Goal: Complete application form

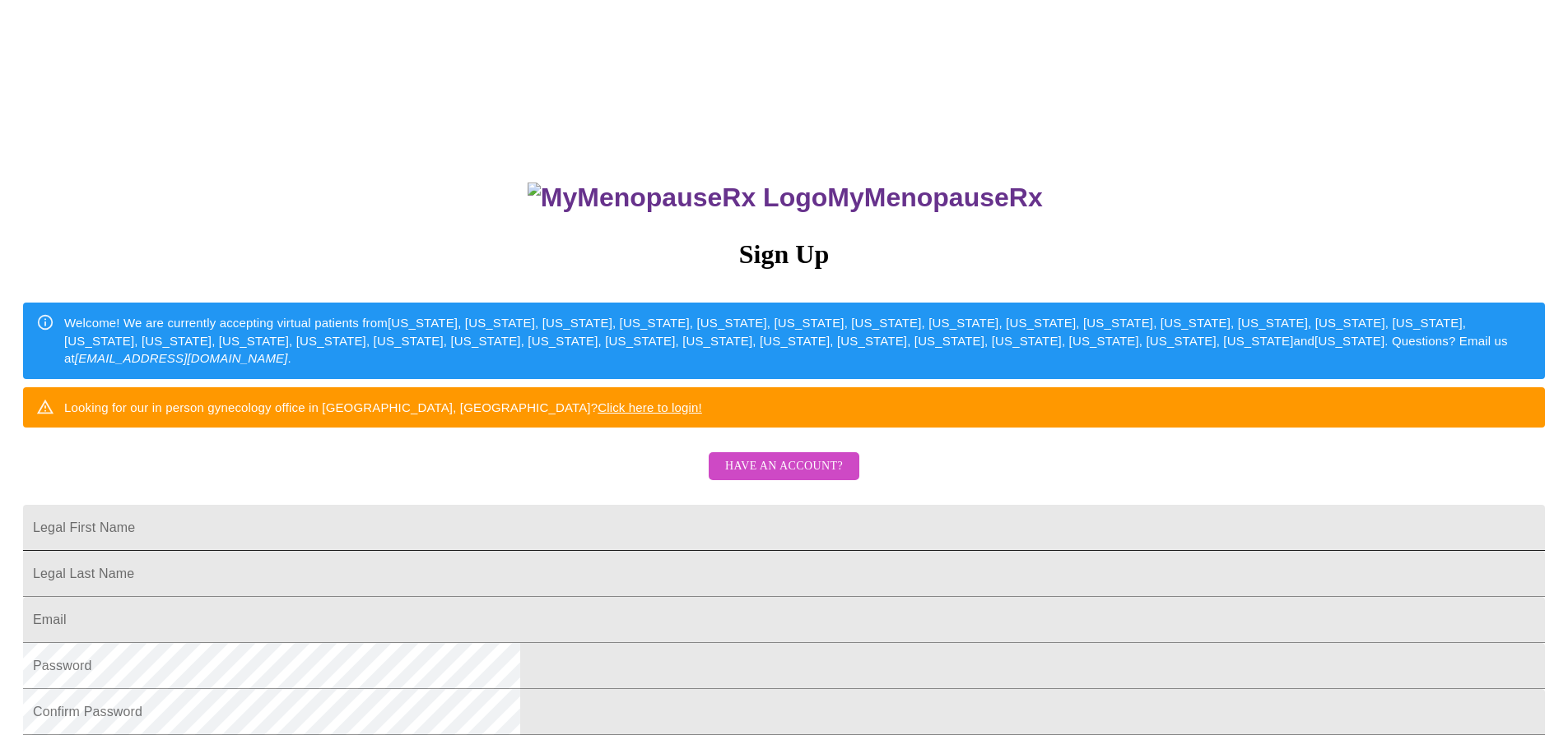
scroll to position [82, 0]
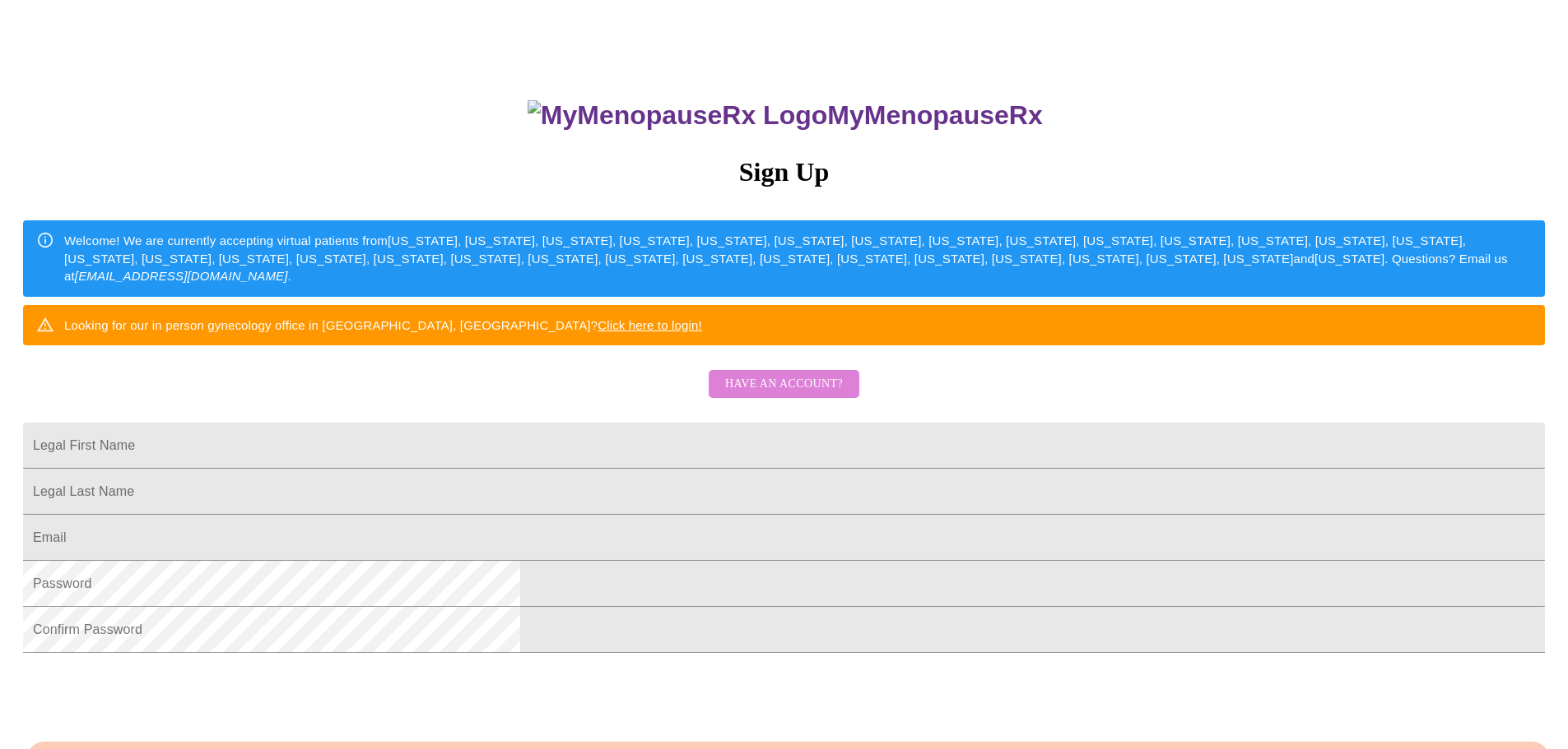
click at [809, 395] on span "Have an account?" at bounding box center [784, 384] width 117 height 21
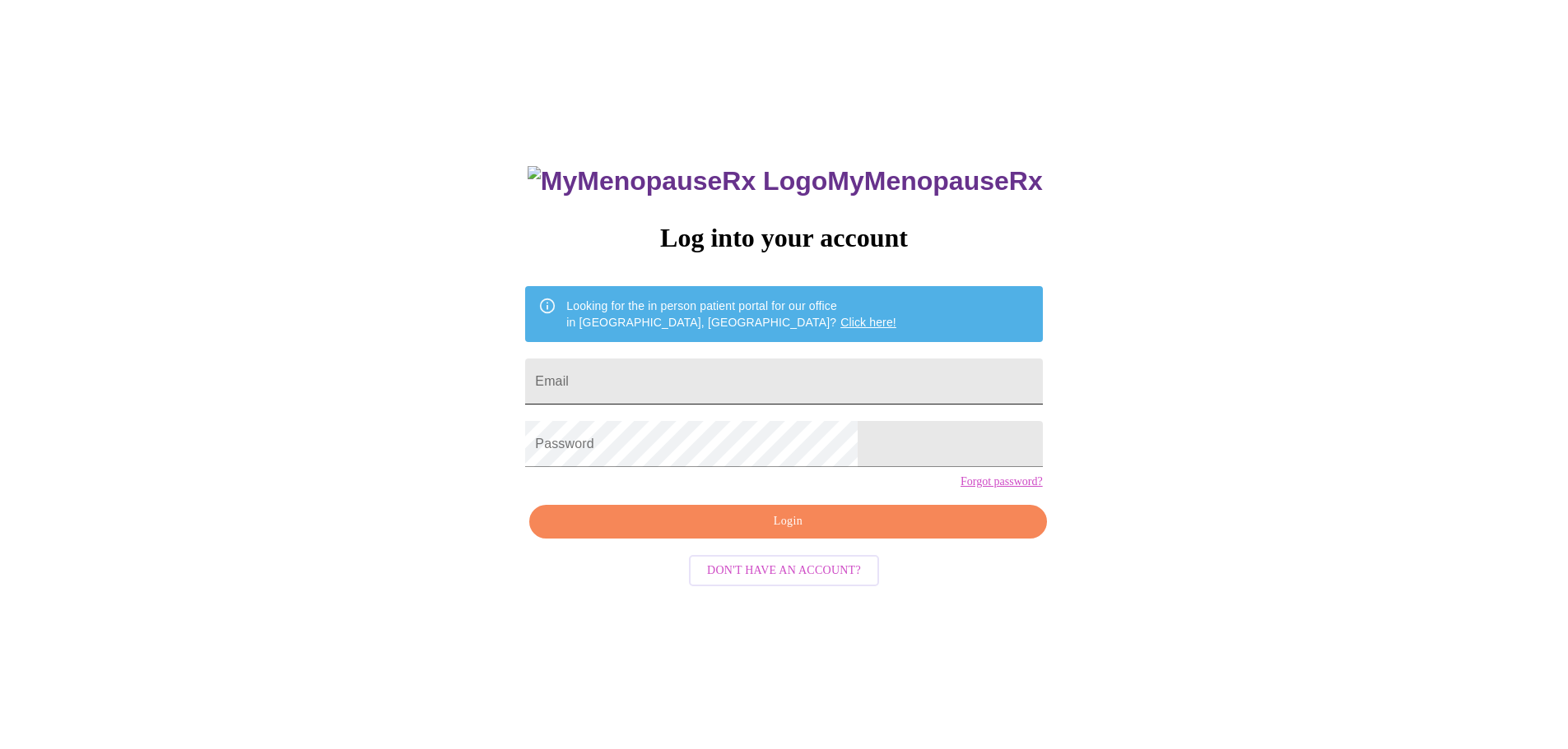
click at [775, 370] on input "Email" at bounding box center [783, 381] width 517 height 46
type input "[EMAIL_ADDRESS][DOMAIN_NAME]"
click at [770, 532] on span "Login" at bounding box center [788, 521] width 479 height 21
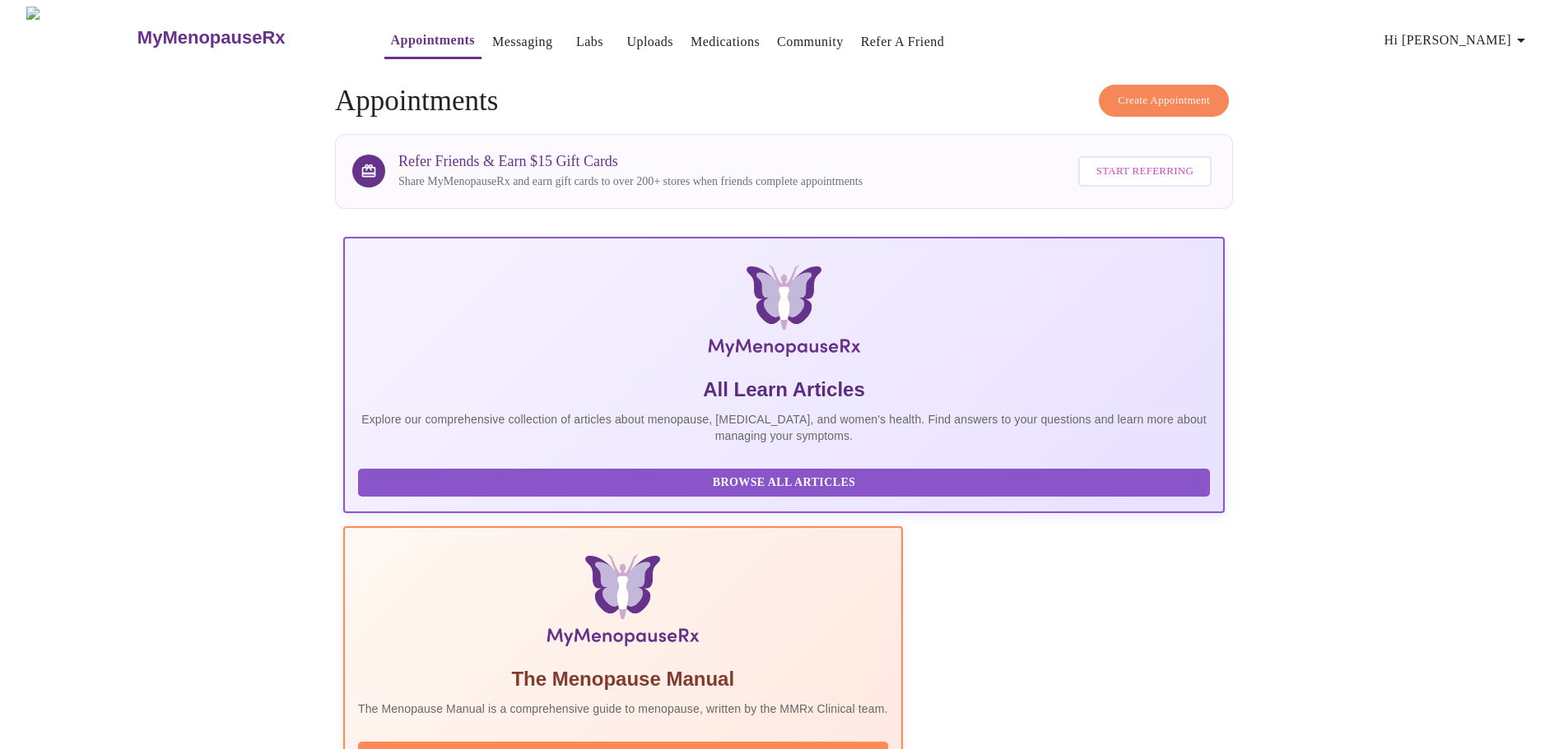
scroll to position [151, 0]
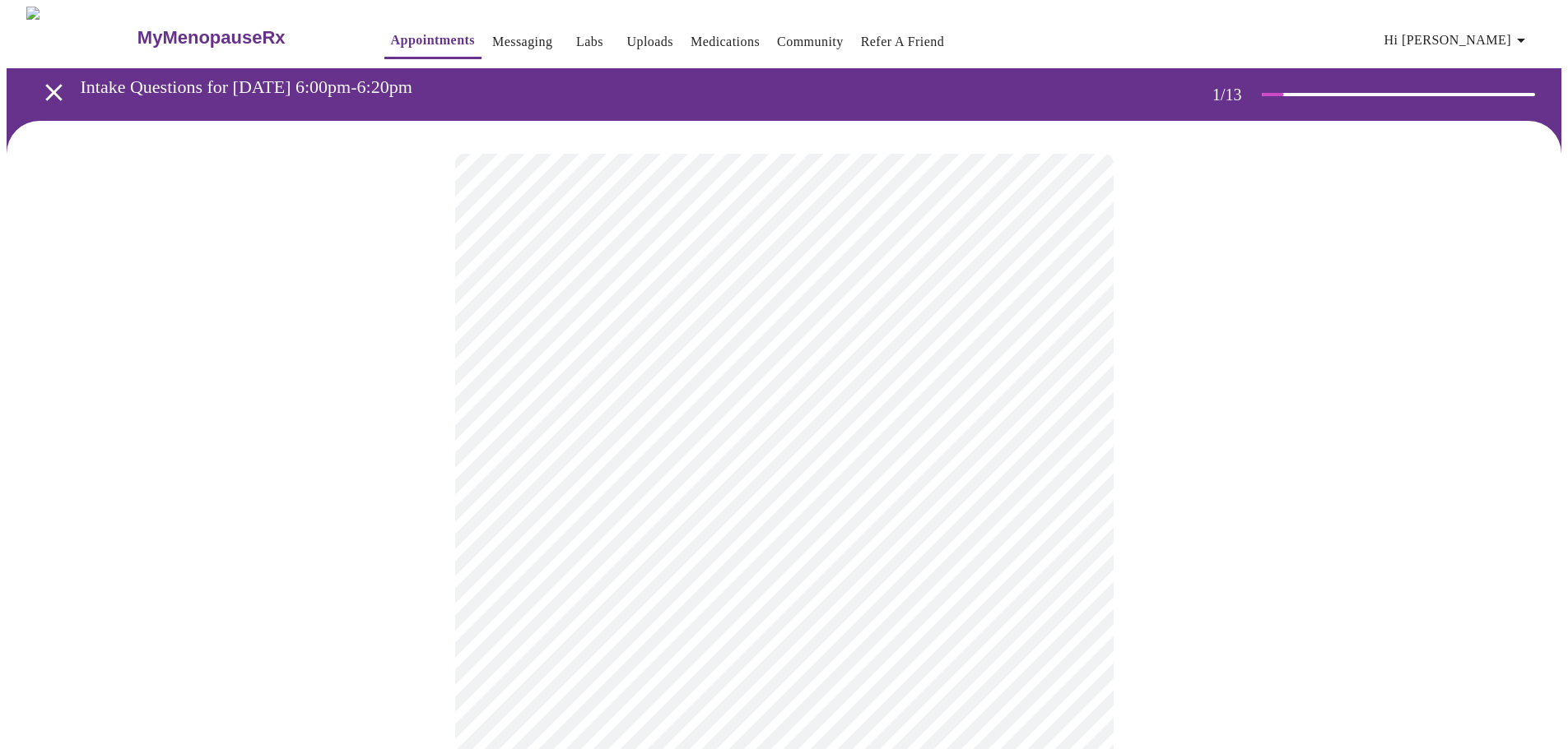
click at [1072, 365] on body "MyMenopauseRx Appointments Messaging Labs Uploads Medications Community Refer a…" at bounding box center [784, 763] width 1555 height 1513
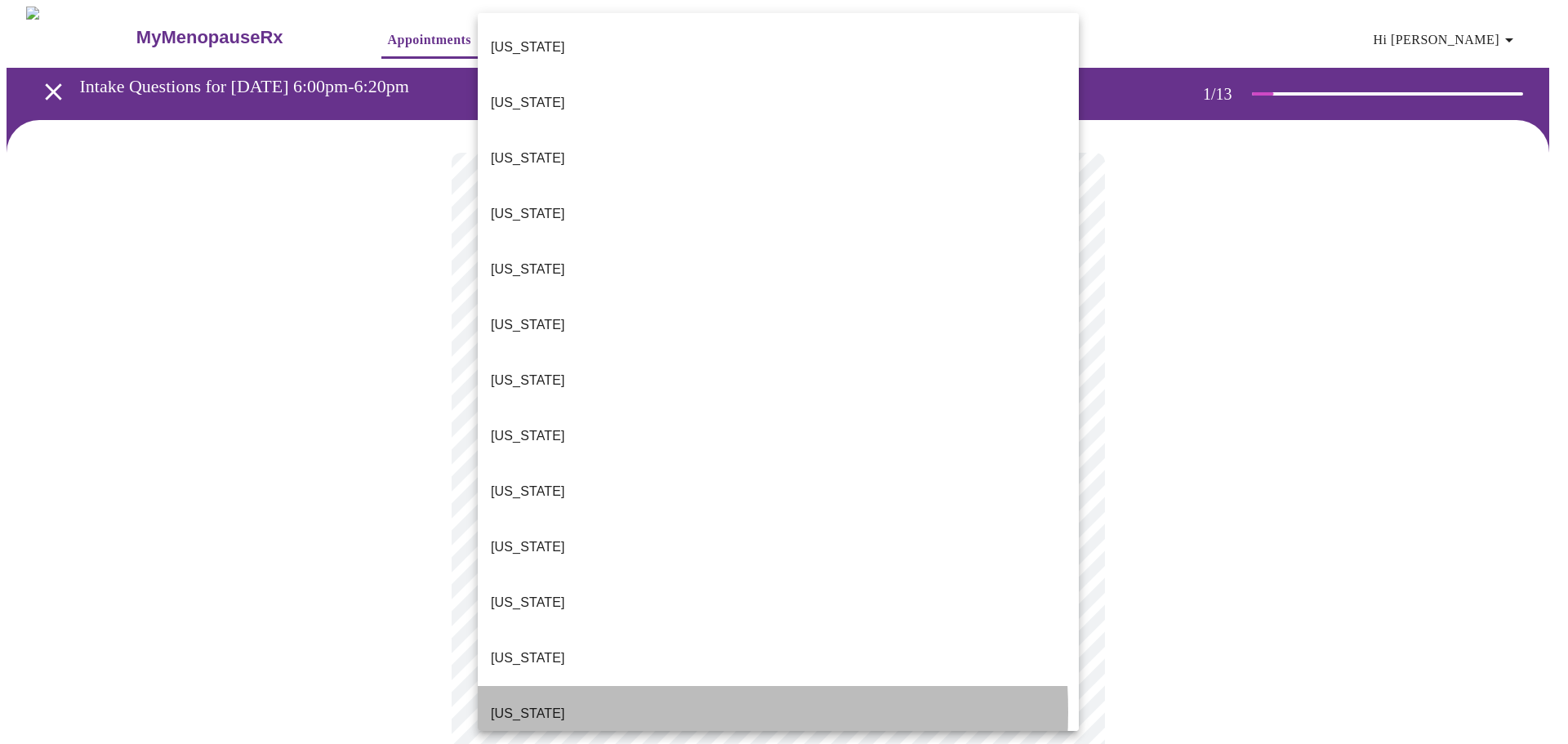
click at [582, 686] on li "[US_STATE]" at bounding box center [778, 713] width 601 height 55
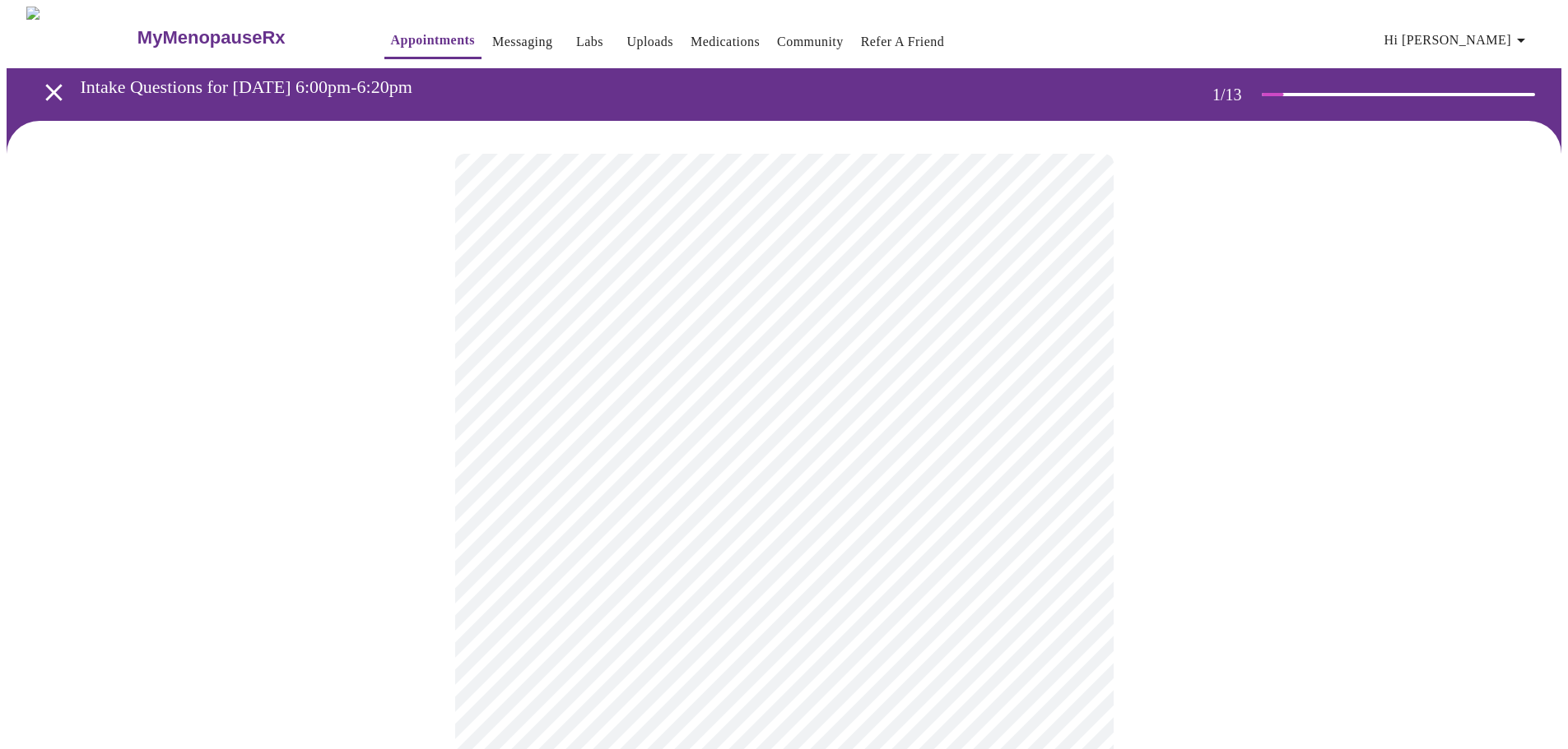
scroll to position [82, 0]
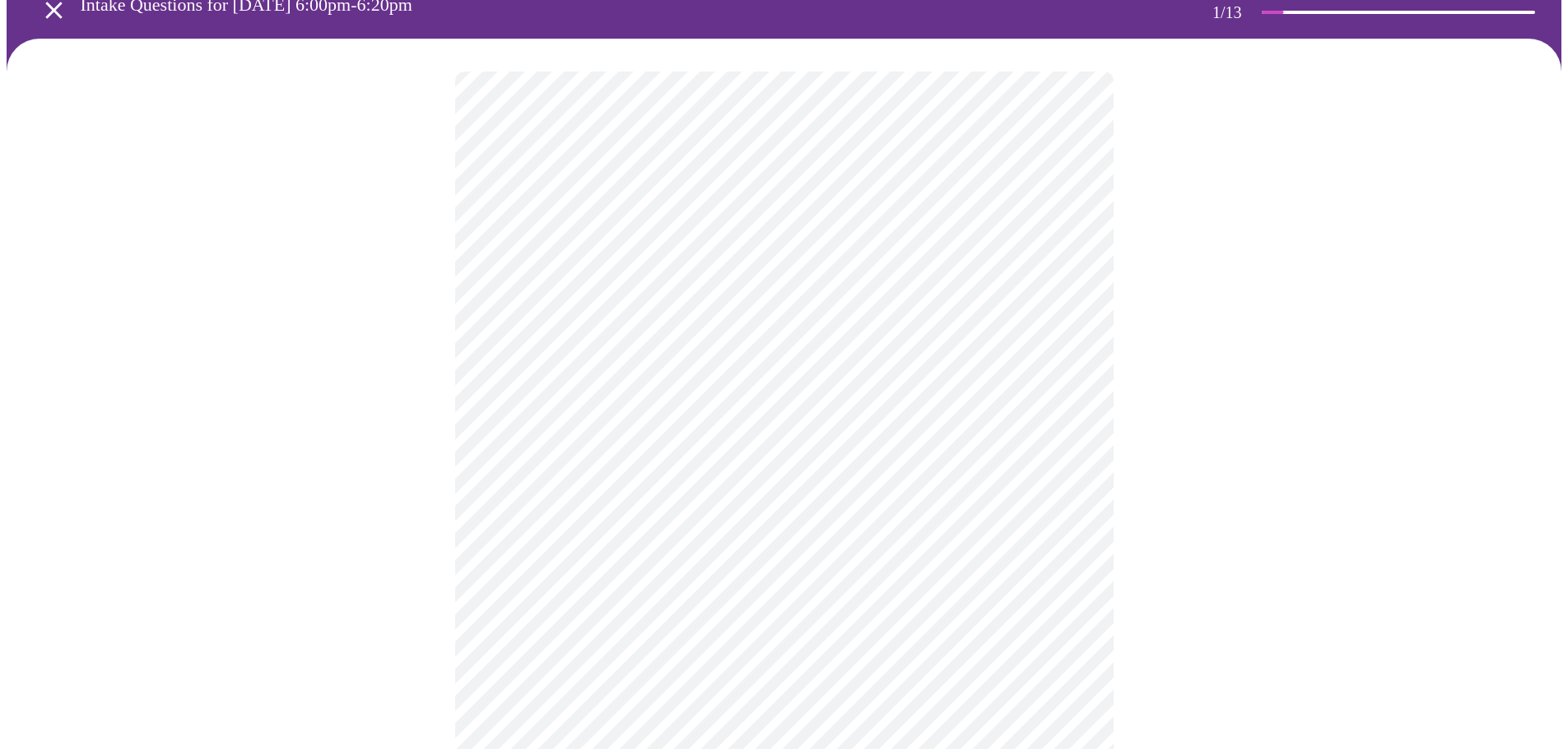
click at [1057, 396] on body "MyMenopauseRx Appointments Messaging Labs Uploads Medications Community Refer a…" at bounding box center [784, 676] width 1555 height 1503
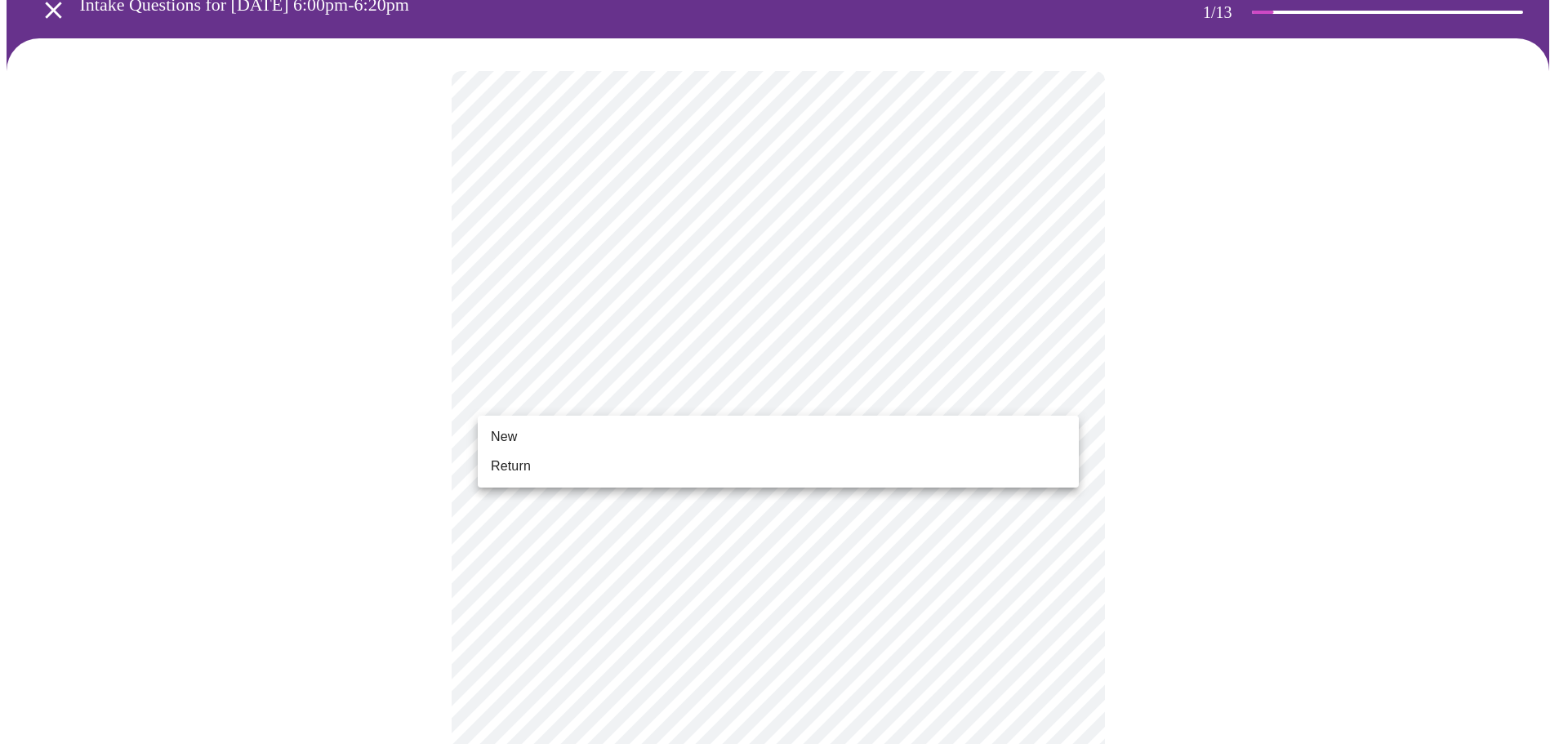
click at [745, 435] on li "New" at bounding box center [778, 438] width 601 height 30
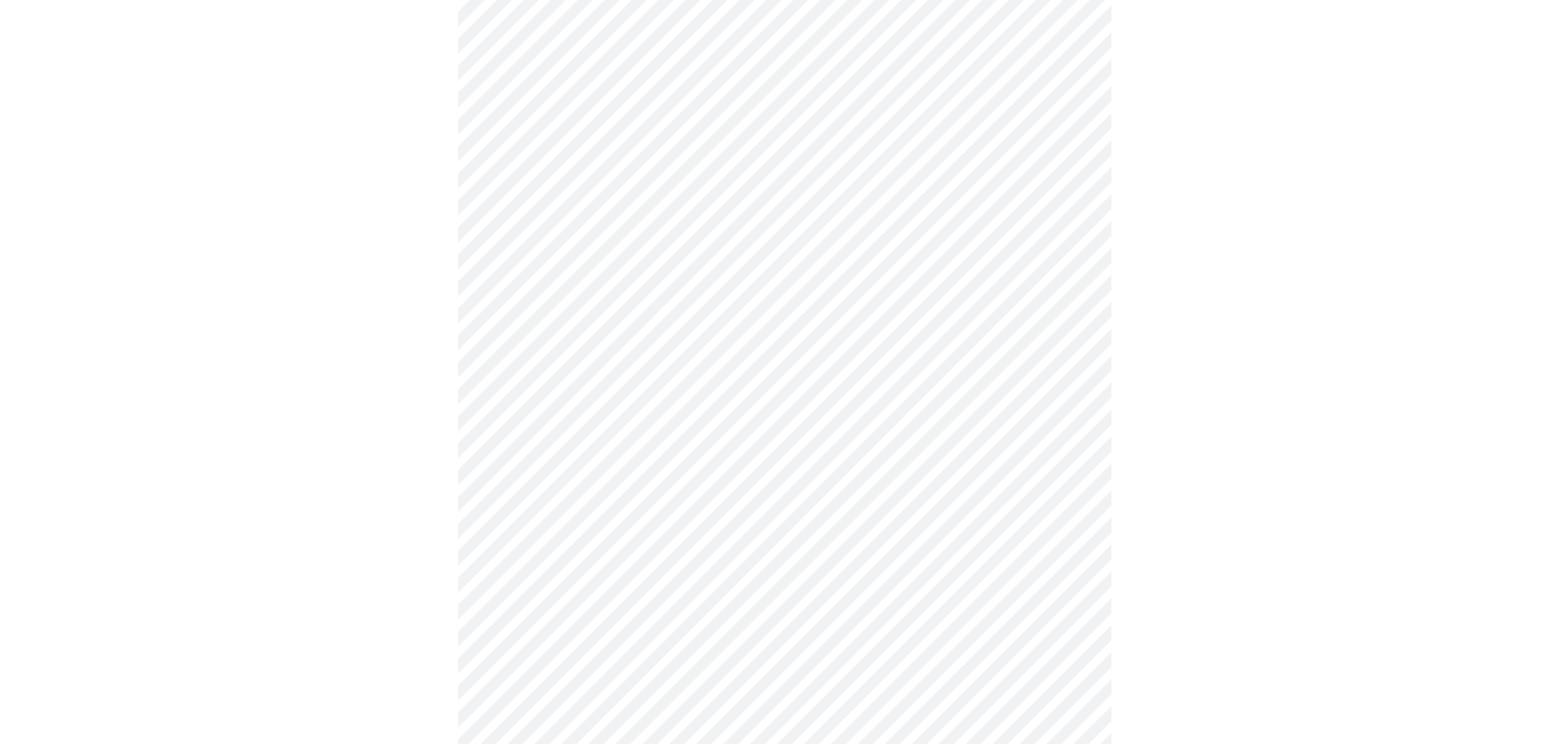
scroll to position [726, 0]
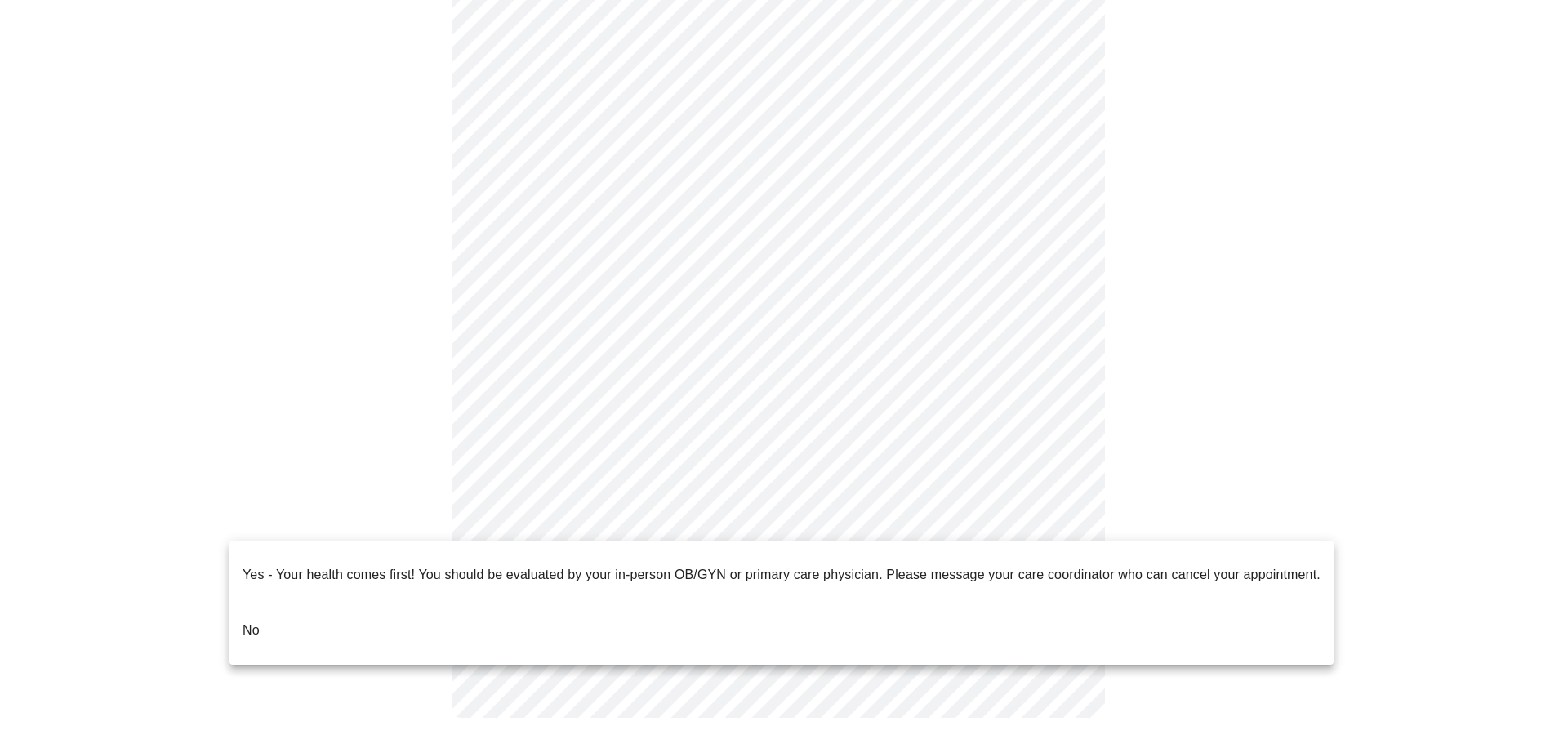
click at [1041, 509] on body "MyMenopauseRx Appointments Messaging Labs Uploads Medications Community Refer a…" at bounding box center [784, 16] width 1555 height 1470
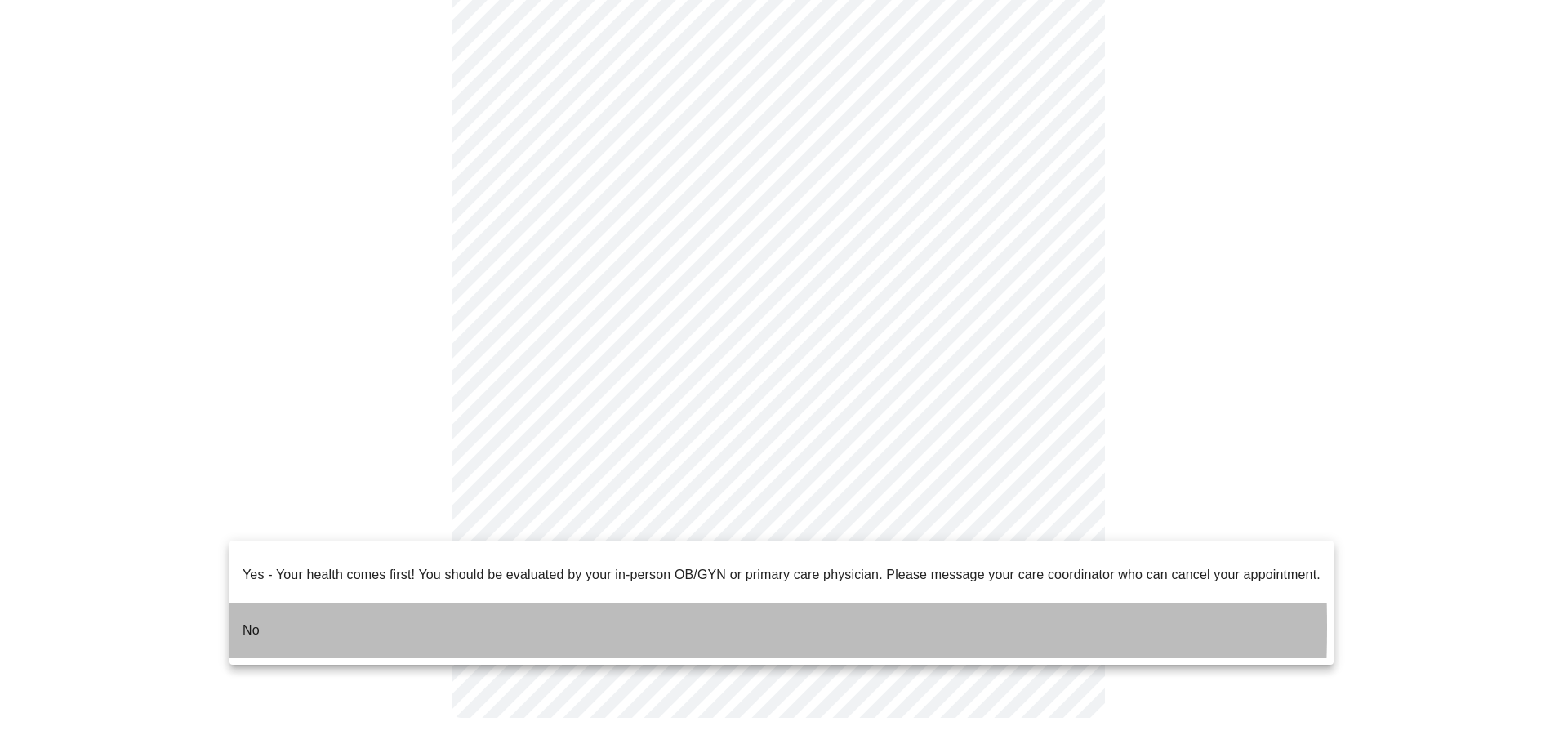
drag, startPoint x: 268, startPoint y: 614, endPoint x: 276, endPoint y: 606, distance: 11.3
click at [272, 611] on li "No" at bounding box center [782, 630] width 1104 height 55
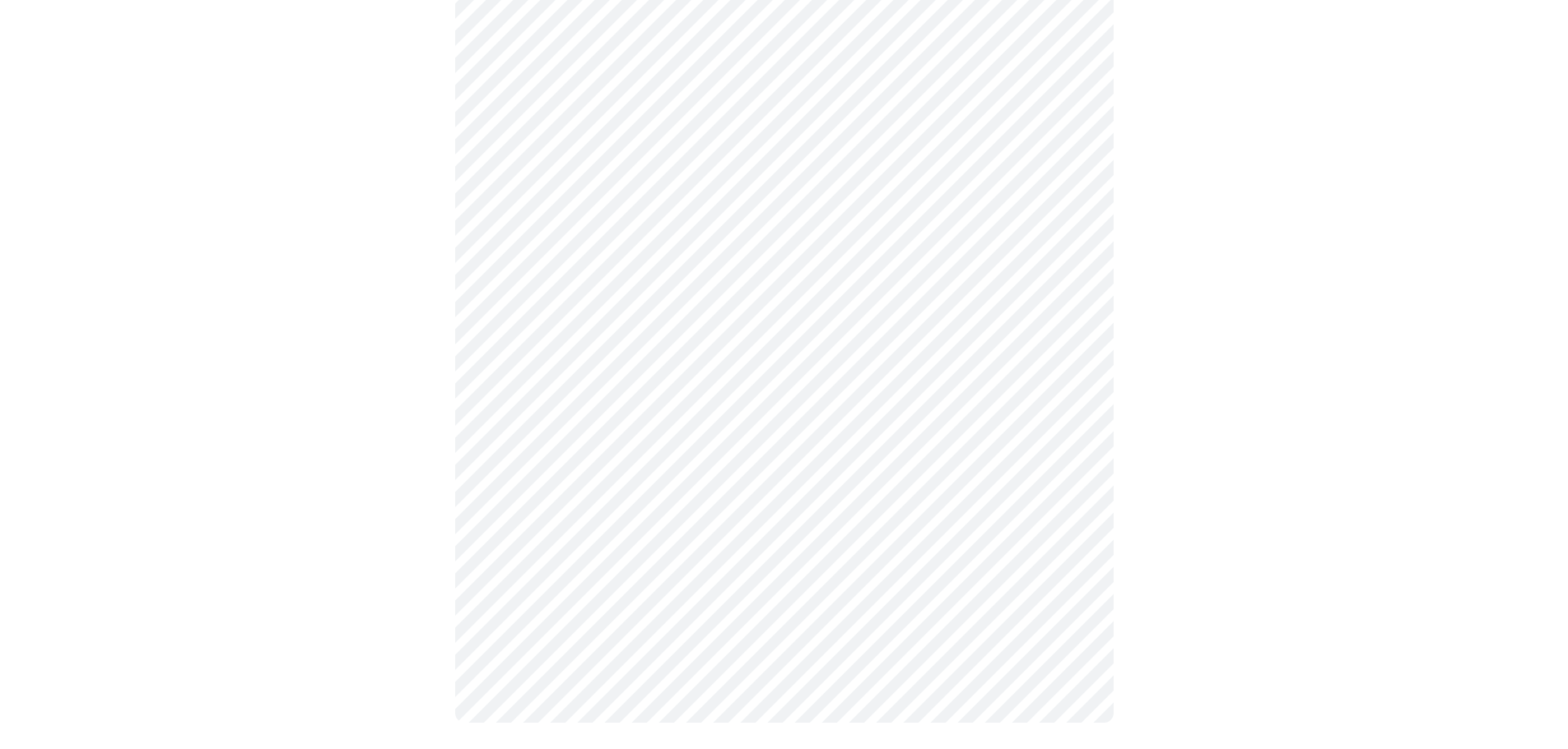
scroll to position [0, 0]
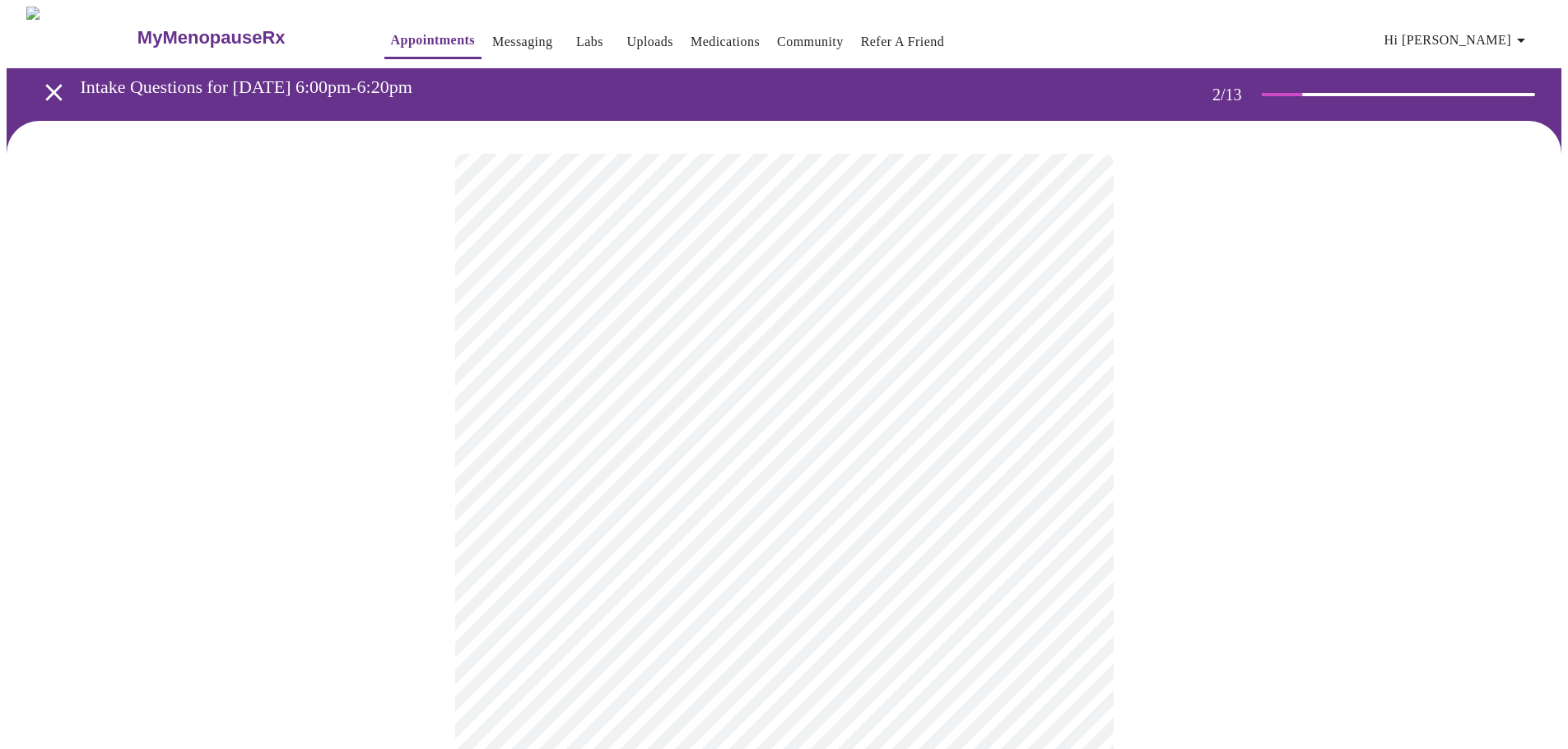
click at [1063, 338] on body "MyMenopauseRx Appointments Messaging Labs Uploads Medications Community Refer a…" at bounding box center [784, 500] width 1555 height 988
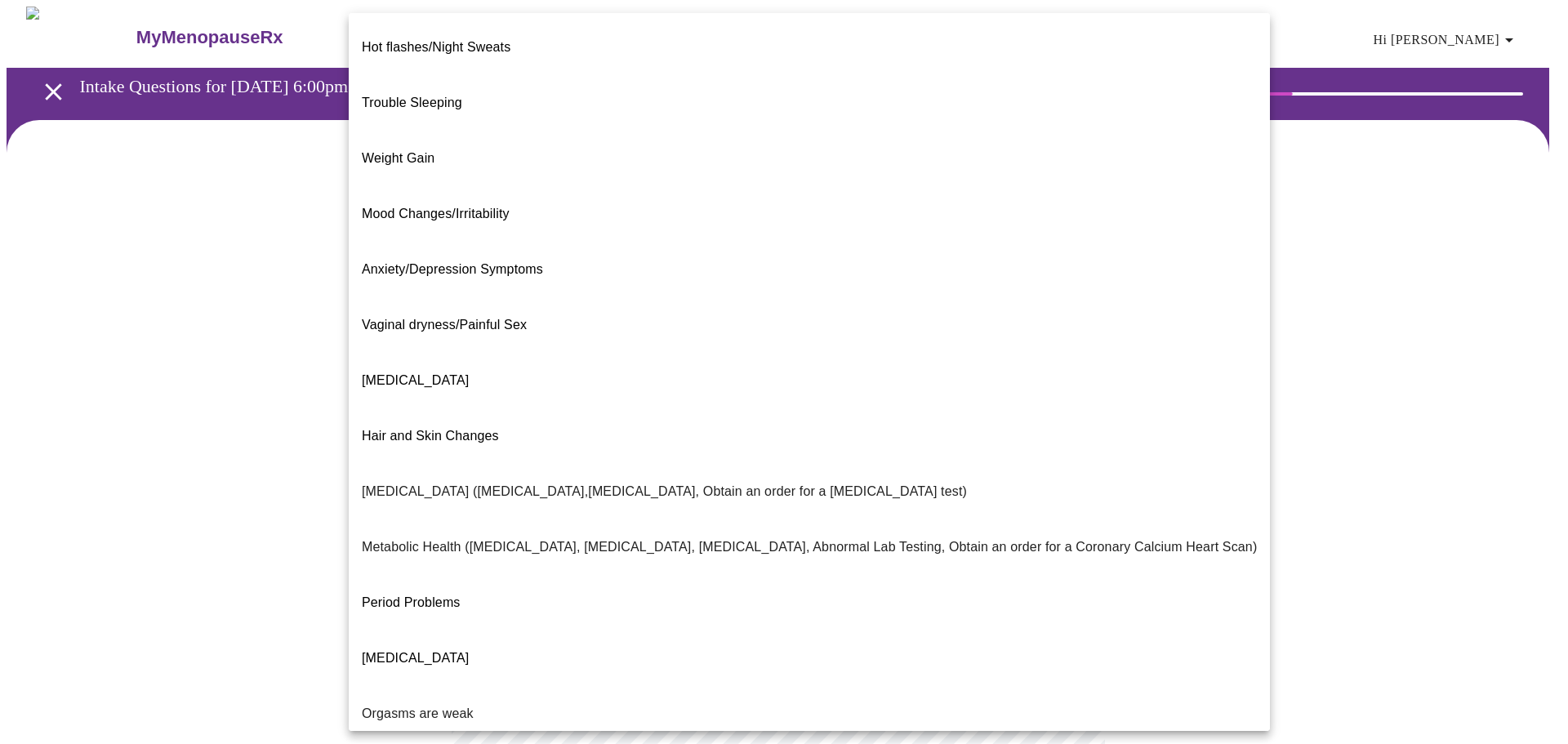
click at [1354, 315] on div at bounding box center [784, 372] width 1568 height 744
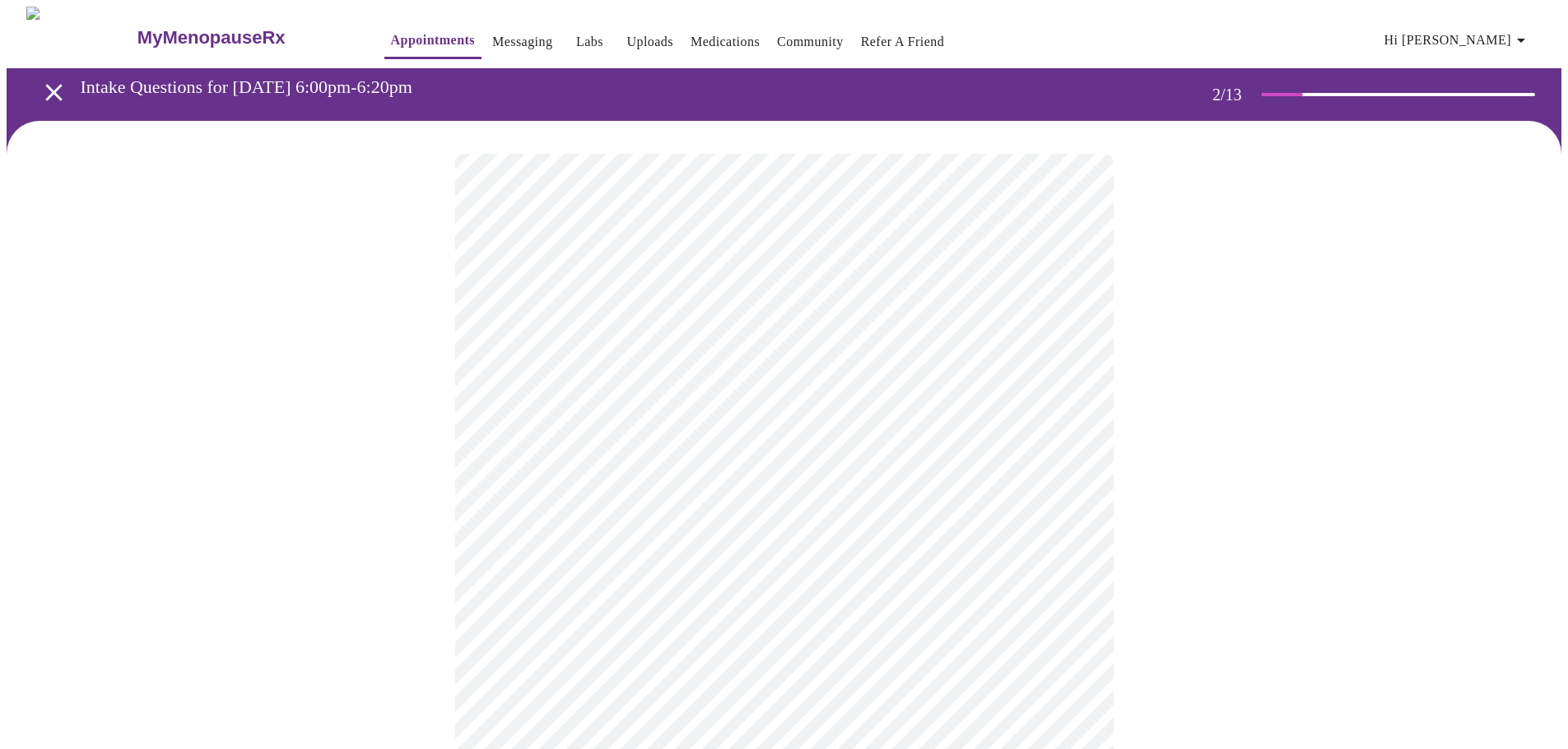
click at [1072, 336] on body "MyMenopauseRx Appointments Messaging Labs Uploads Medications Community Refer a…" at bounding box center [784, 500] width 1555 height 988
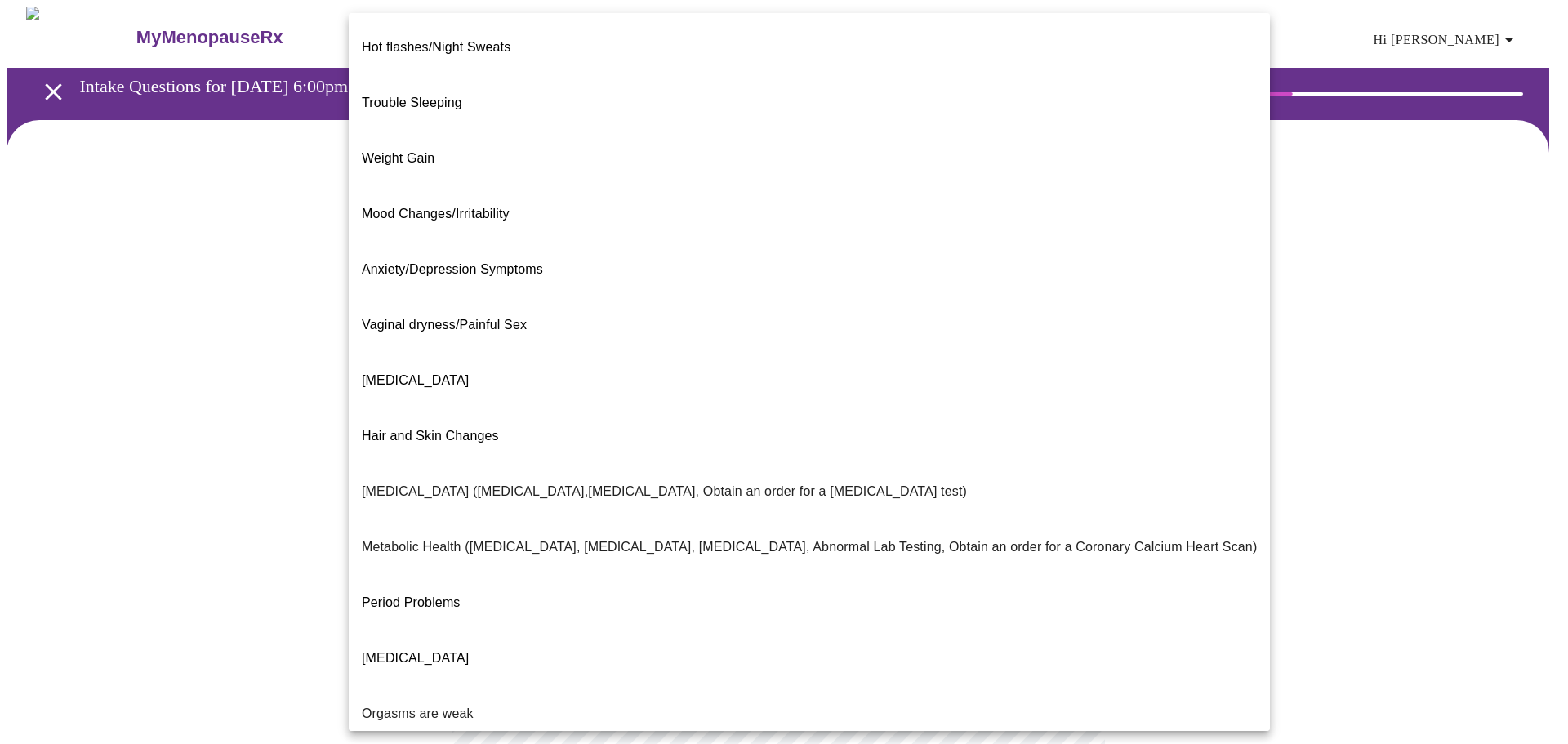
click at [489, 40] on span "Hot flashes/Night Sweats" at bounding box center [436, 46] width 149 height 14
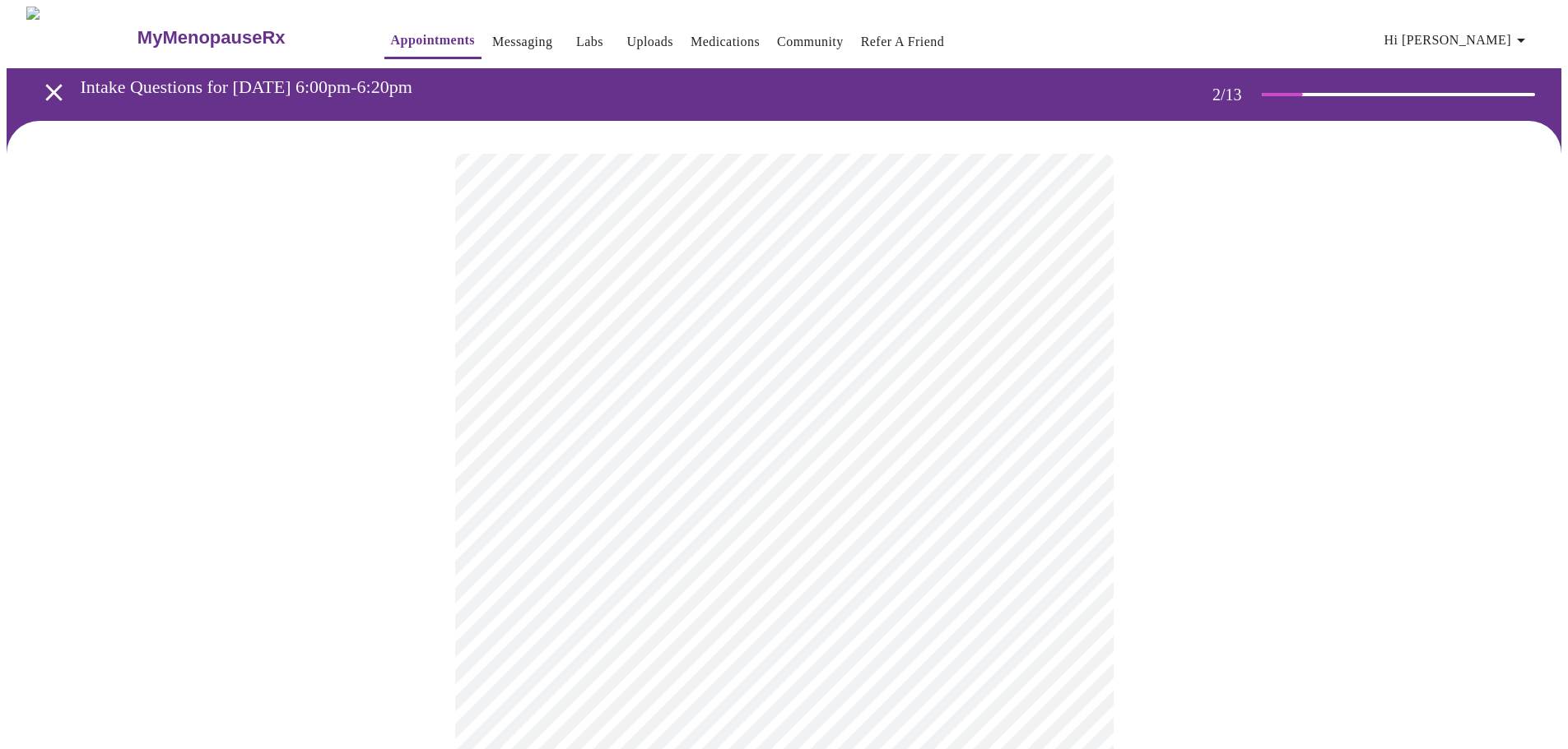
scroll to position [82, 0]
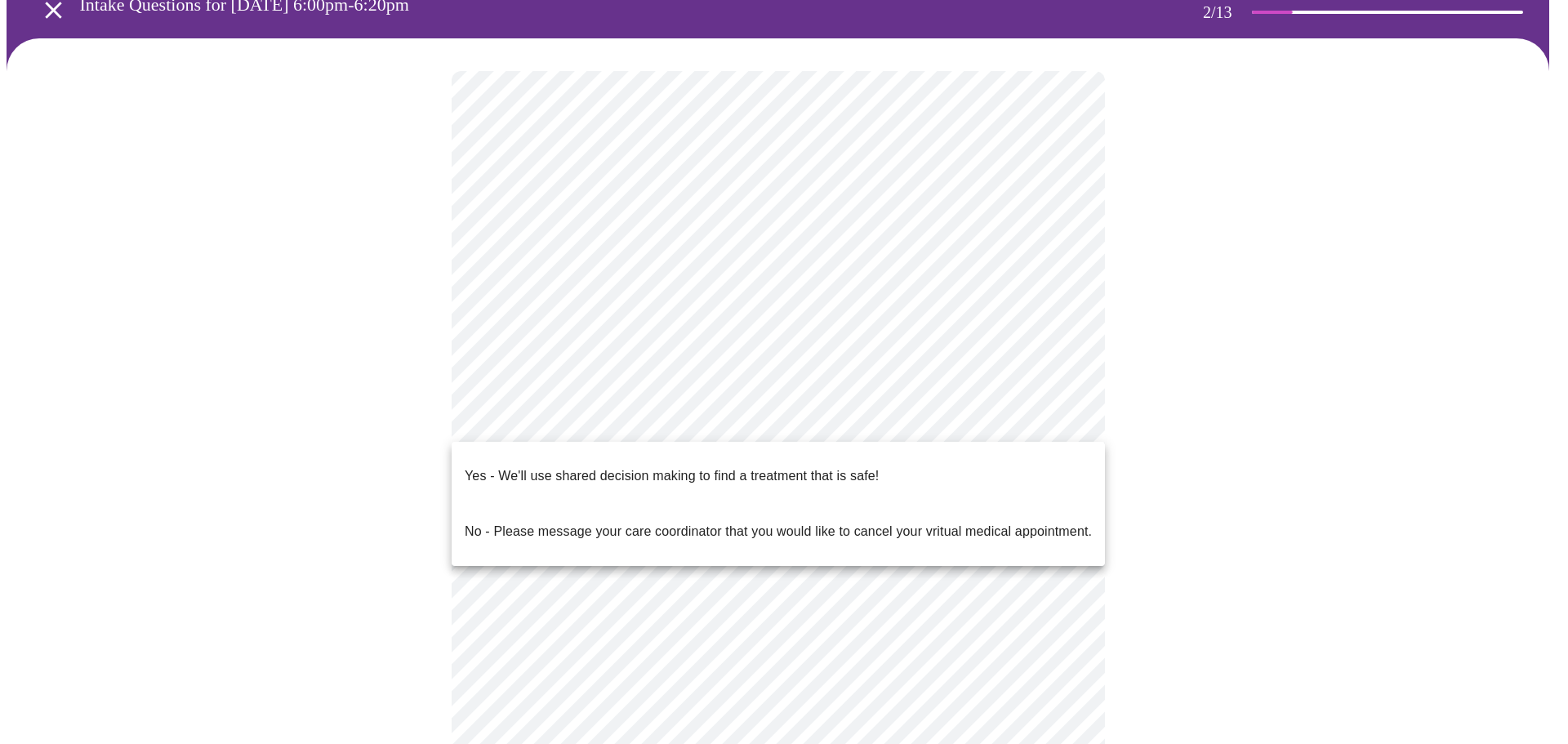
click at [1056, 424] on body "MyMenopauseRx Appointments Messaging Labs Uploads Medications Community Refer a…" at bounding box center [784, 410] width 1555 height 972
click at [843, 467] on p "Yes - We'll use shared decision making to find a treatment that is safe!" at bounding box center [672, 476] width 414 height 20
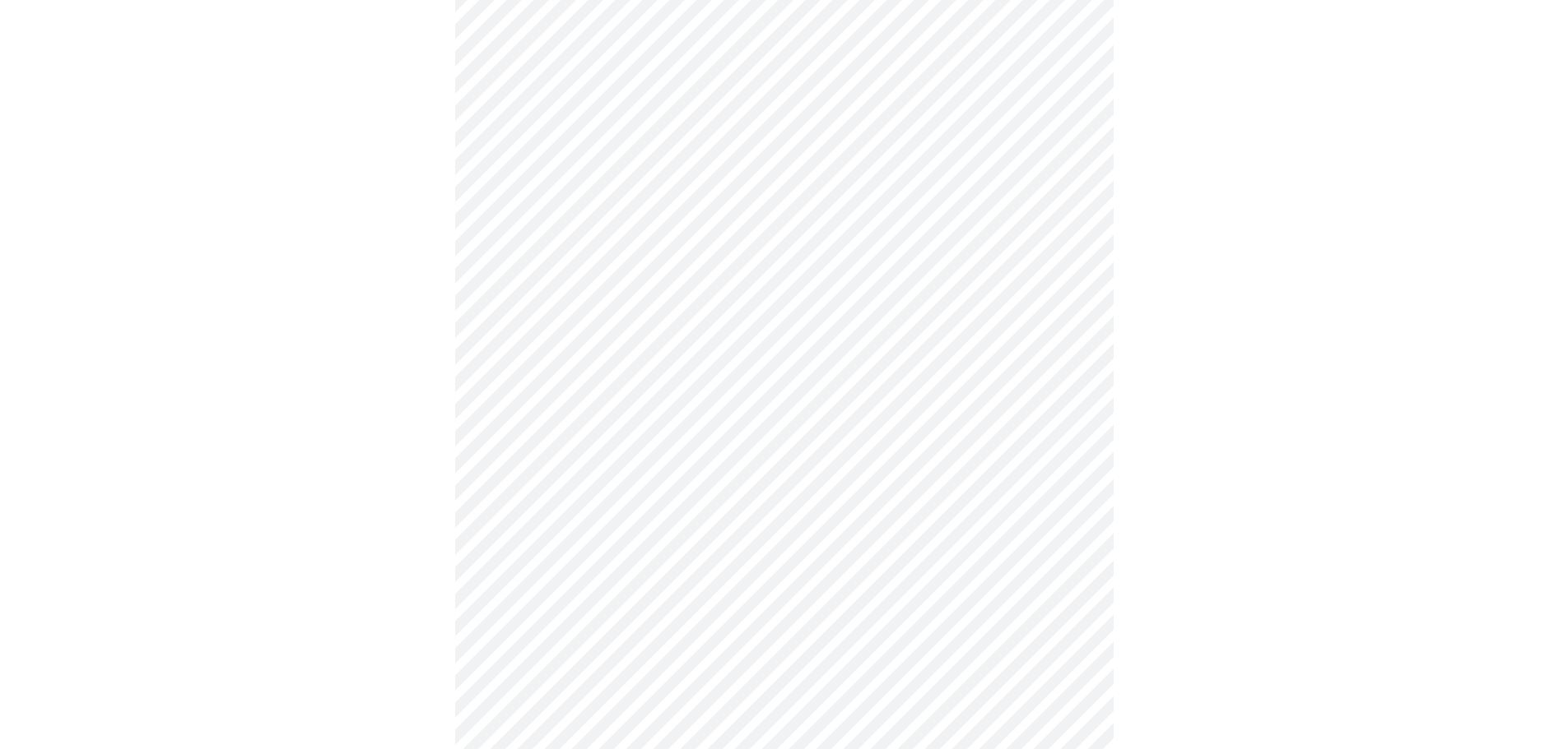
scroll to position [0, 0]
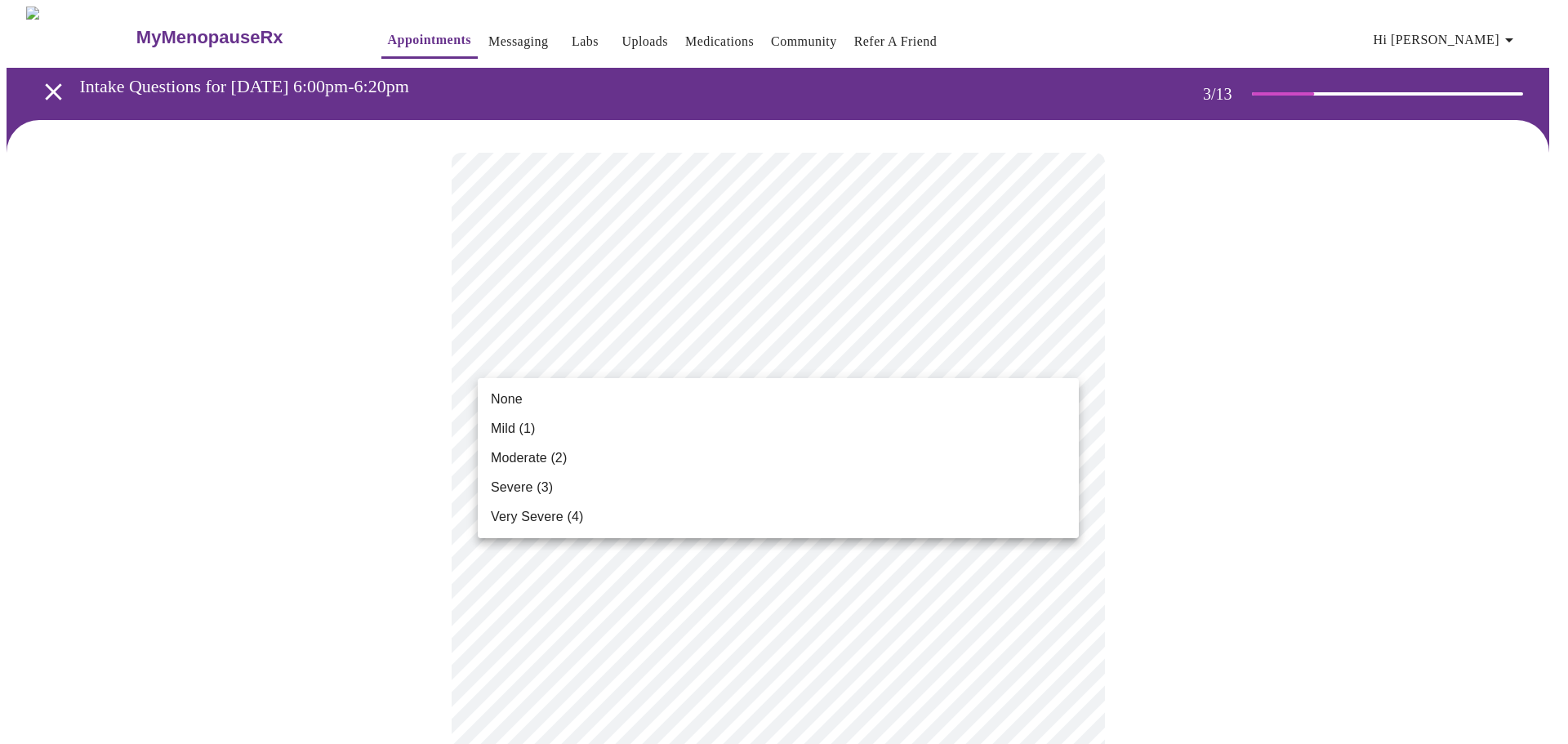
click at [1059, 353] on div at bounding box center [784, 372] width 1568 height 744
click at [551, 462] on span "Moderate (2)" at bounding box center [529, 458] width 76 height 20
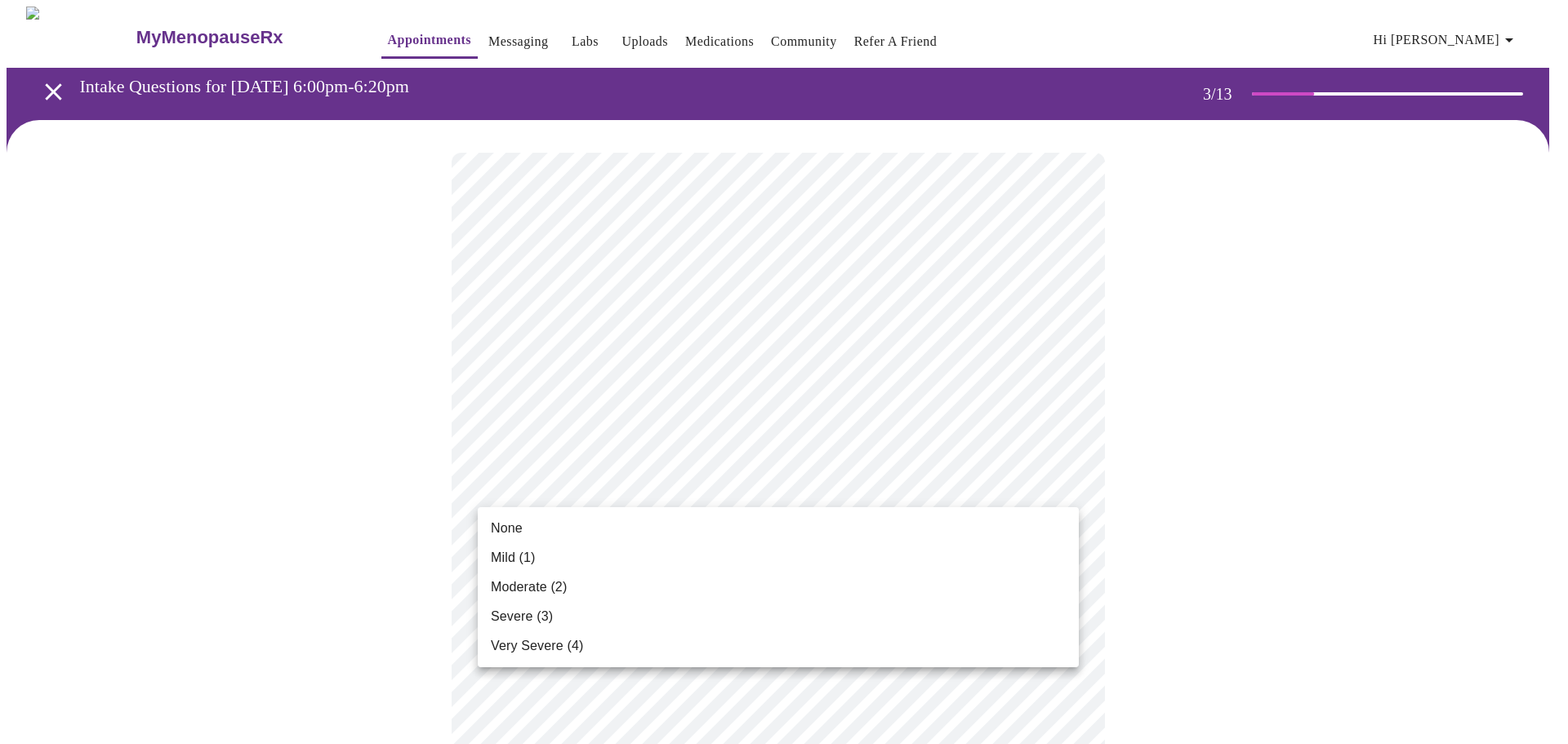
click at [574, 528] on li "None" at bounding box center [778, 528] width 601 height 30
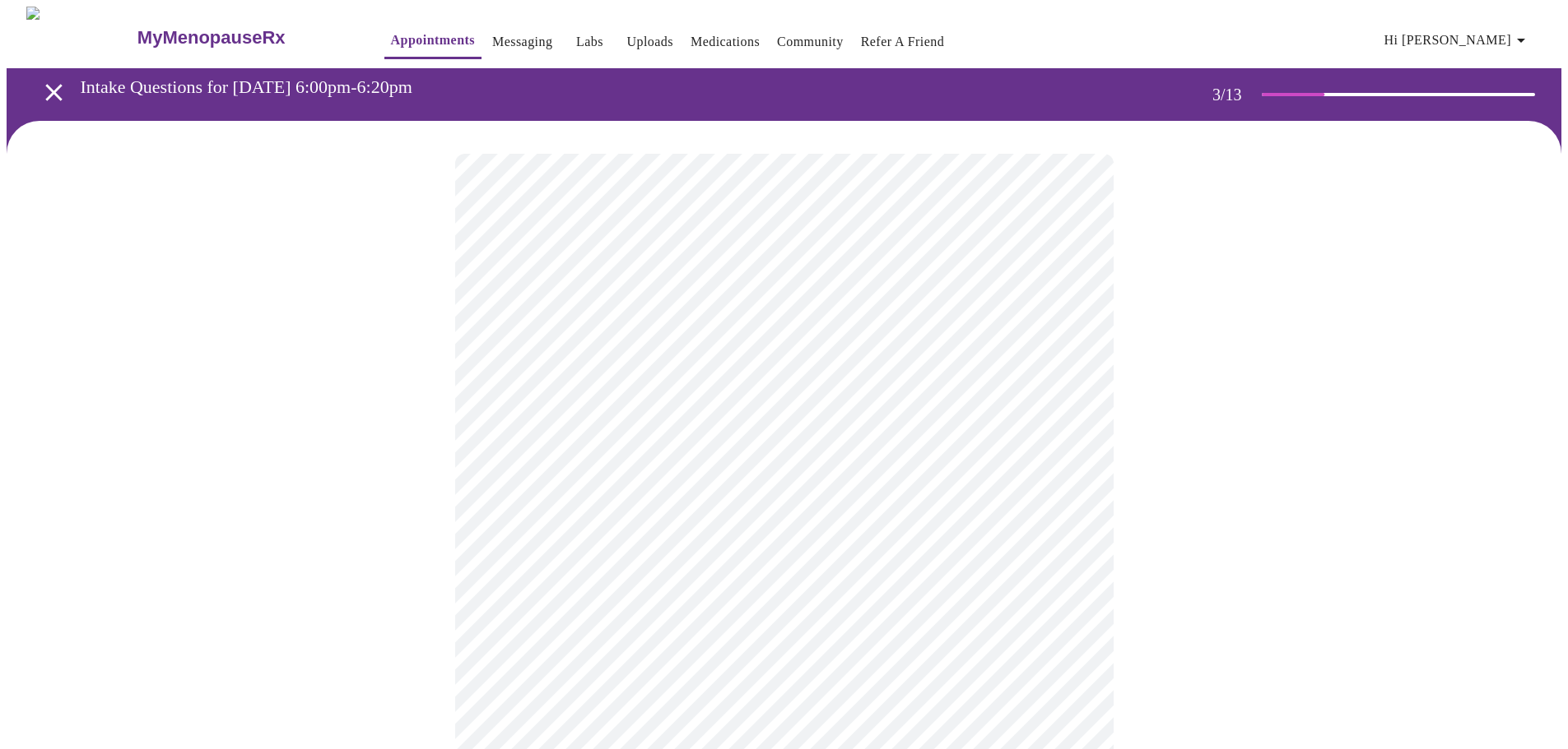
scroll to position [82, 0]
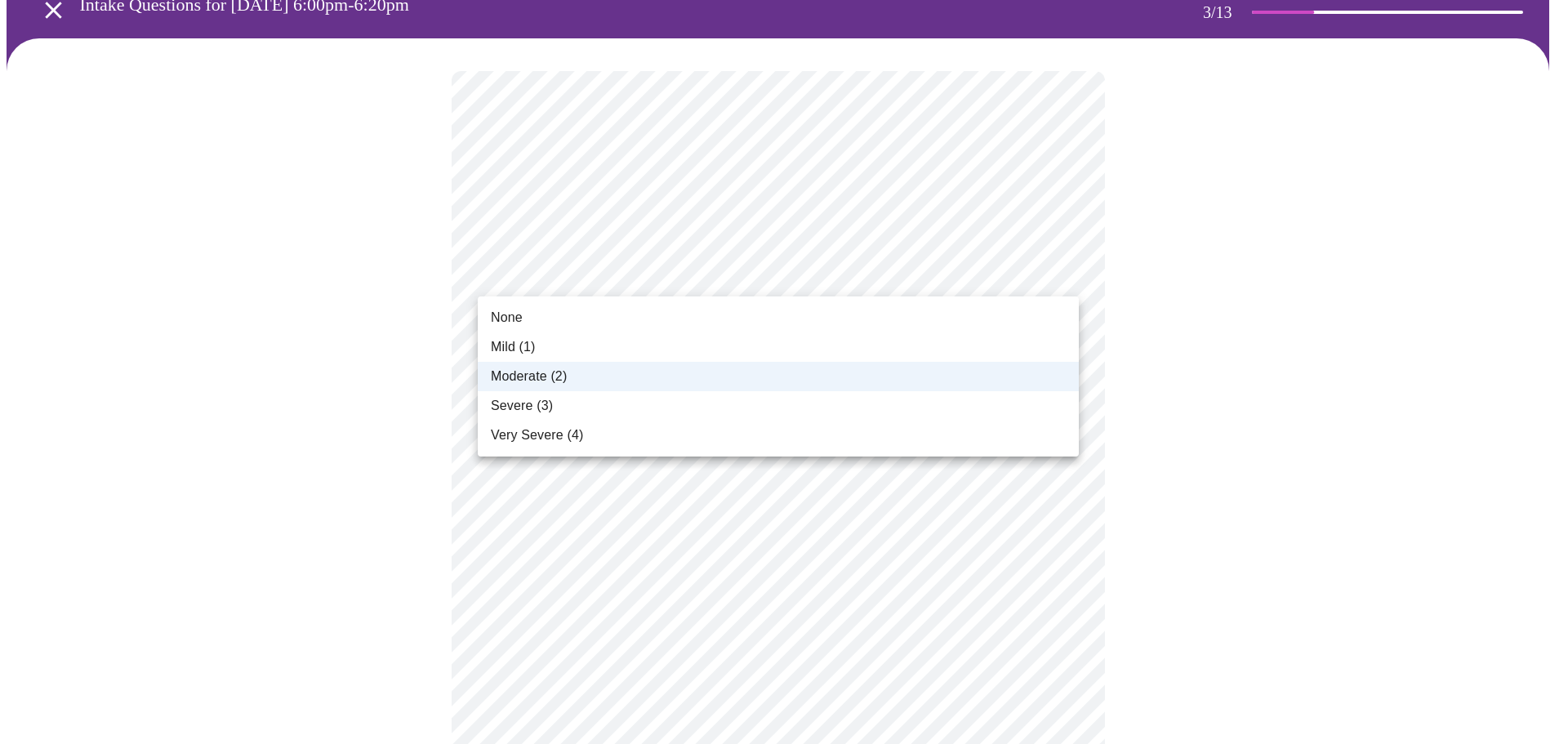
click at [544, 407] on span "Severe (3)" at bounding box center [522, 406] width 62 height 20
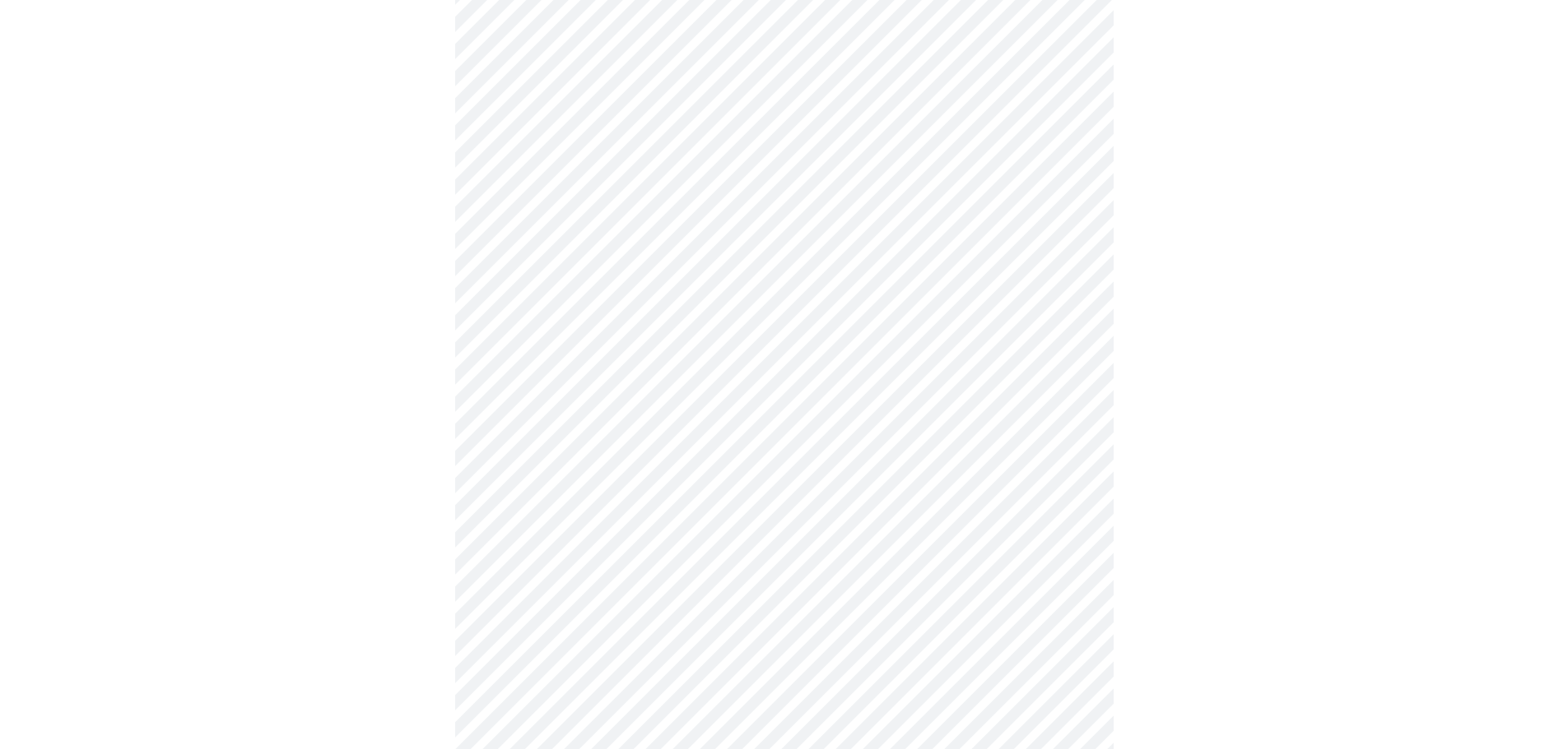
scroll to position [247, 0]
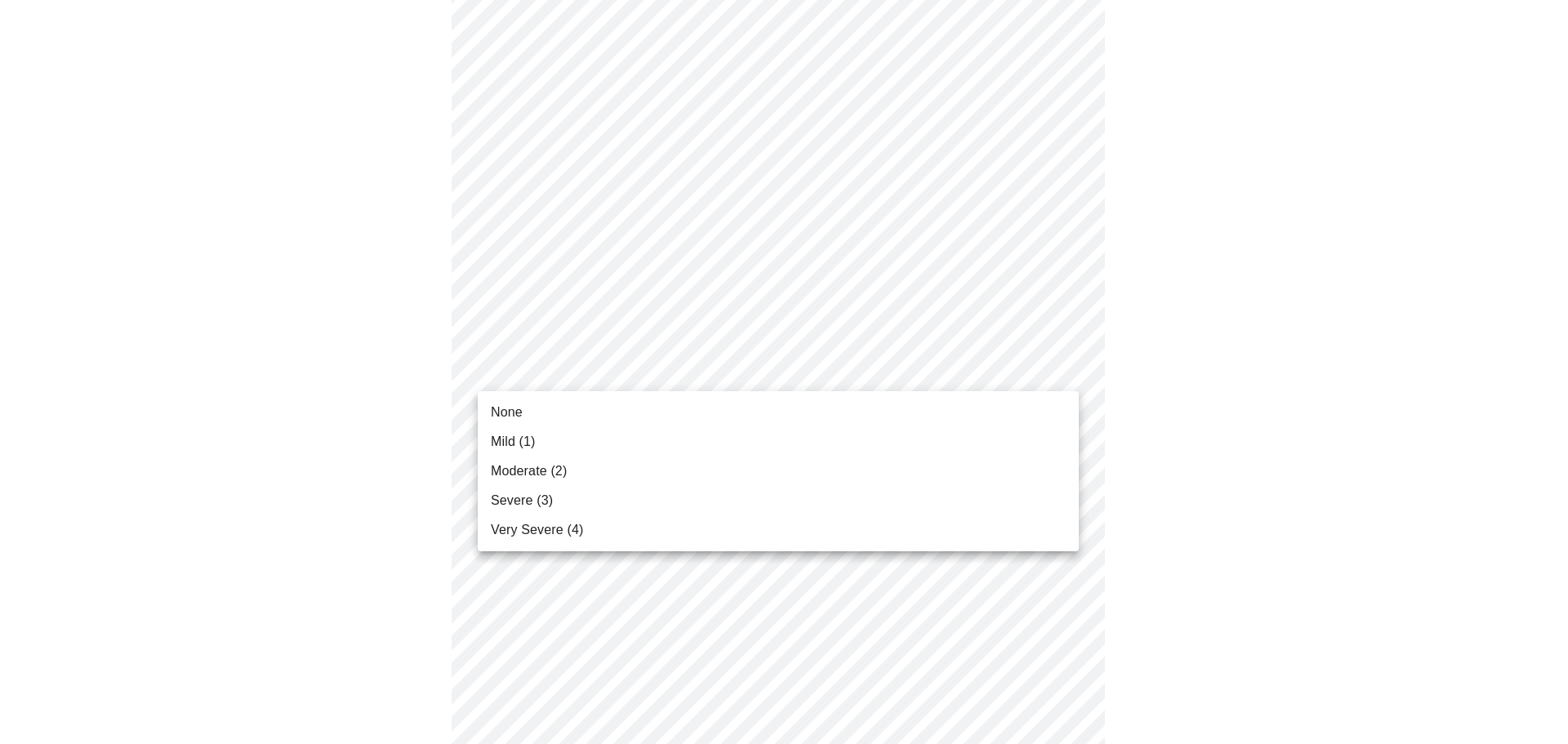
click at [560, 469] on span "Moderate (2)" at bounding box center [529, 472] width 76 height 20
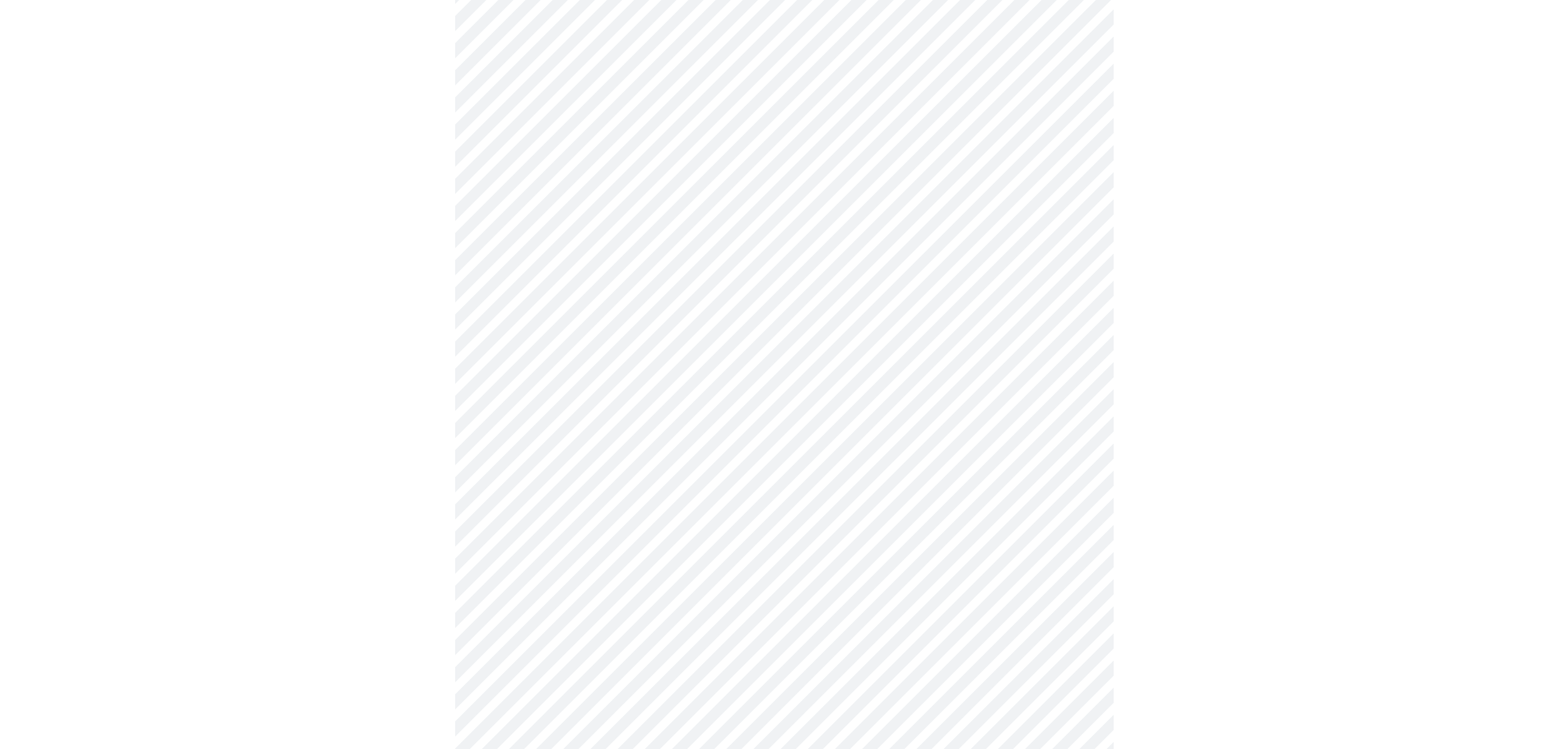
scroll to position [329, 0]
click at [1066, 421] on body "MyMenopauseRx Appointments Messaging Labs Uploads Medications Community Refer a…" at bounding box center [790, 737] width 1567 height 2119
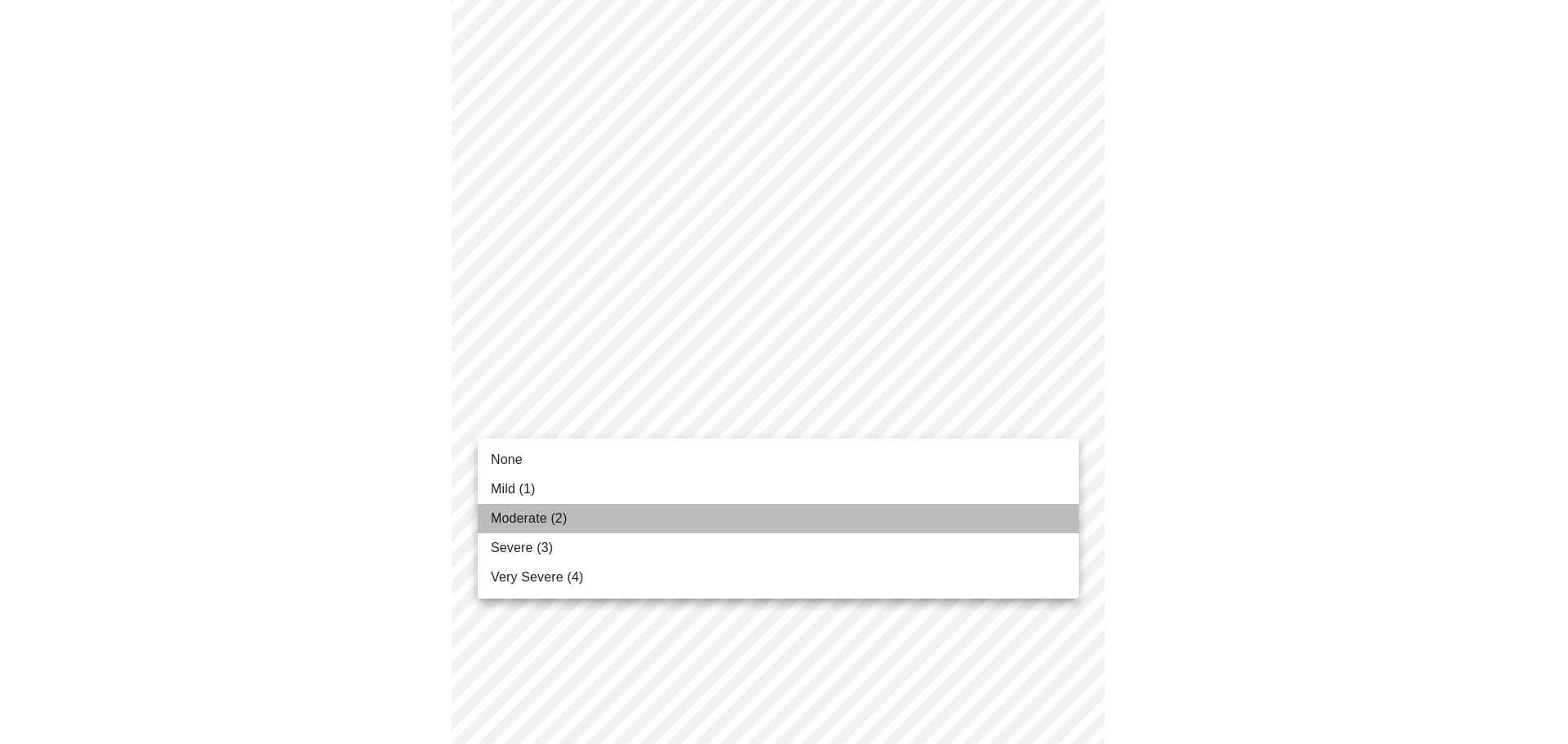
click at [509, 511] on span "Moderate (2)" at bounding box center [529, 519] width 76 height 20
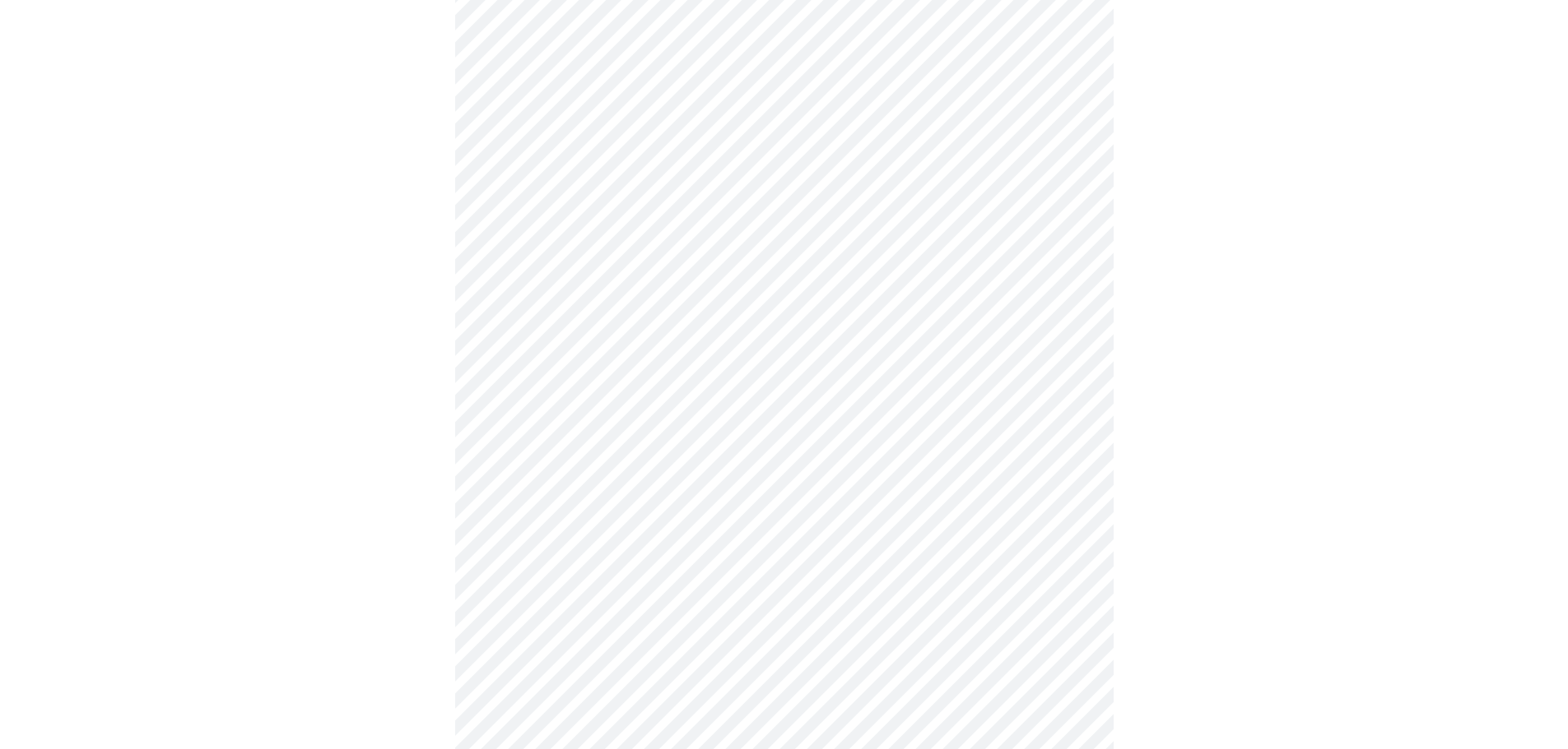
scroll to position [411, 0]
click at [1061, 446] on body "MyMenopauseRx Appointments Messaging Labs Uploads Medications Community Refer a…" at bounding box center [790, 643] width 1567 height 2096
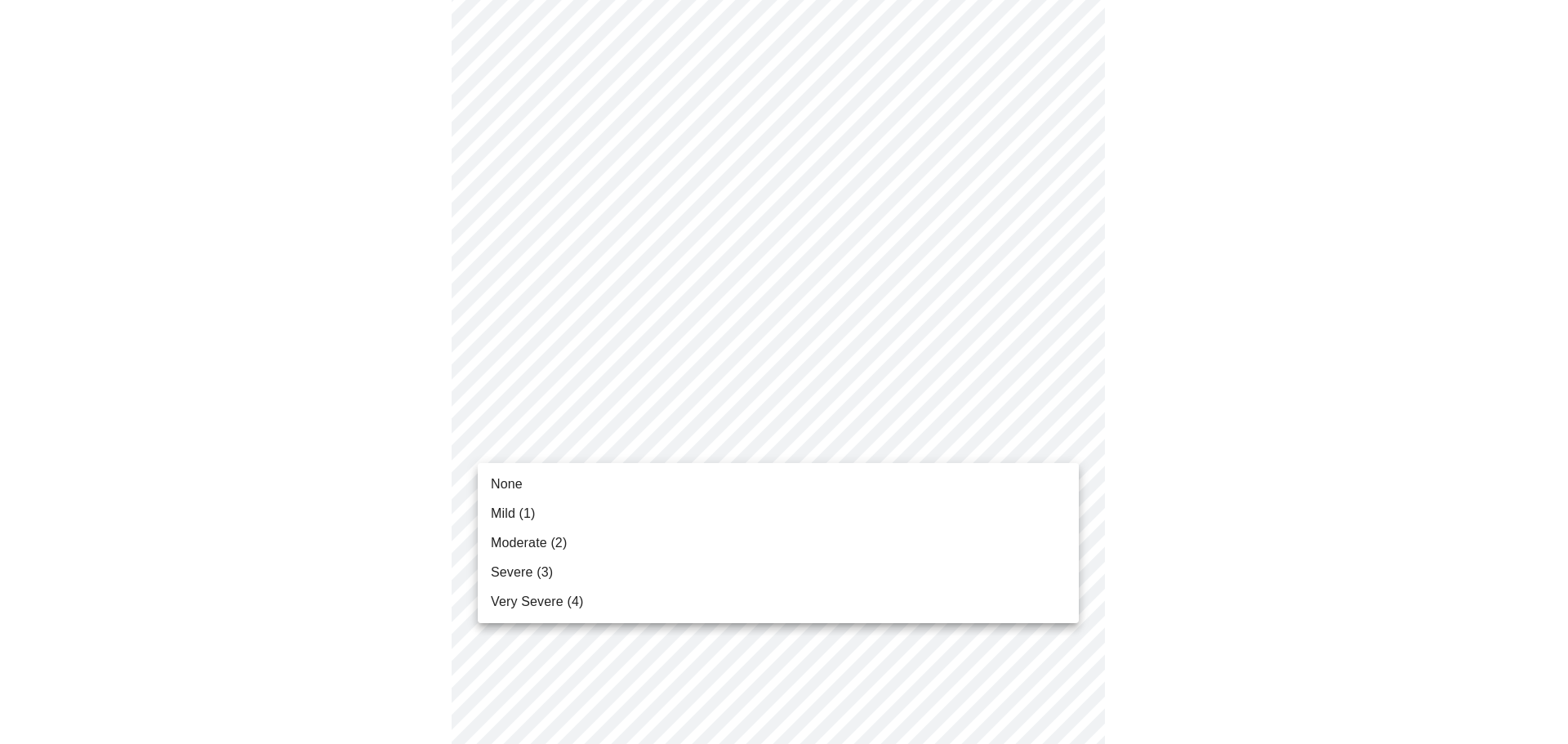
click at [544, 539] on span "Moderate (2)" at bounding box center [529, 543] width 76 height 20
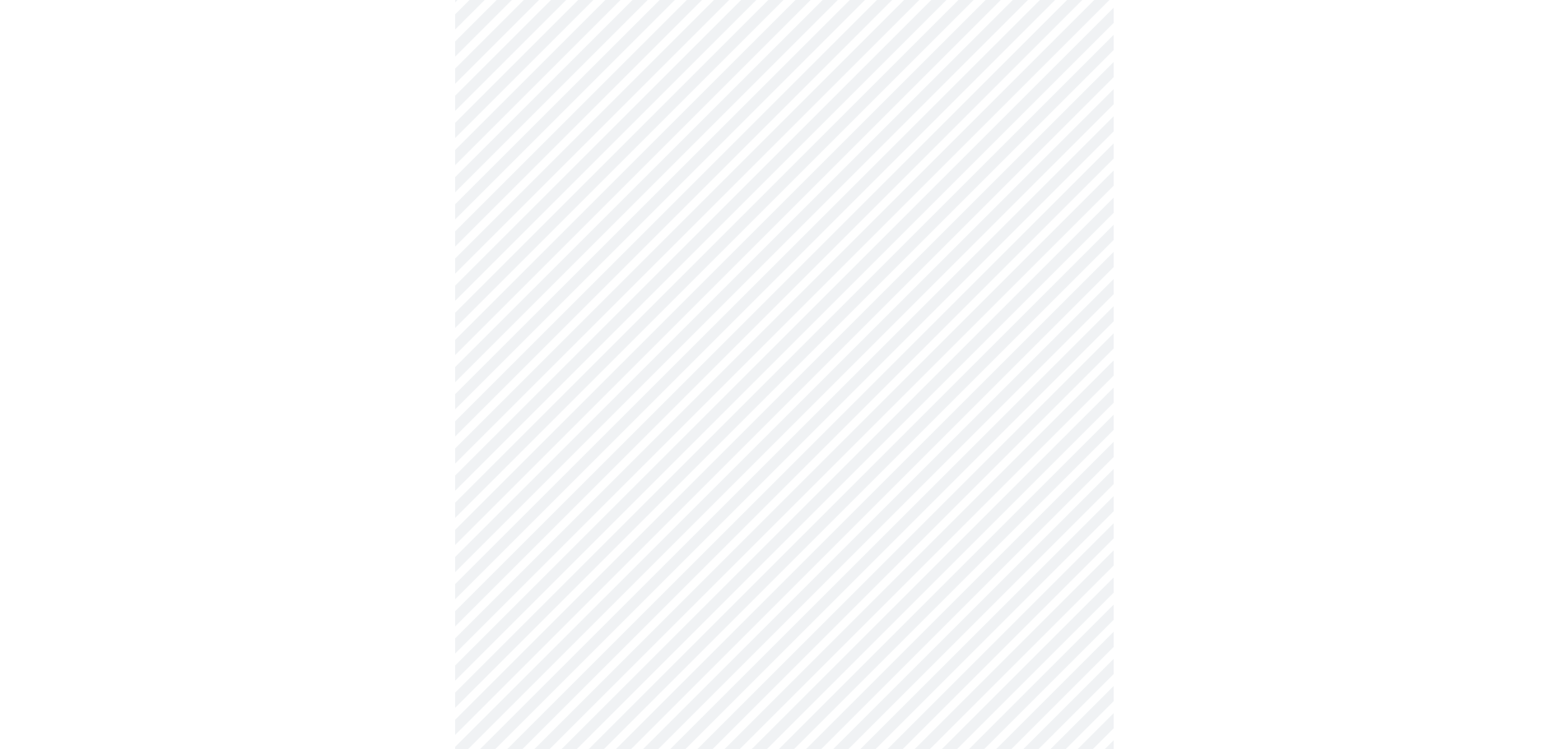
scroll to position [494, 0]
click at [941, 461] on body "MyMenopauseRx Appointments Messaging Labs Uploads Medications Community Refer a…" at bounding box center [784, 549] width 1555 height 2072
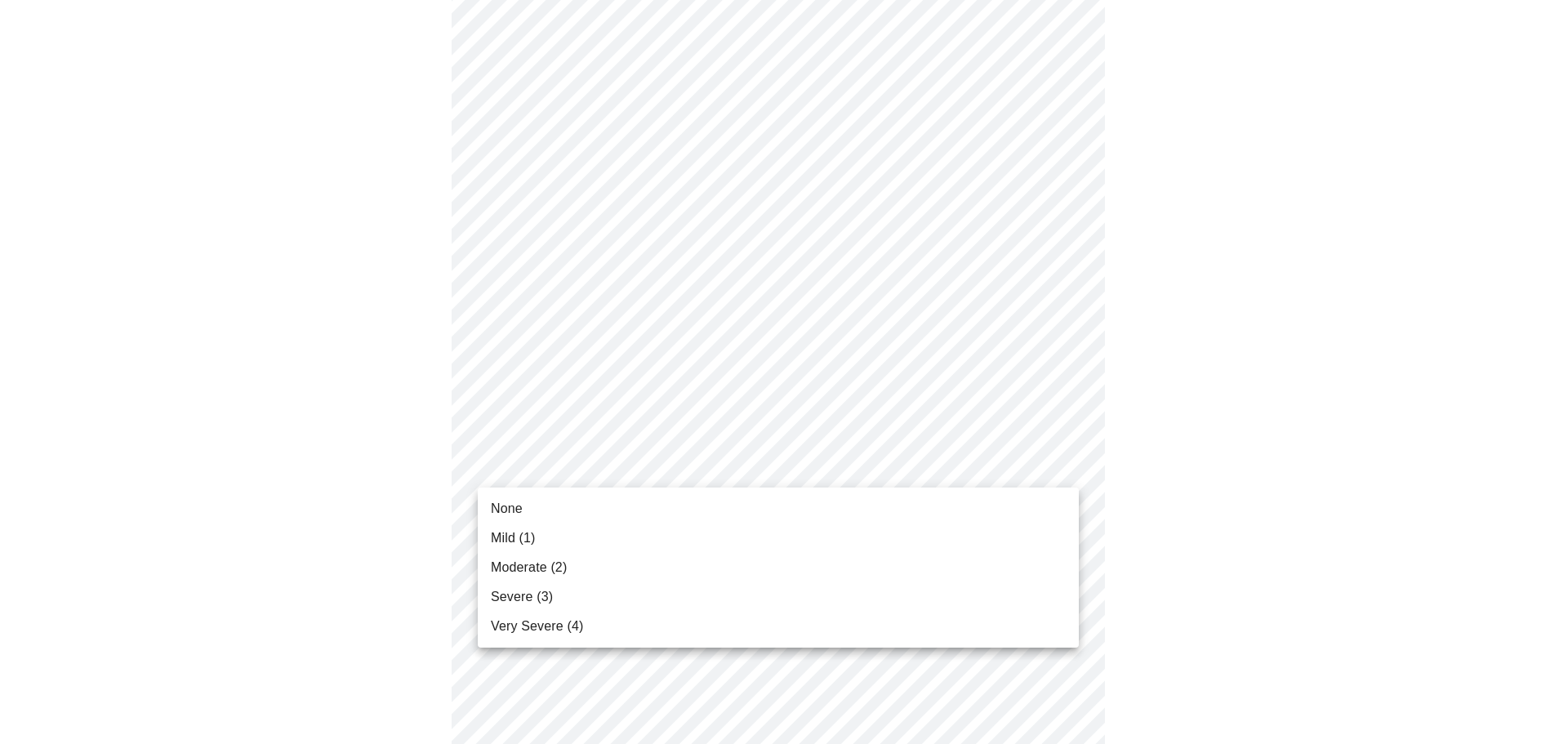
click at [548, 595] on span "Severe (3)" at bounding box center [522, 597] width 62 height 20
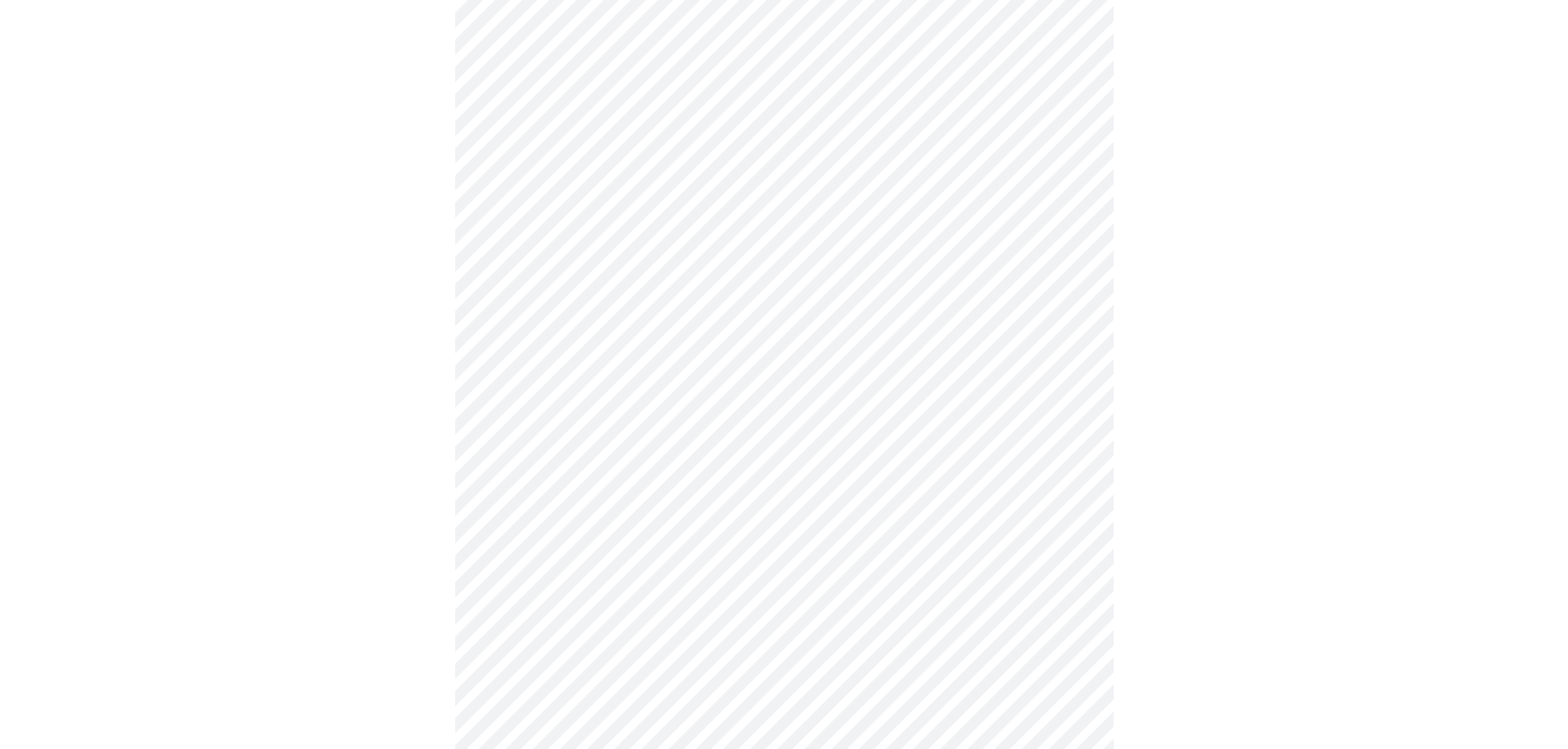
scroll to position [658, 0]
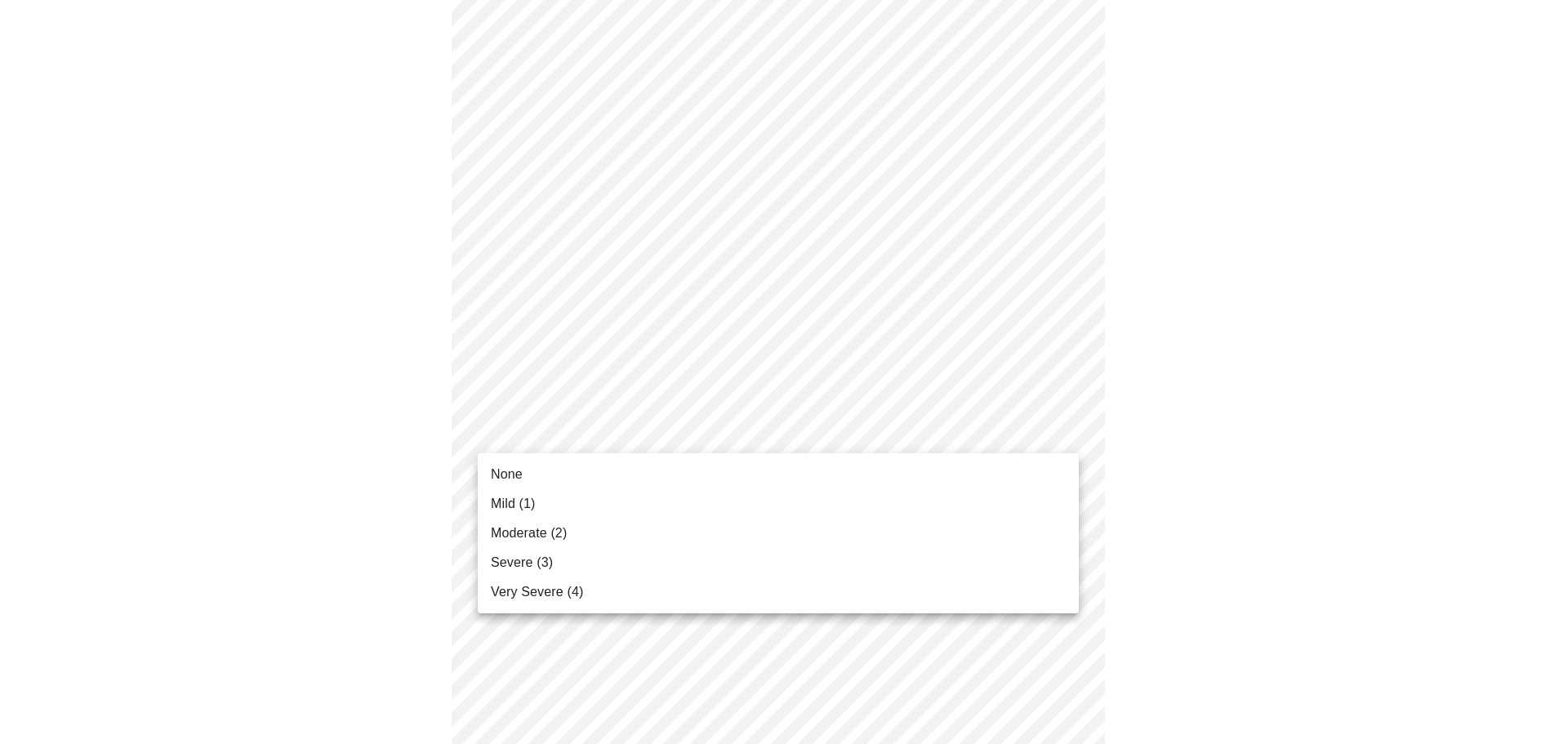
click at [1063, 431] on body "MyMenopauseRx Appointments Messaging Labs Uploads Medications Community Refer a…" at bounding box center [784, 371] width 1555 height 2036
click at [543, 492] on li "Mild (1)" at bounding box center [778, 505] width 601 height 30
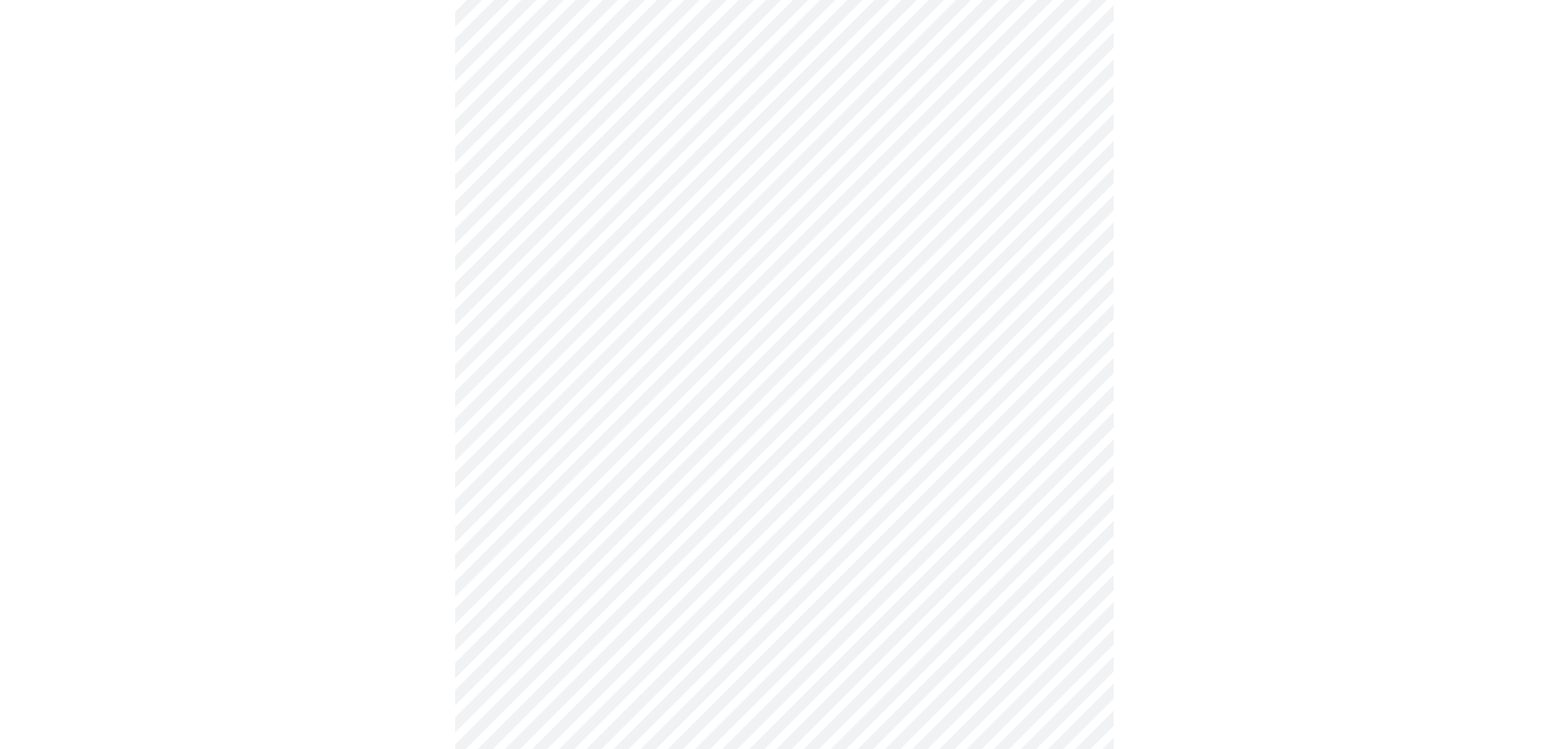
scroll to position [740, 0]
click at [1068, 479] on body "MyMenopauseRx Appointments Messaging Labs Uploads Medications Community Refer a…" at bounding box center [784, 279] width 1555 height 2027
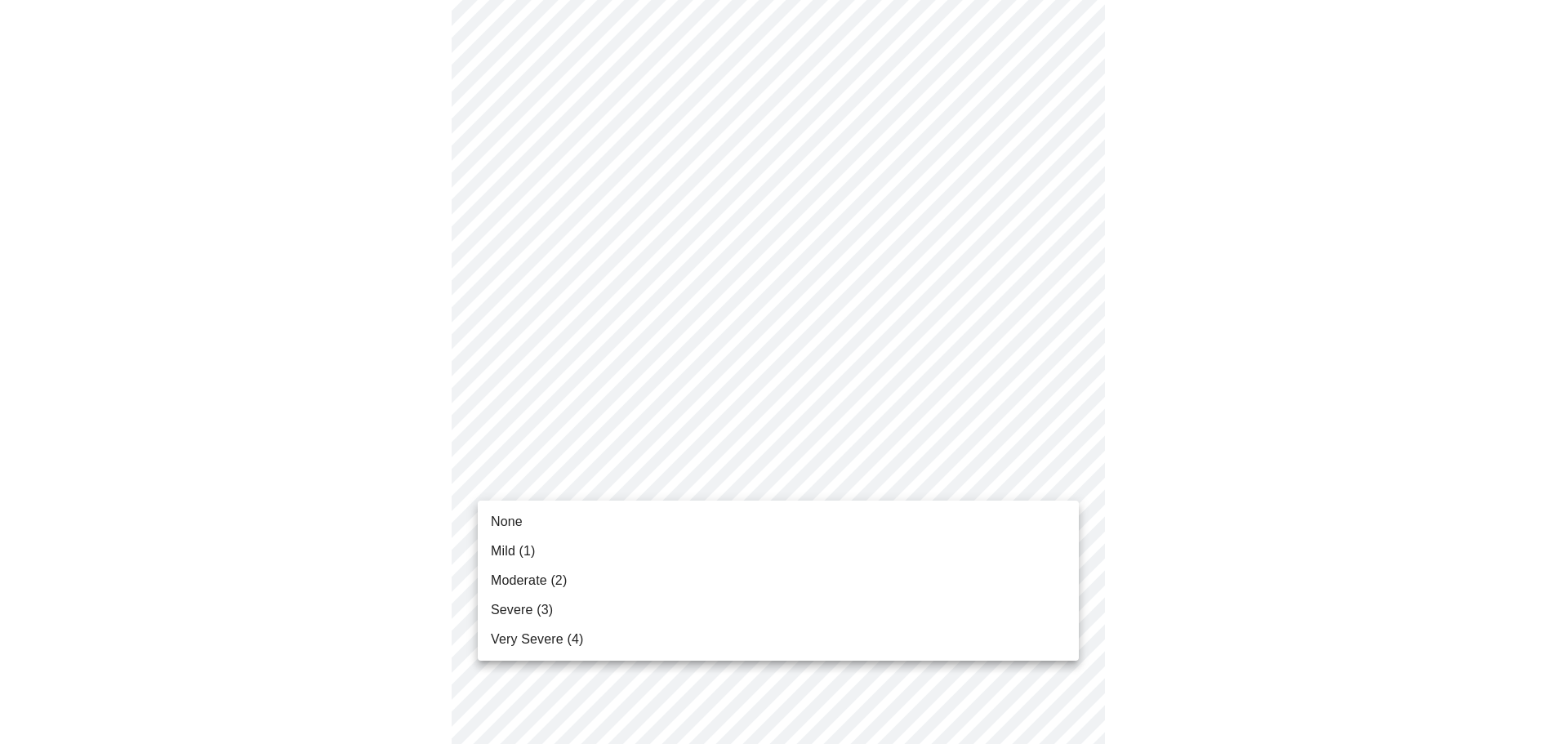
click at [604, 514] on li "None" at bounding box center [778, 522] width 601 height 30
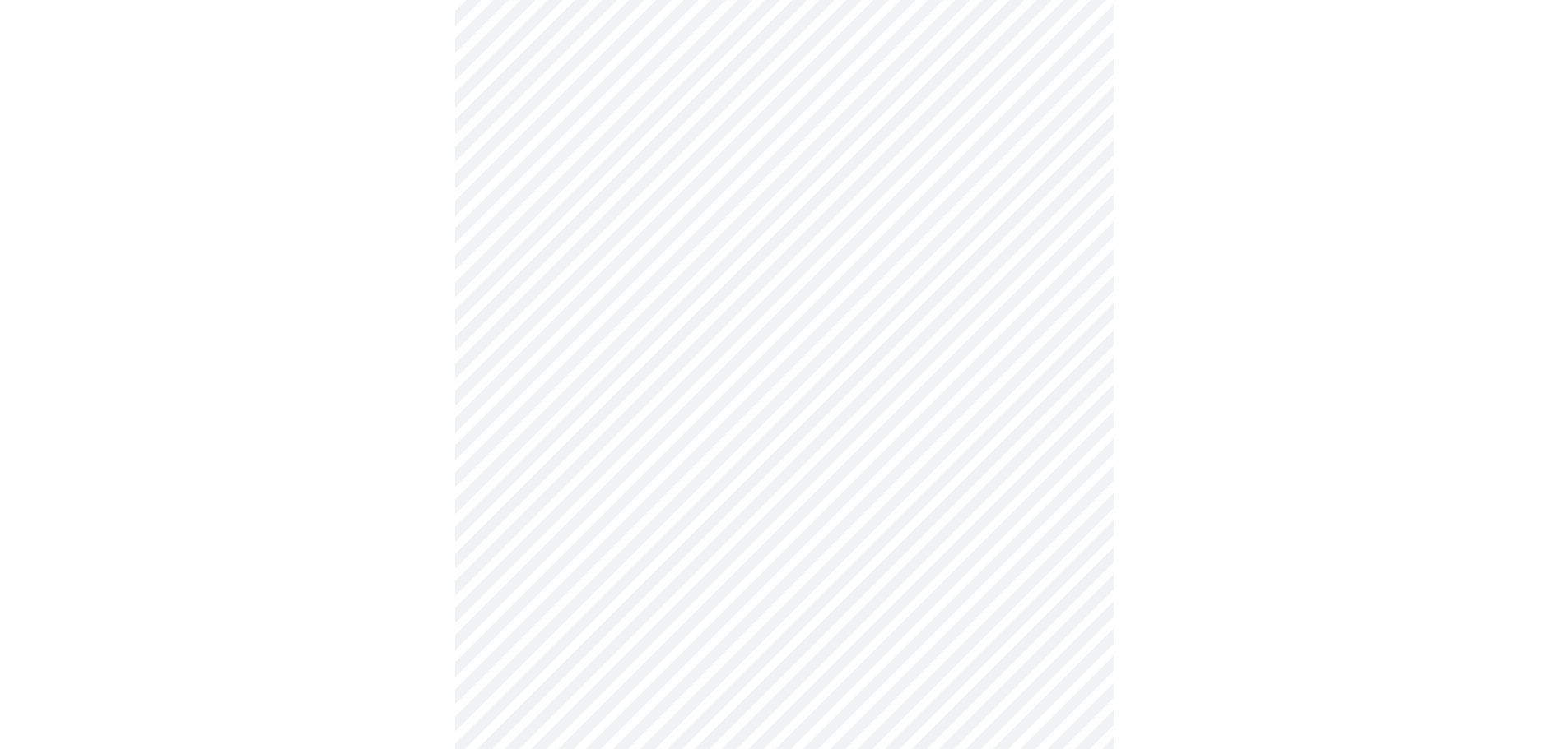
scroll to position [822, 0]
click at [1075, 519] on body "MyMenopauseRx Appointments Messaging Labs Uploads Medications Community Refer a…" at bounding box center [784, 185] width 1555 height 2003
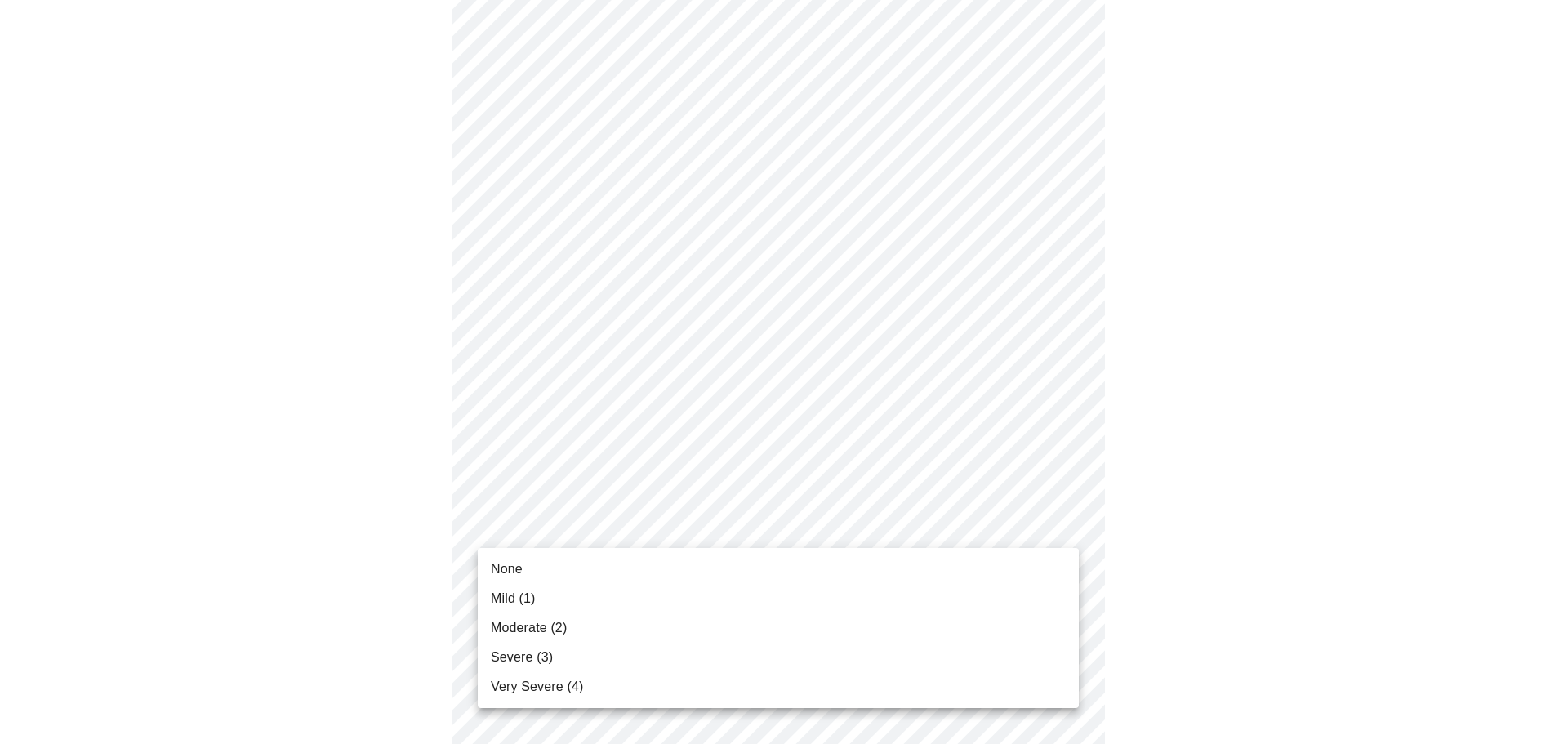
click at [583, 567] on li "None" at bounding box center [778, 570] width 601 height 30
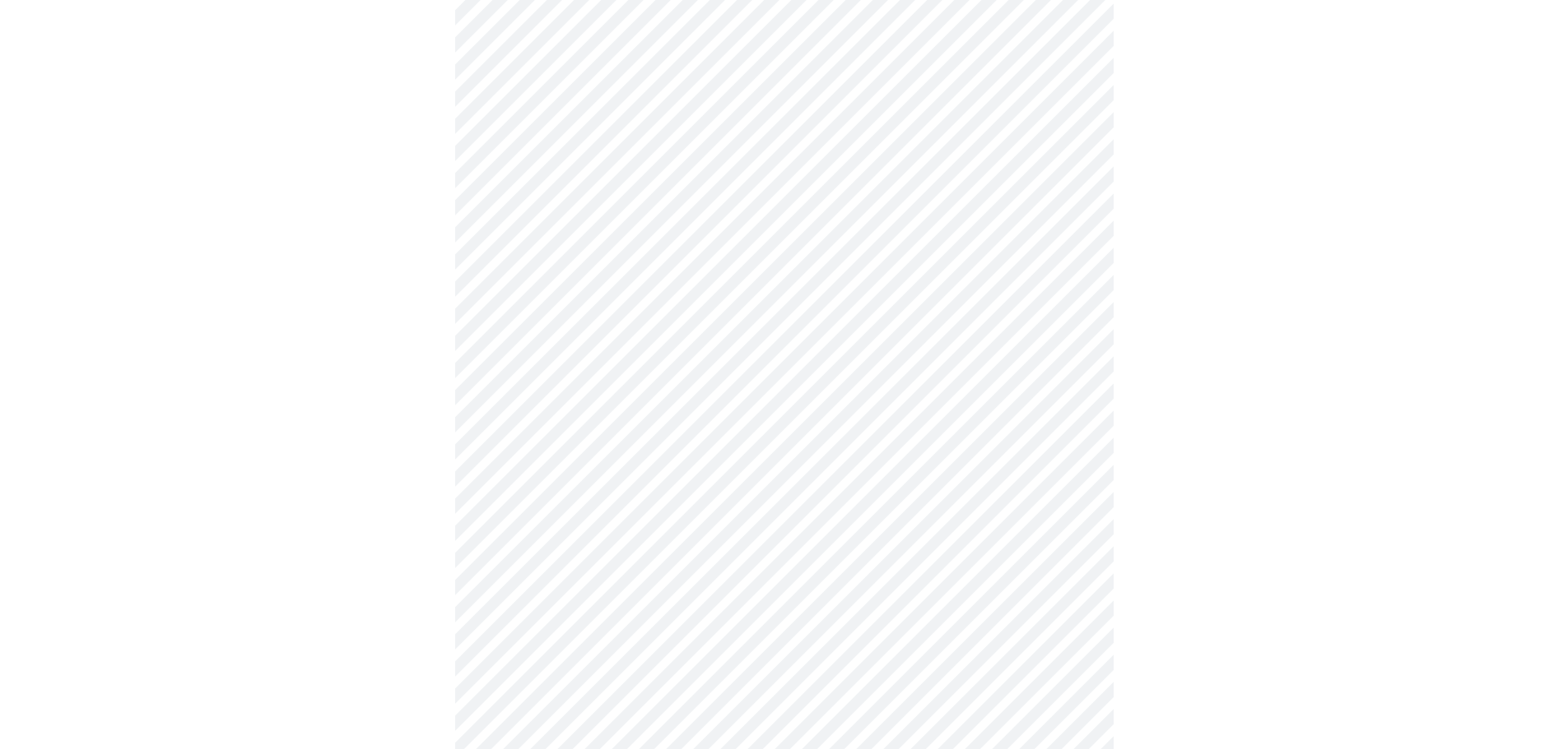
scroll to position [1069, 0]
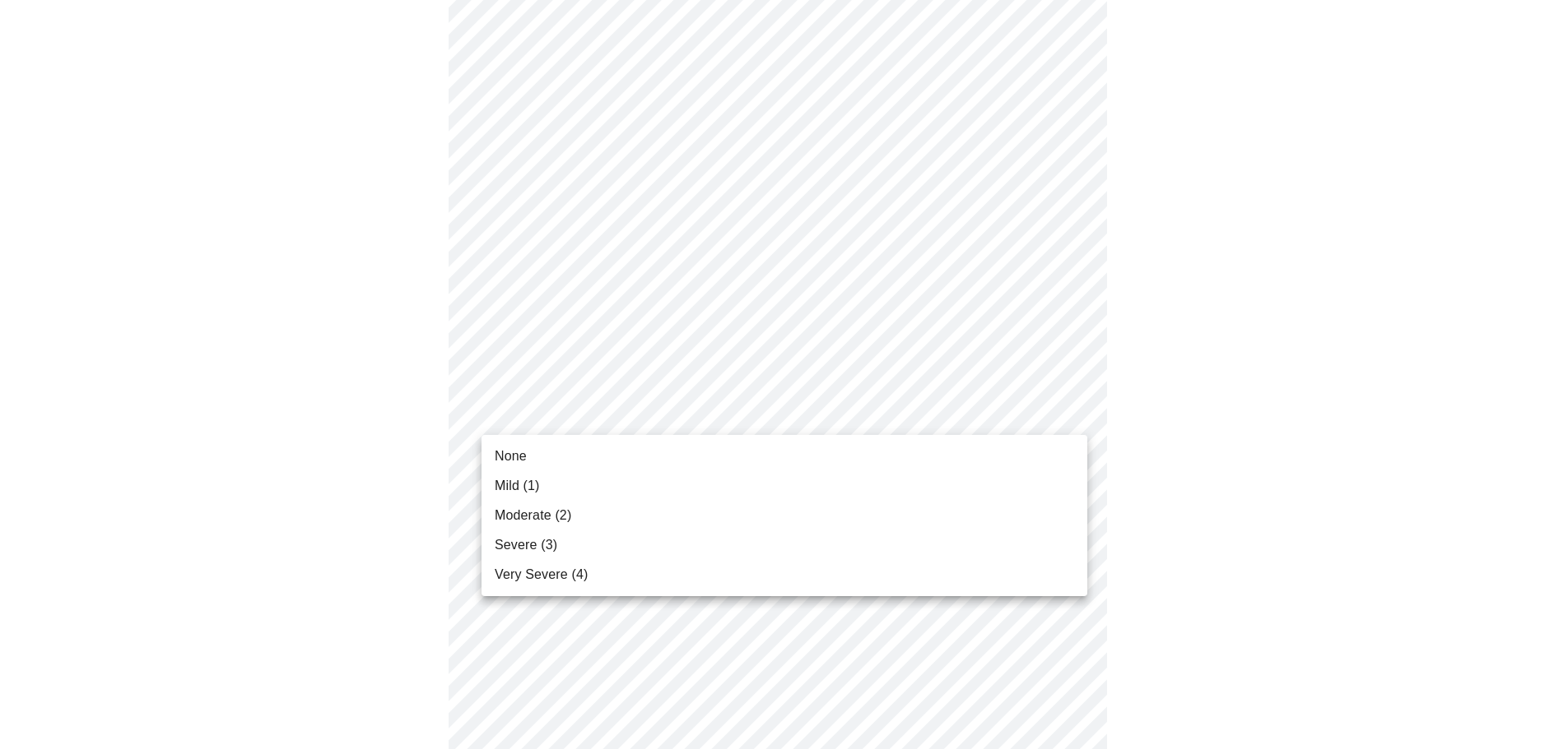
click at [507, 452] on span "None" at bounding box center [511, 456] width 32 height 20
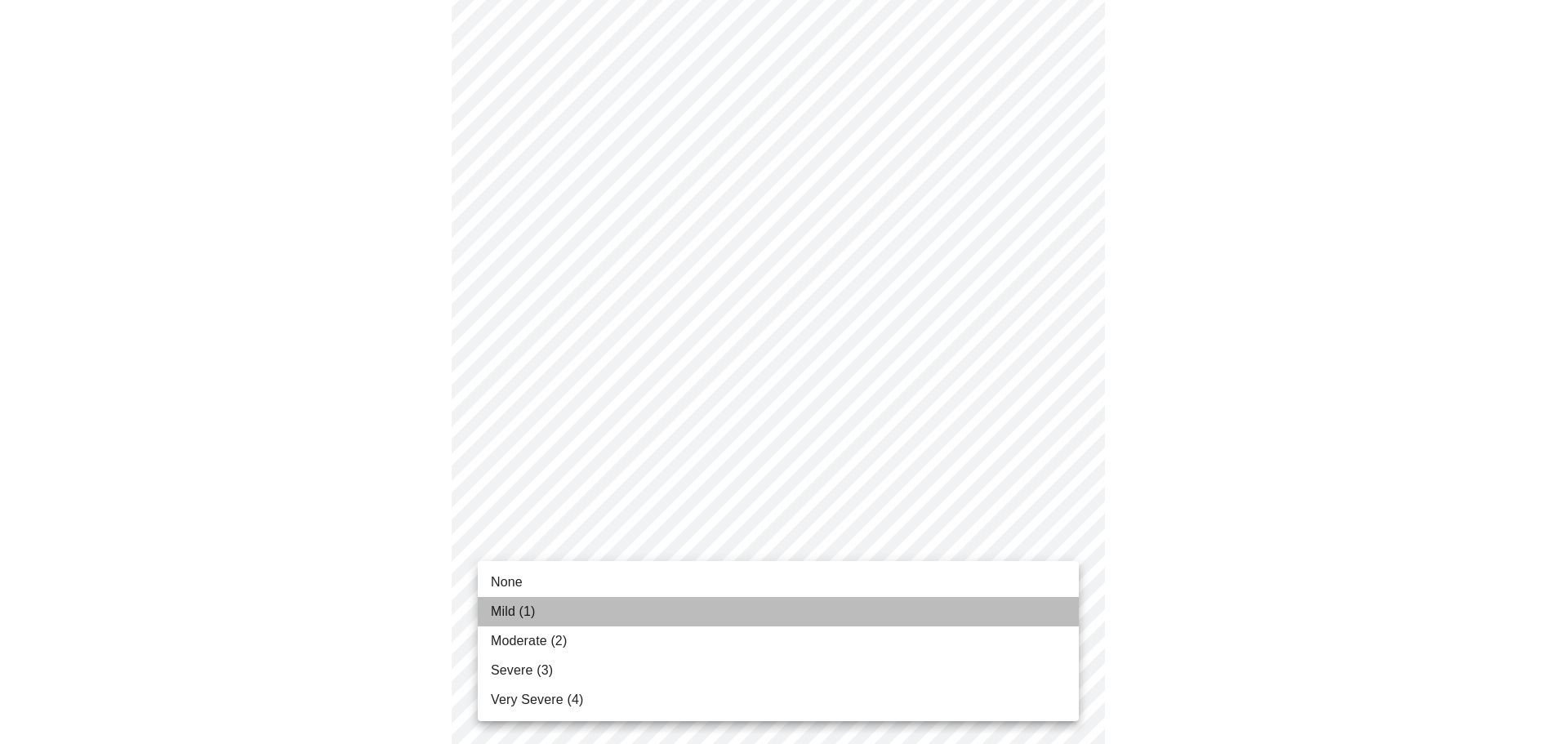
click at [550, 613] on li "Mild (1)" at bounding box center [778, 612] width 601 height 30
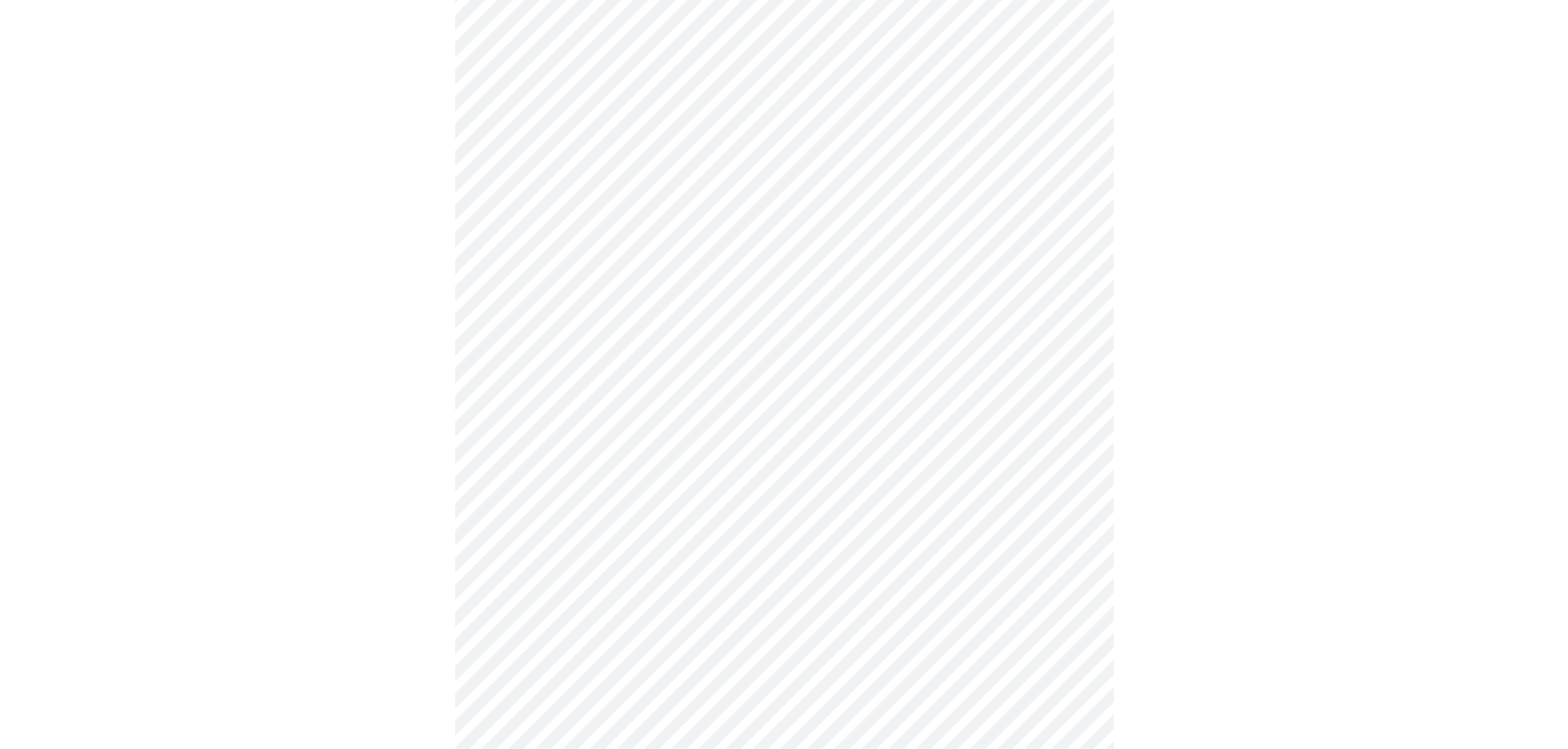
scroll to position [494, 0]
click at [1081, 446] on body "MyMenopauseRx Appointments Messaging Labs Uploads Medications Community Refer a…" at bounding box center [784, 291] width 1555 height 1557
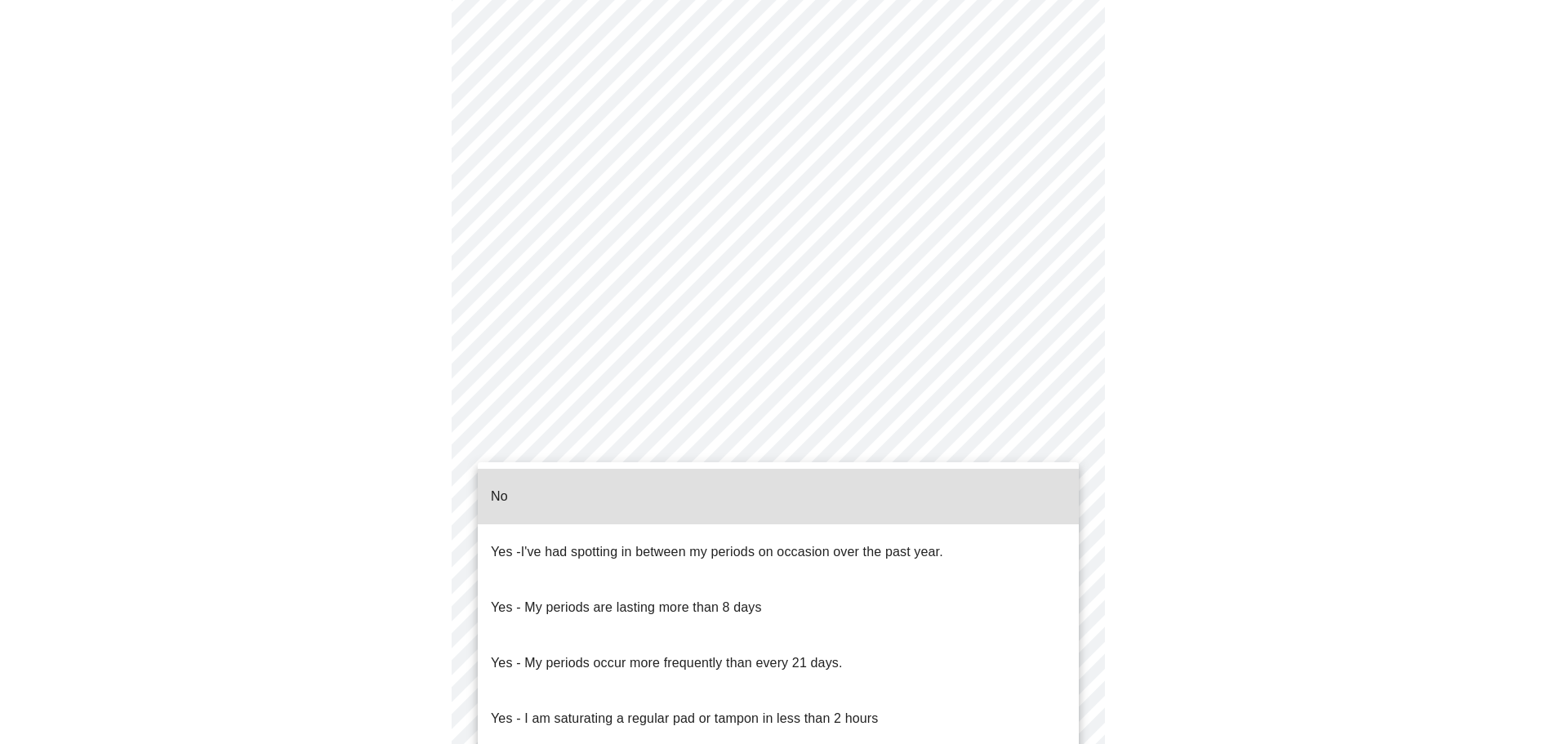
click at [710, 489] on li "No" at bounding box center [778, 496] width 601 height 55
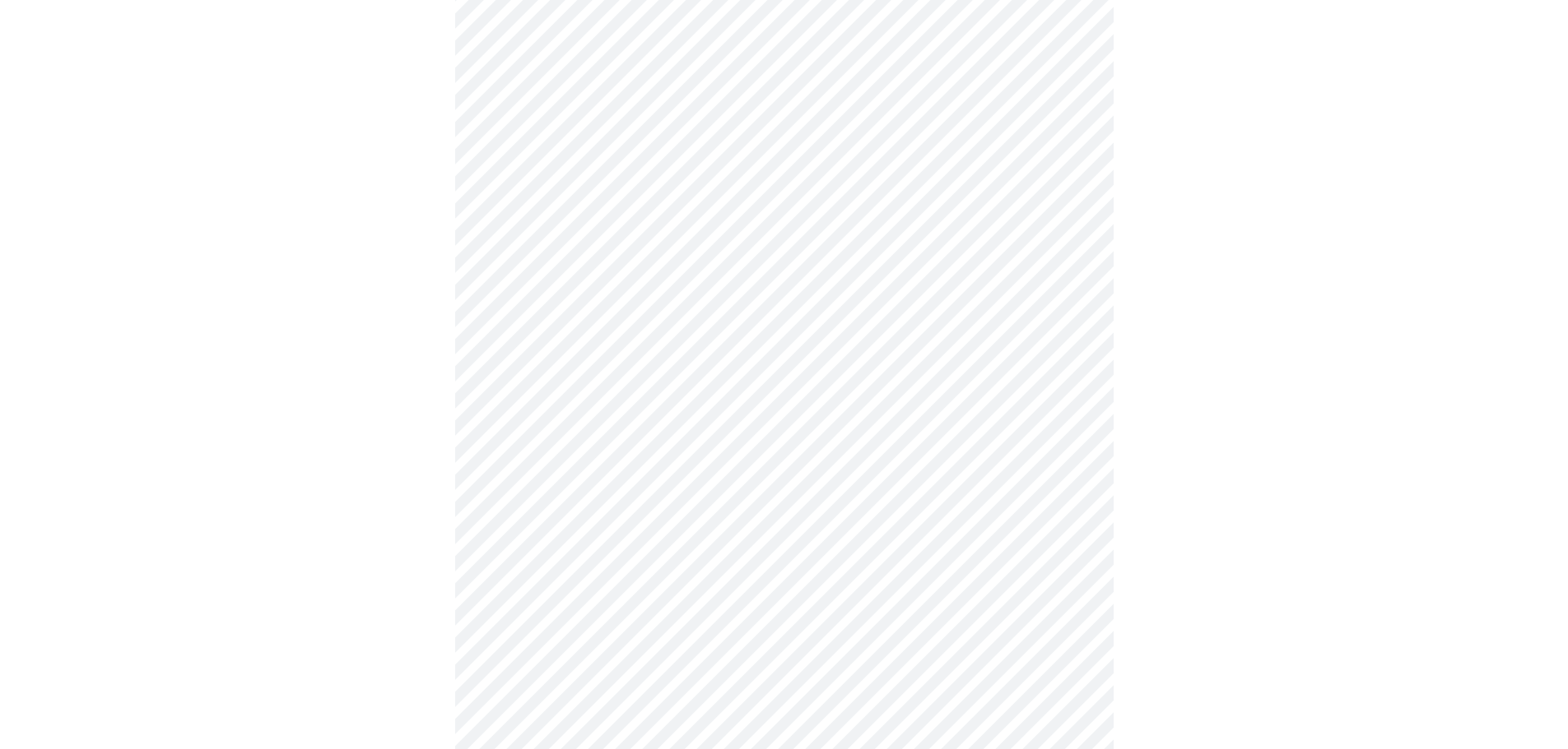
scroll to position [576, 0]
click at [1077, 476] on body "MyMenopauseRx Appointments Messaging Labs Uploads Medications Community Refer a…" at bounding box center [790, 204] width 1567 height 1547
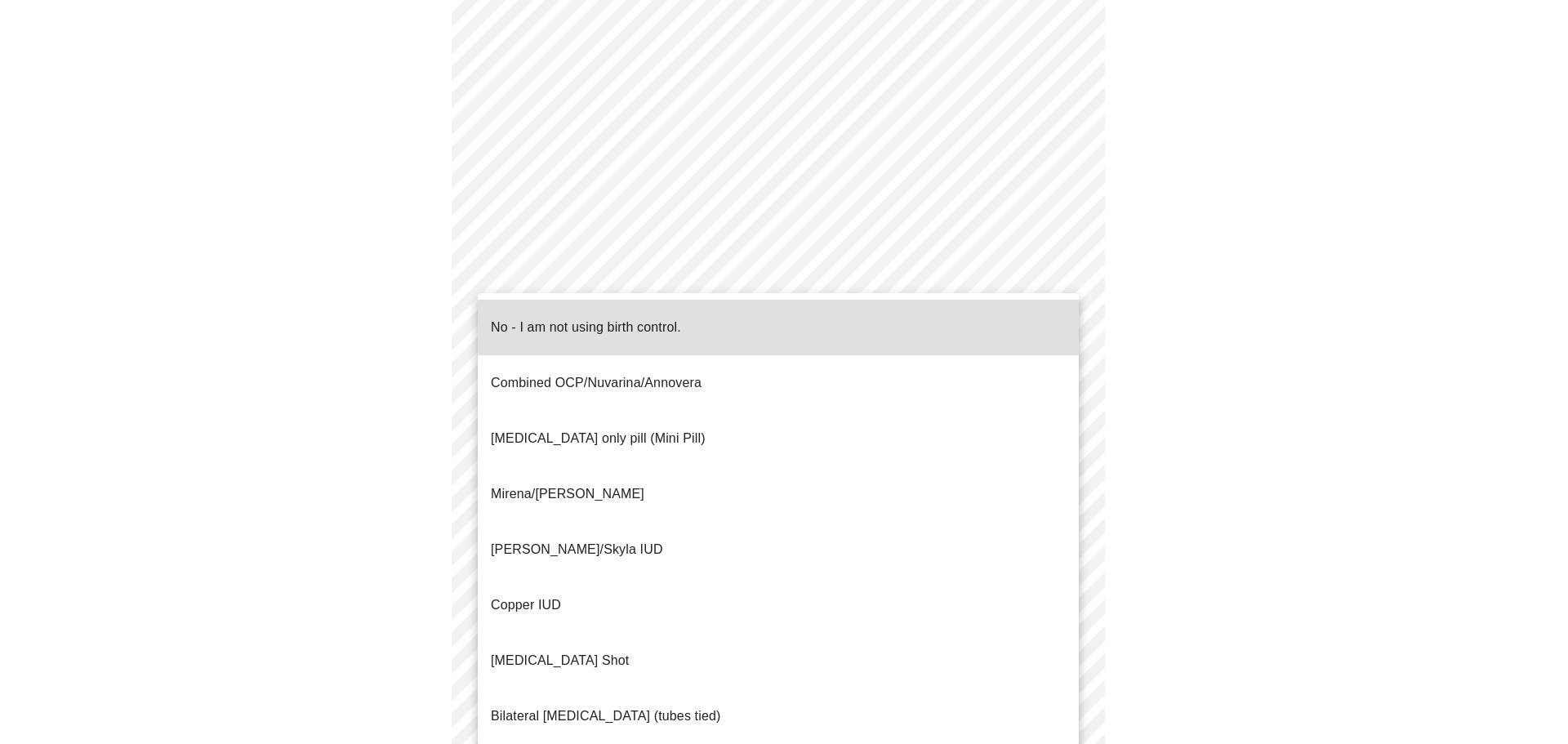
click at [629, 323] on p "No - I am not using birth control." at bounding box center [586, 328] width 191 height 20
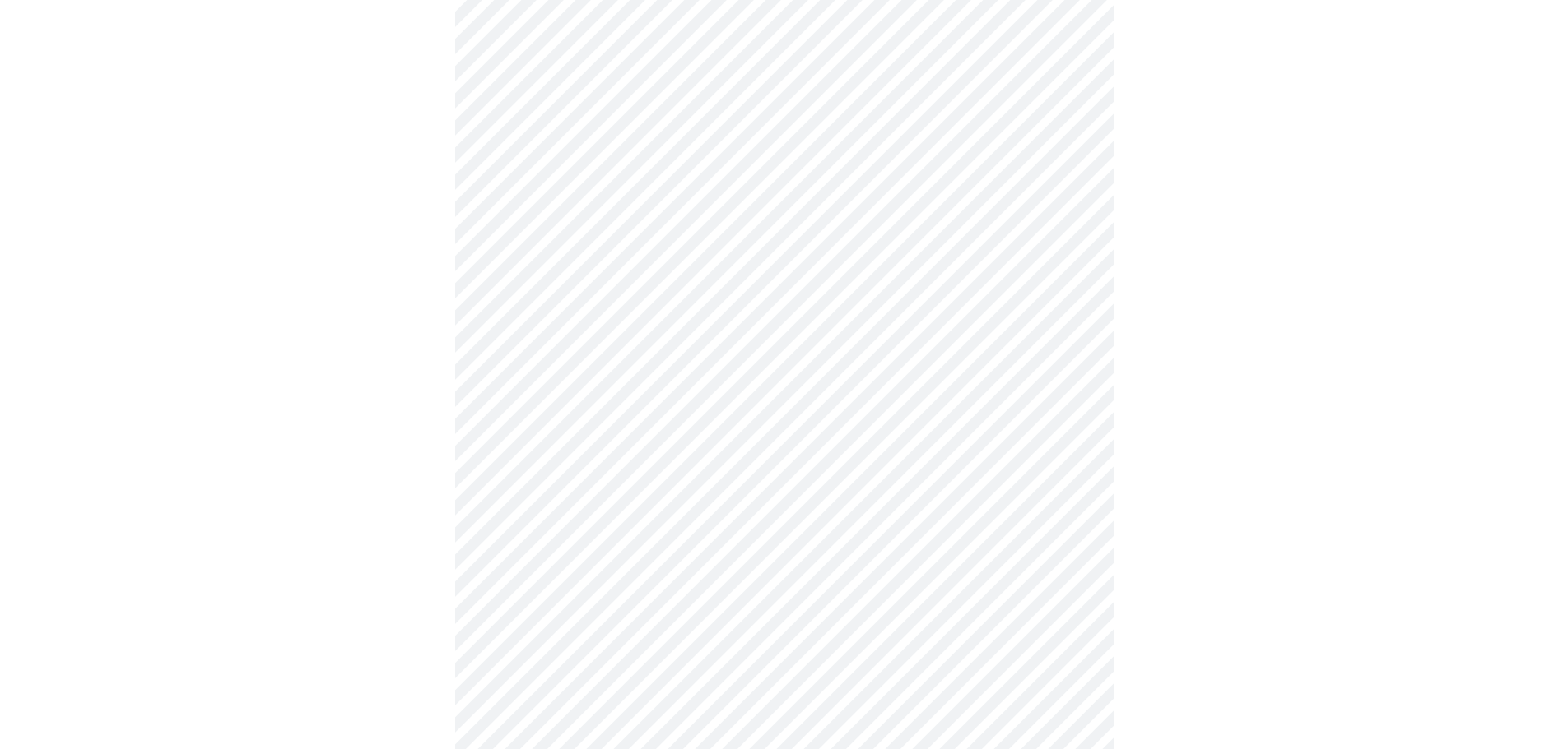
scroll to position [740, 0]
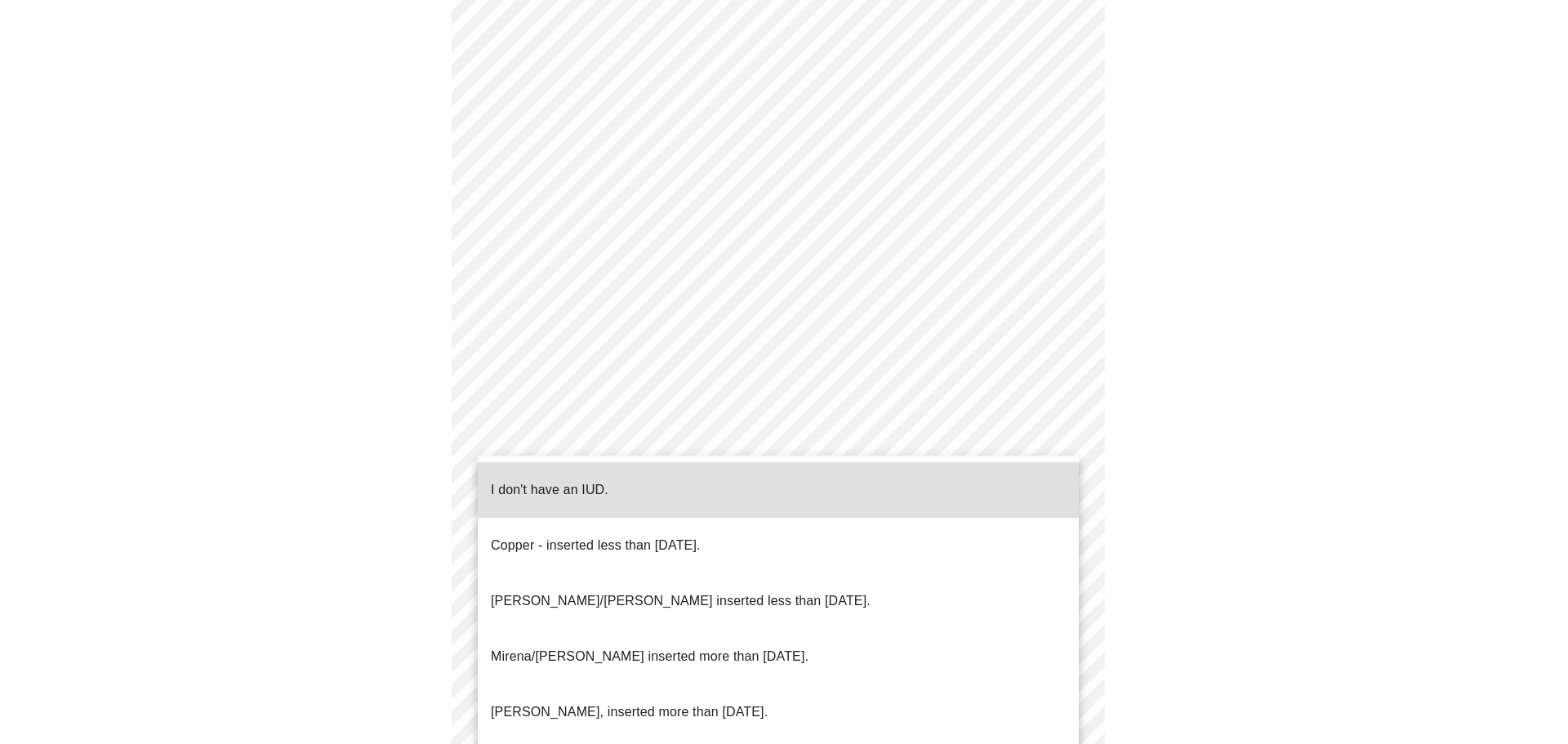
click at [1052, 442] on body "MyMenopauseRx Appointments Messaging Labs Uploads Medications Community Refer a…" at bounding box center [784, 34] width 1555 height 1527
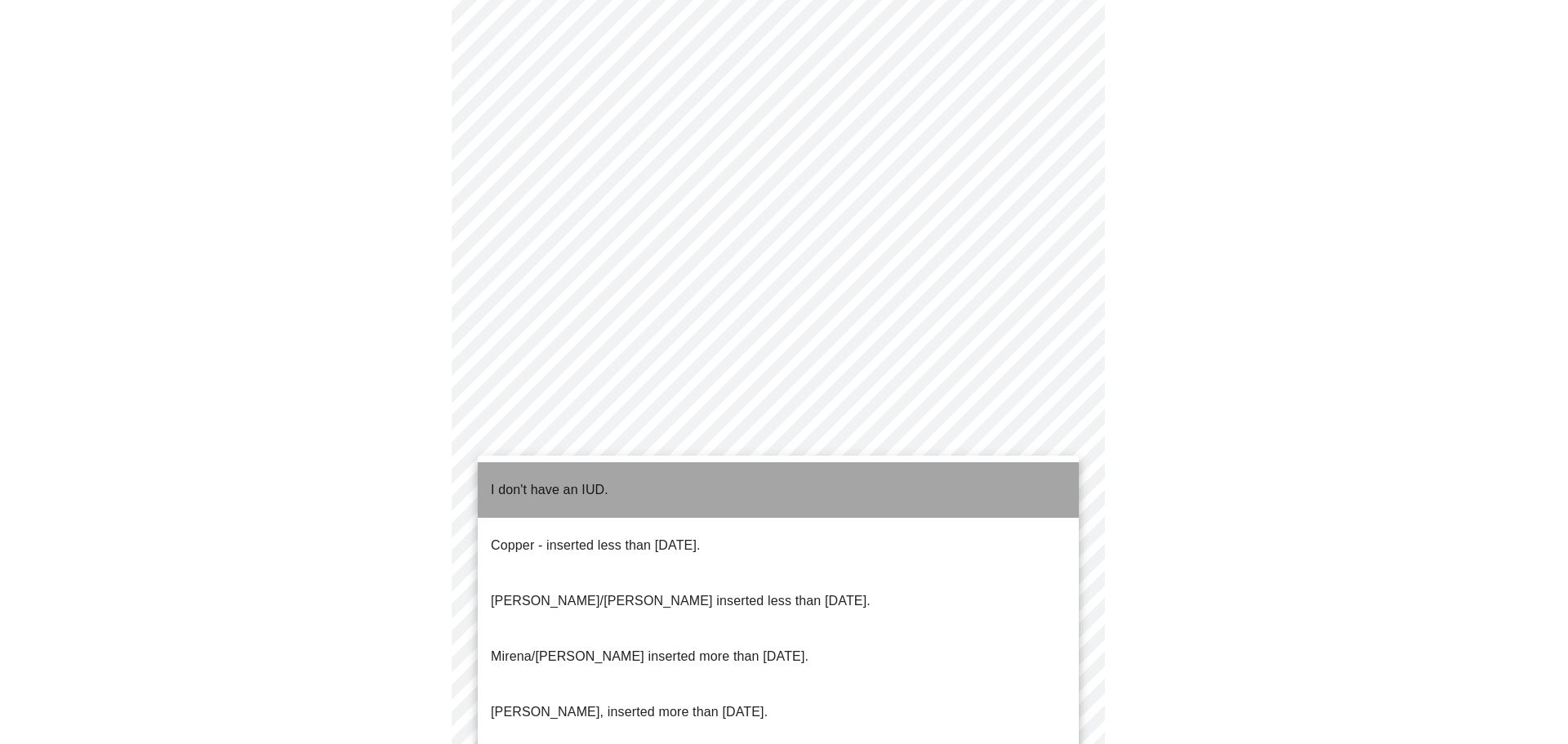
click at [761, 495] on li "I don't have an IUD." at bounding box center [778, 490] width 601 height 55
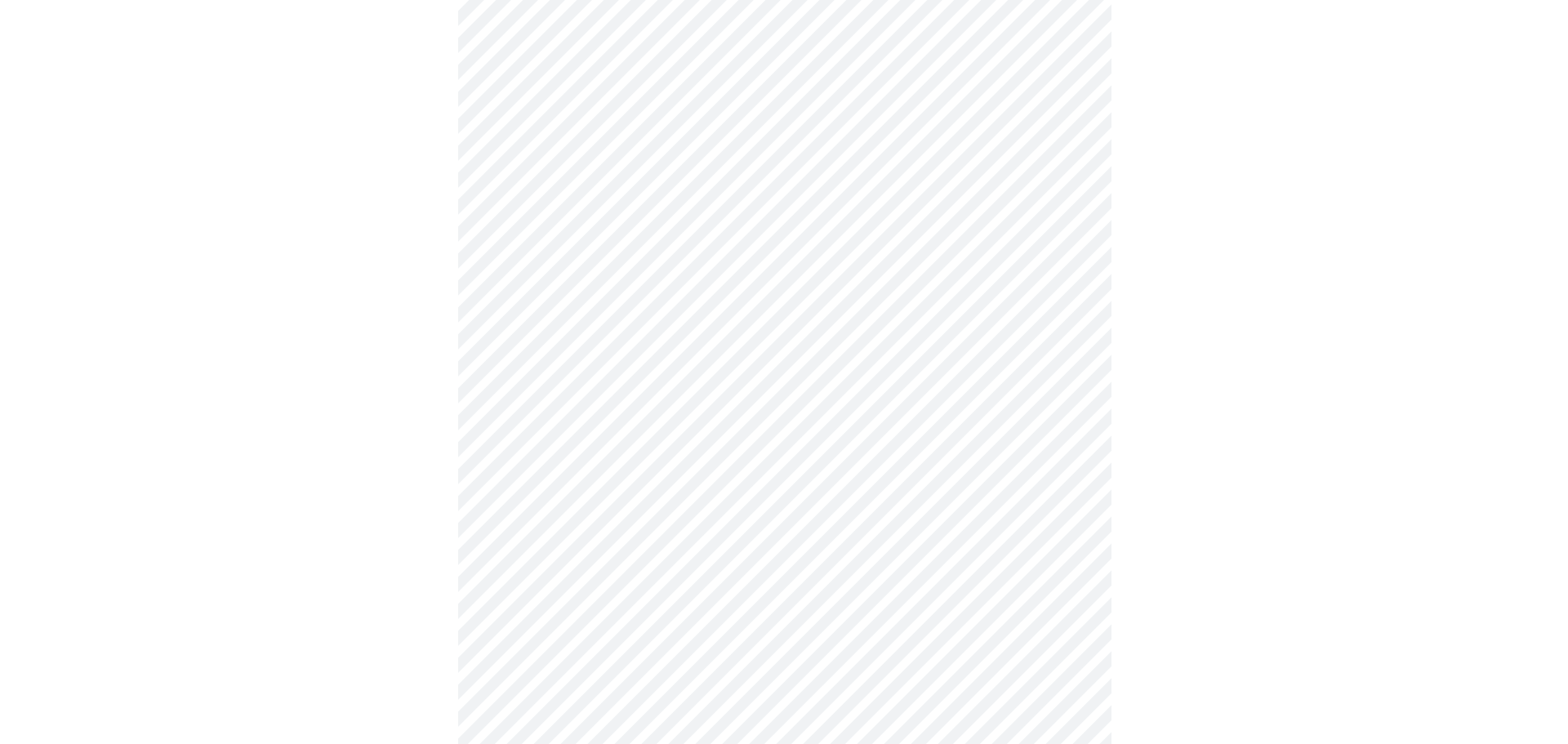
scroll to position [773, 0]
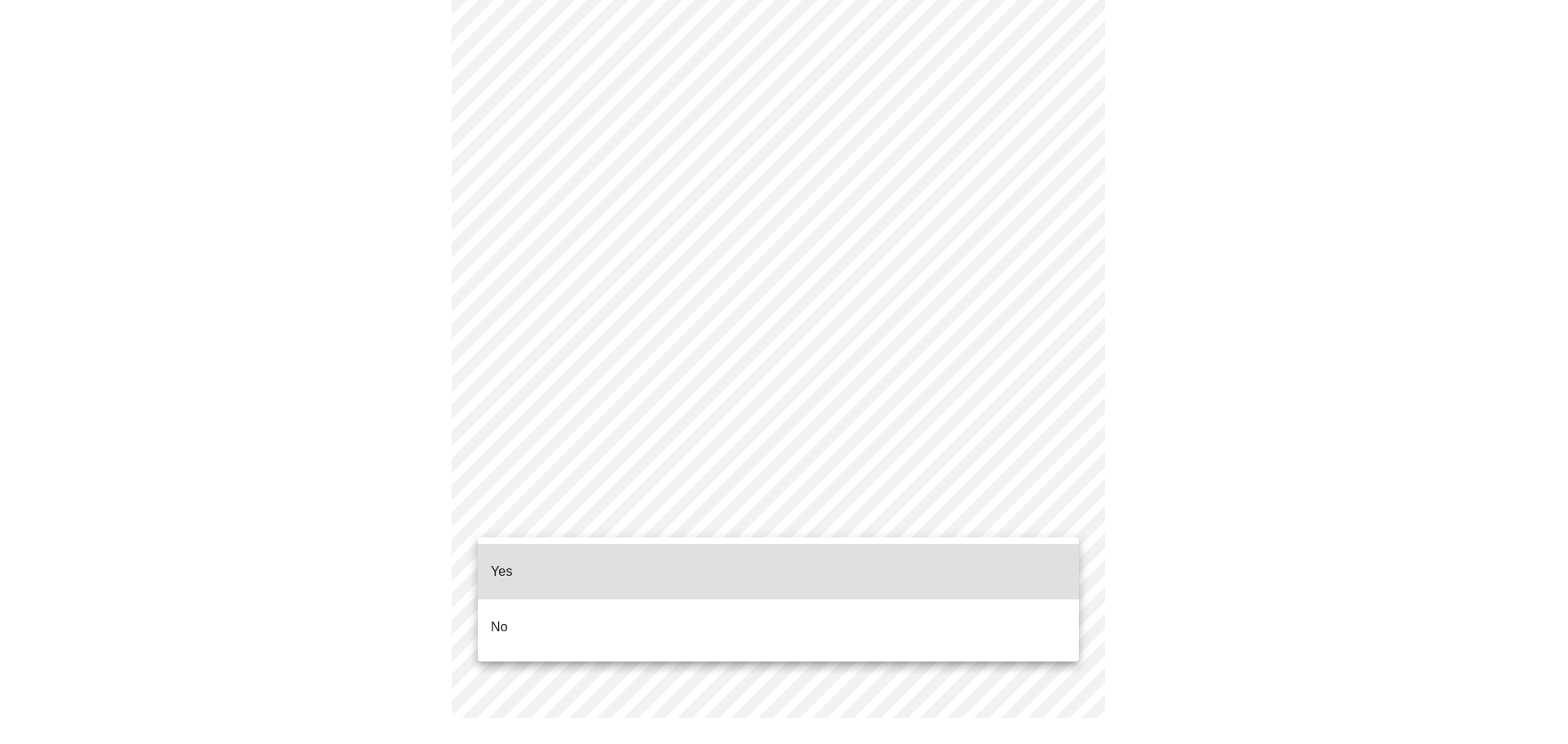
click at [664, 606] on li "No" at bounding box center [778, 627] width 601 height 55
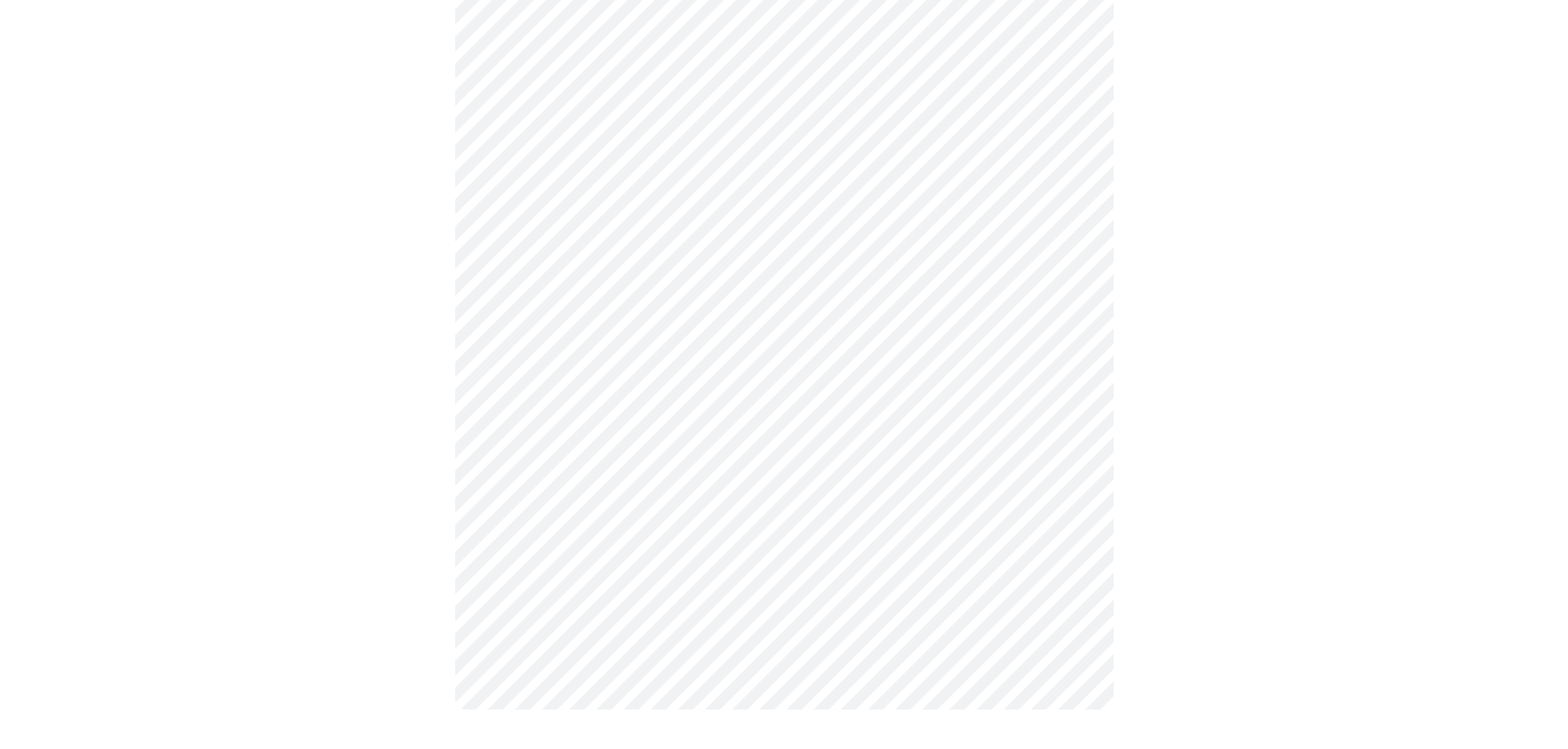
scroll to position [0, 0]
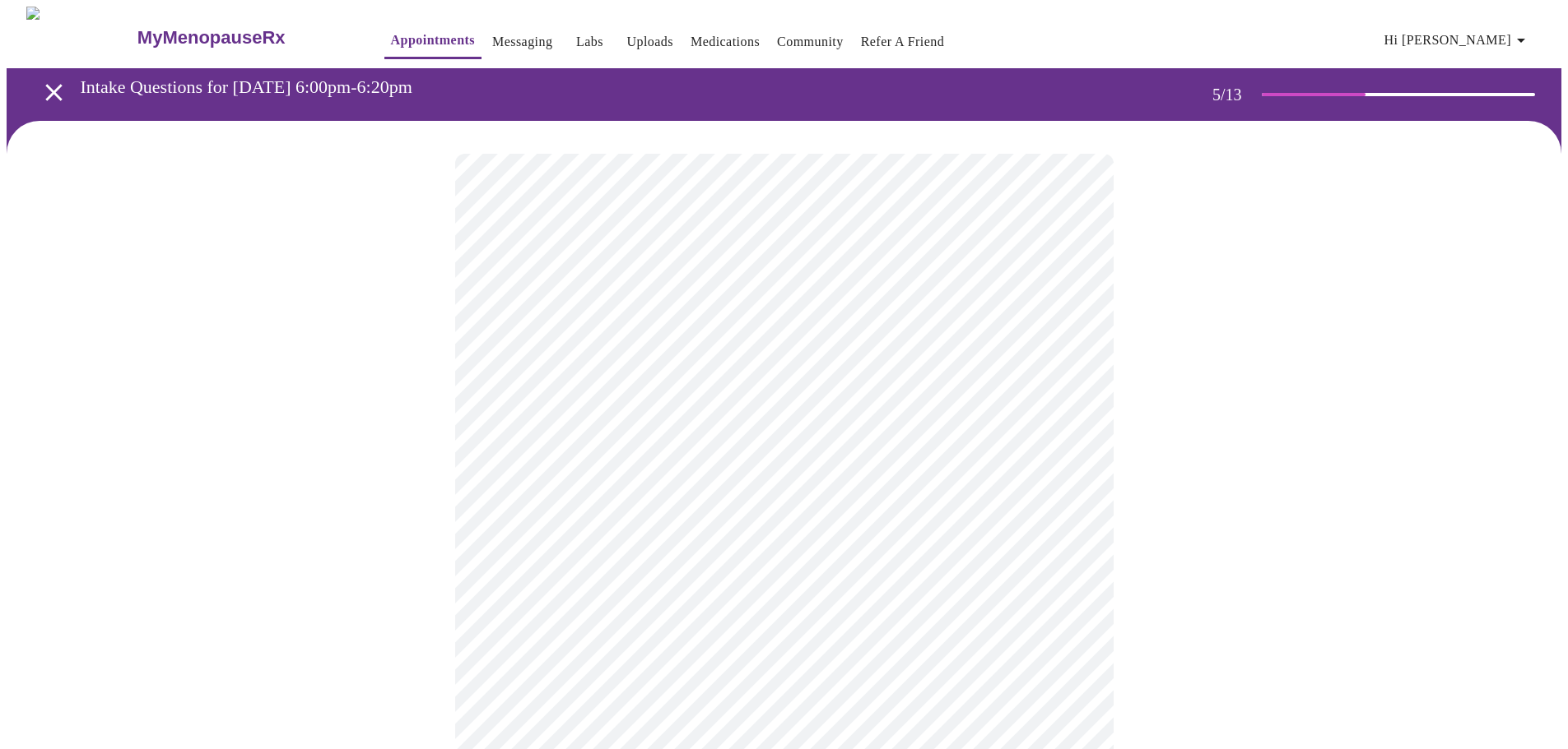
click at [1065, 433] on body "MyMenopauseRx Appointments Messaging Labs Uploads Medications Community Refer a…" at bounding box center [784, 596] width 1555 height 1180
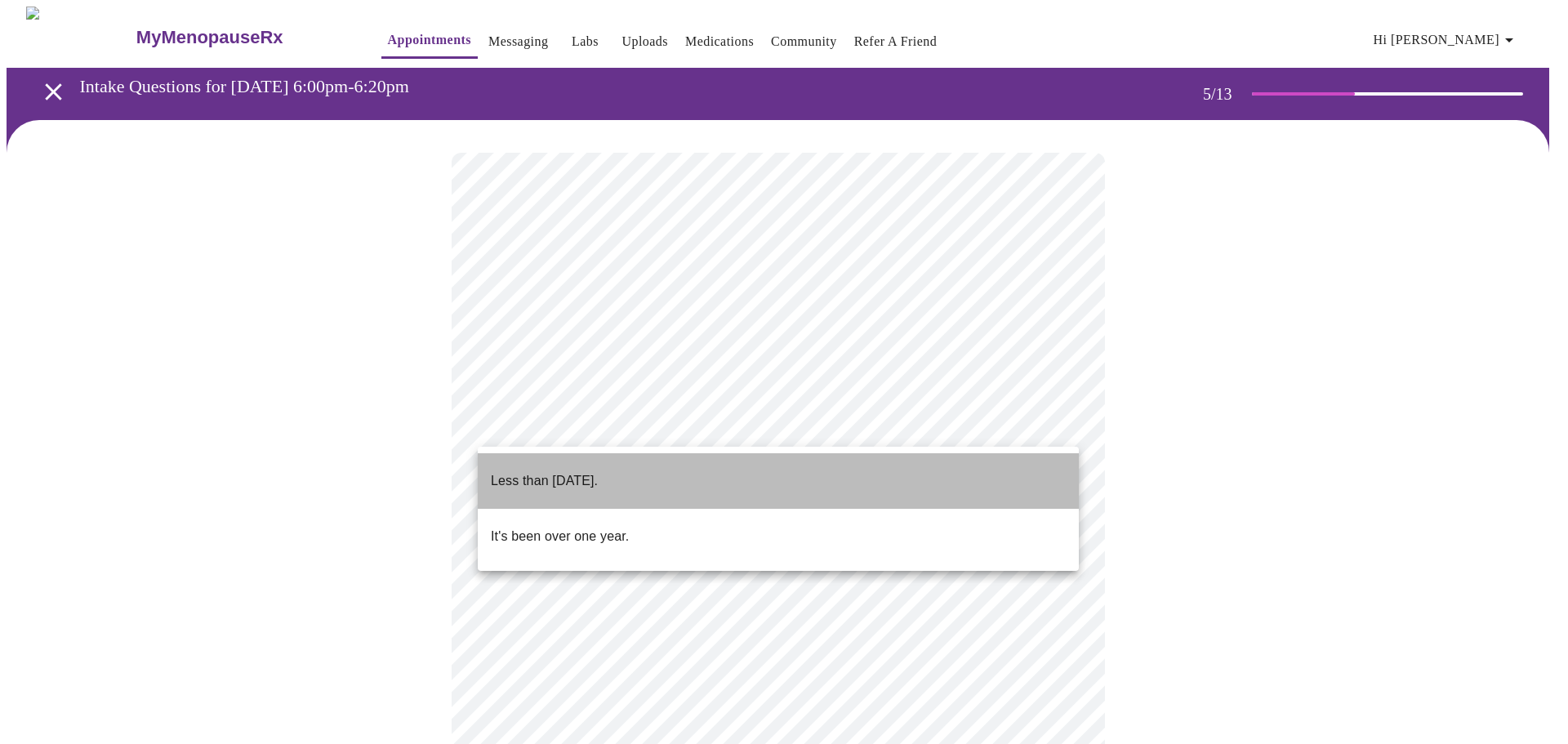
click at [581, 482] on span "Less than [DATE]." at bounding box center [545, 481] width 107 height 45
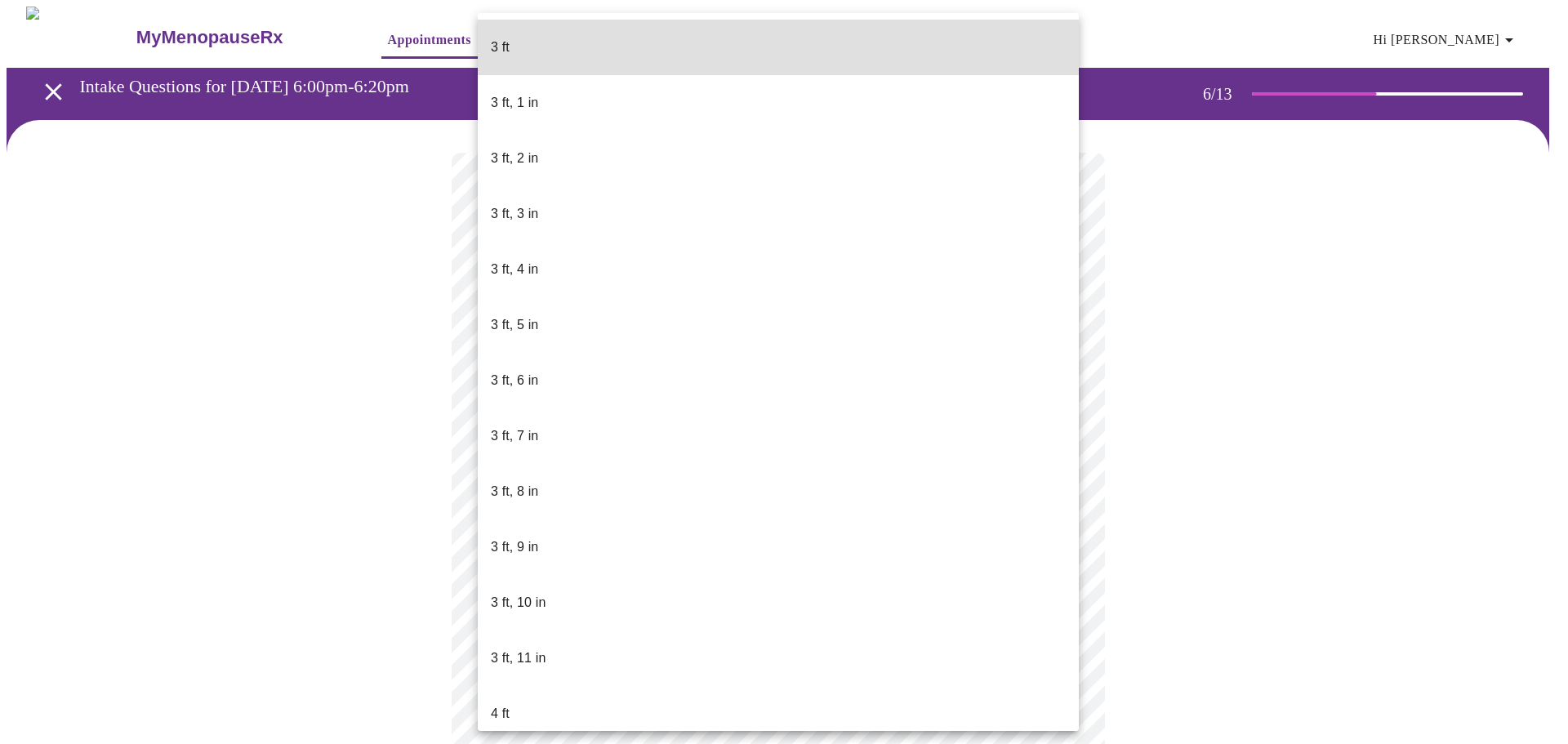
click at [752, 469] on body "MyMenopauseRx Appointments Messaging Labs Uploads Medications Community Refer a…" at bounding box center [784, 443] width 1555 height 873
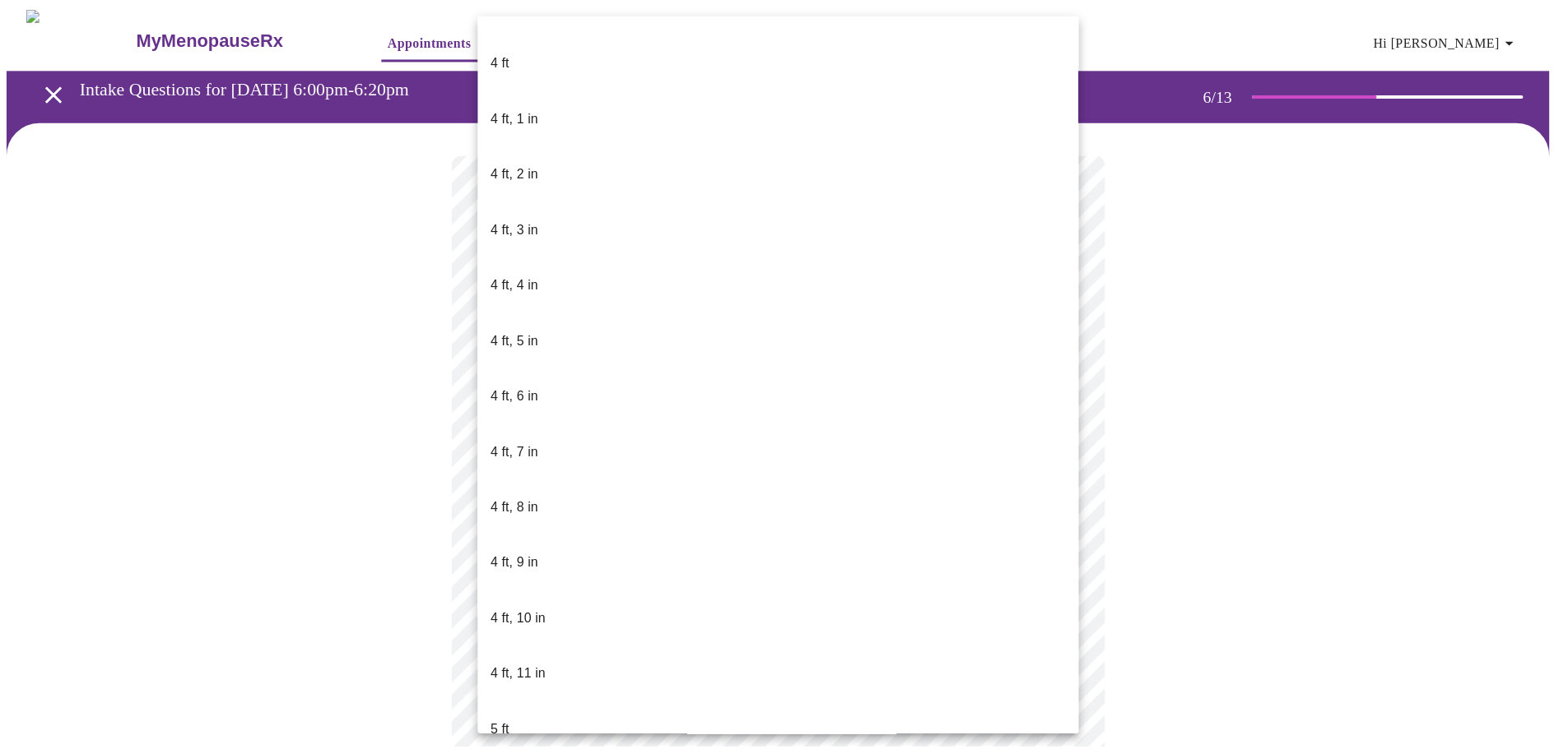
scroll to position [740, 0]
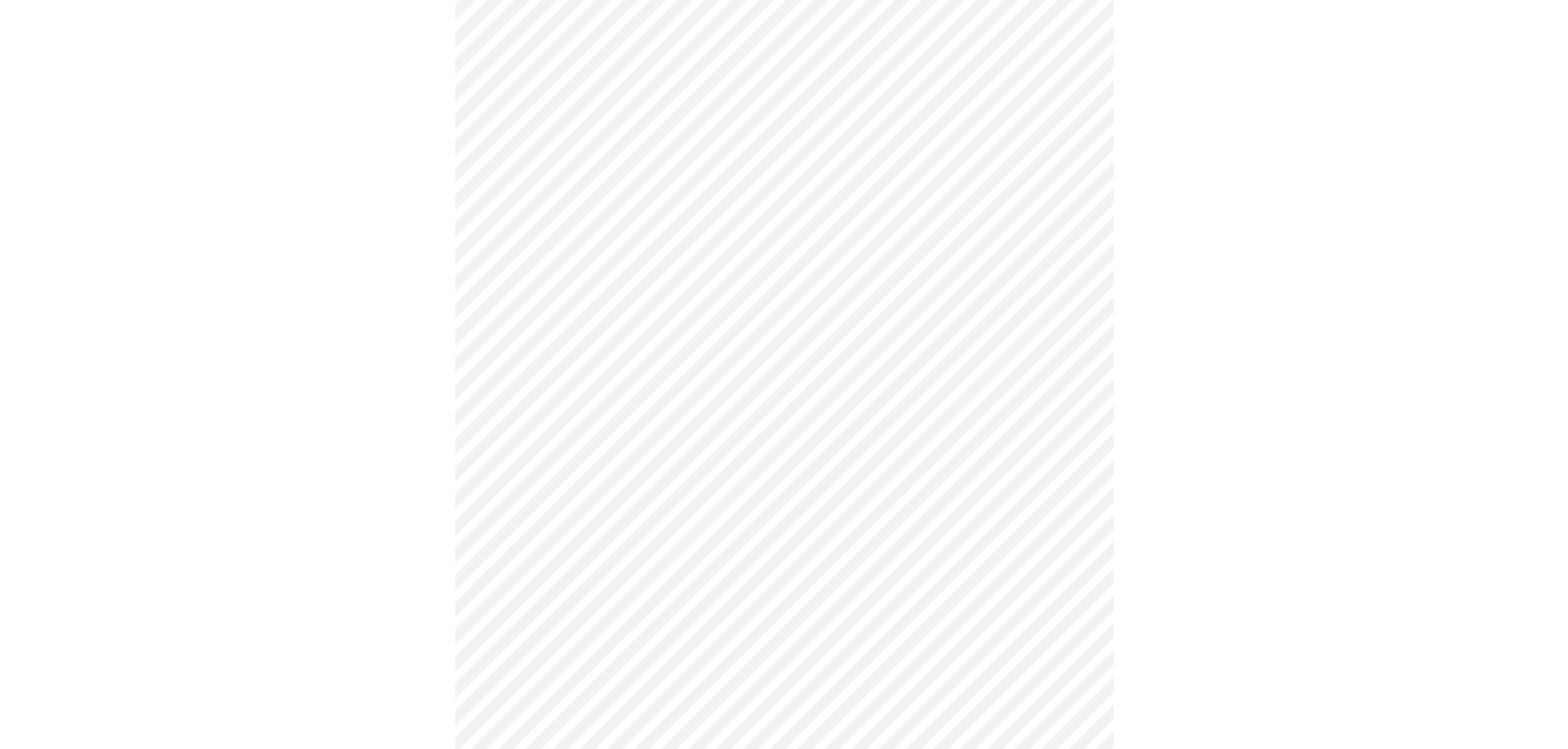
scroll to position [4112, 0]
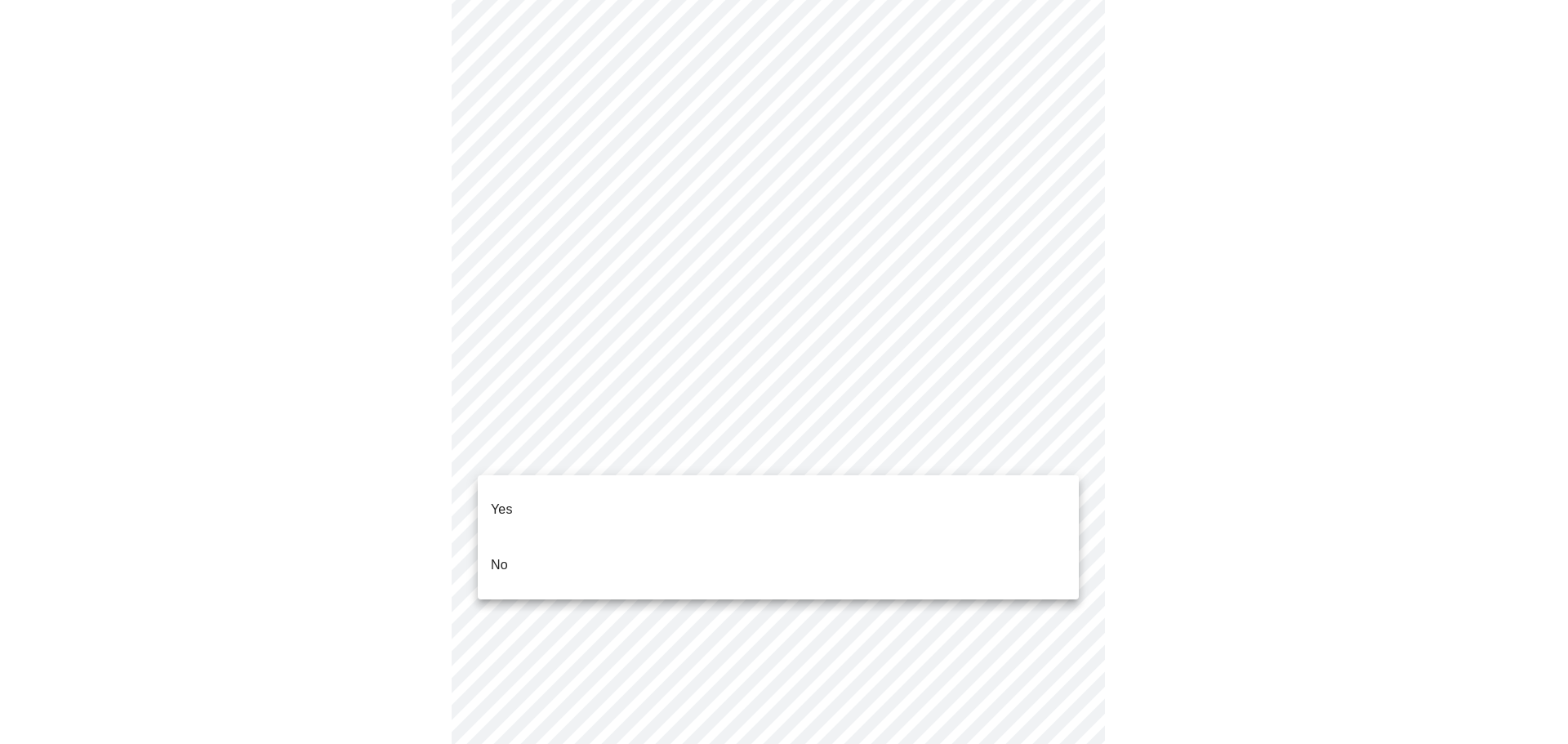
click at [579, 538] on li "No" at bounding box center [778, 565] width 601 height 55
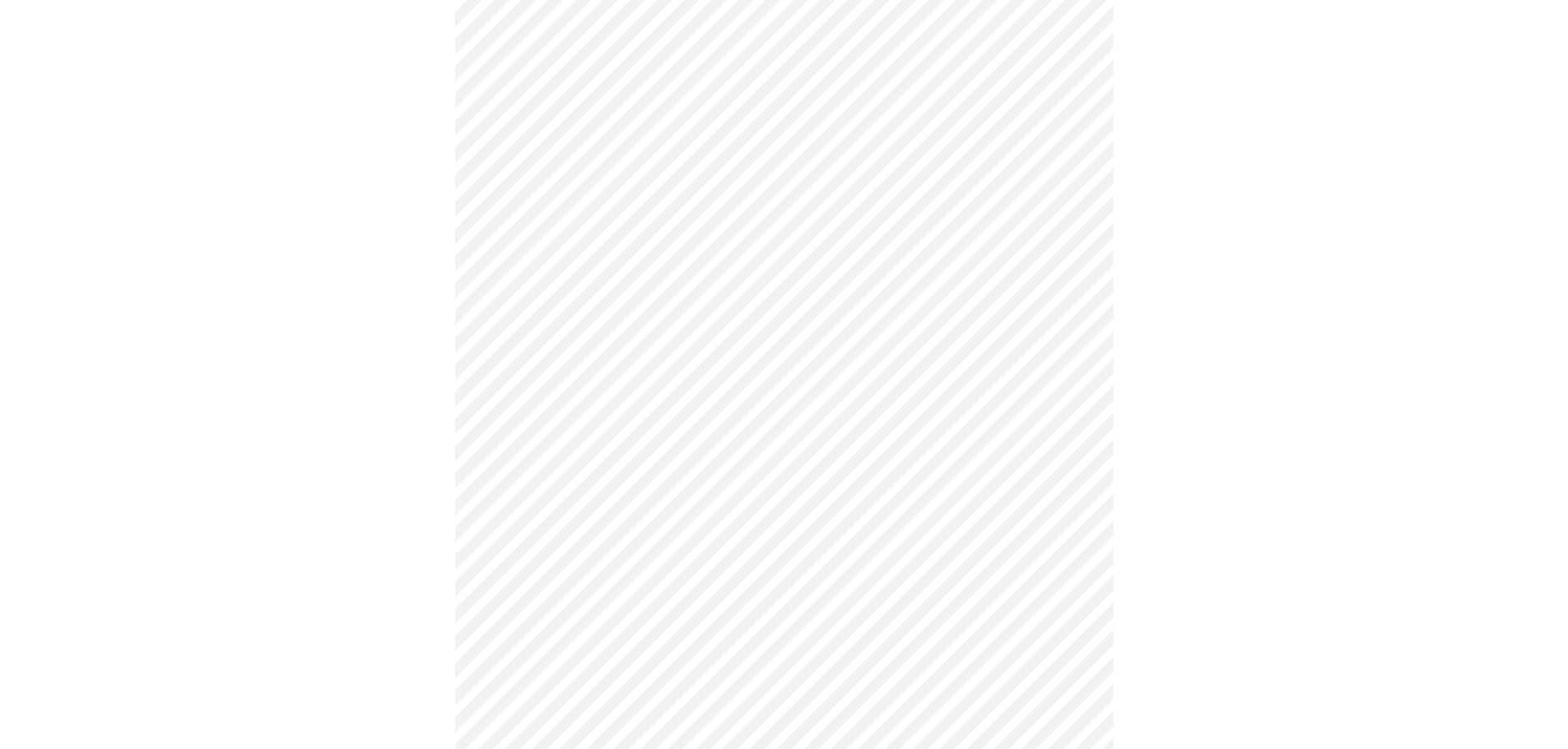
scroll to position [822, 0]
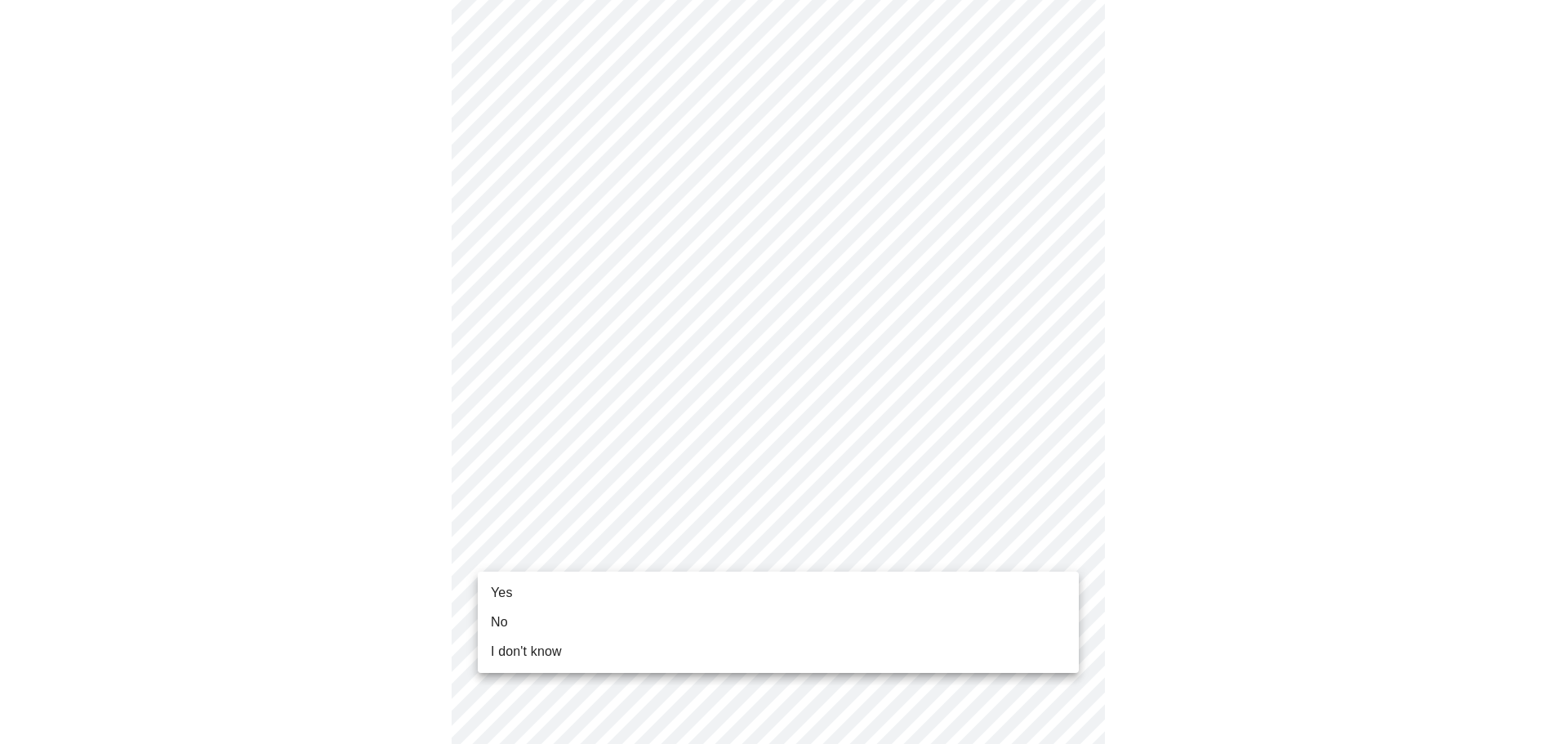
click at [536, 590] on li "Yes" at bounding box center [778, 594] width 601 height 30
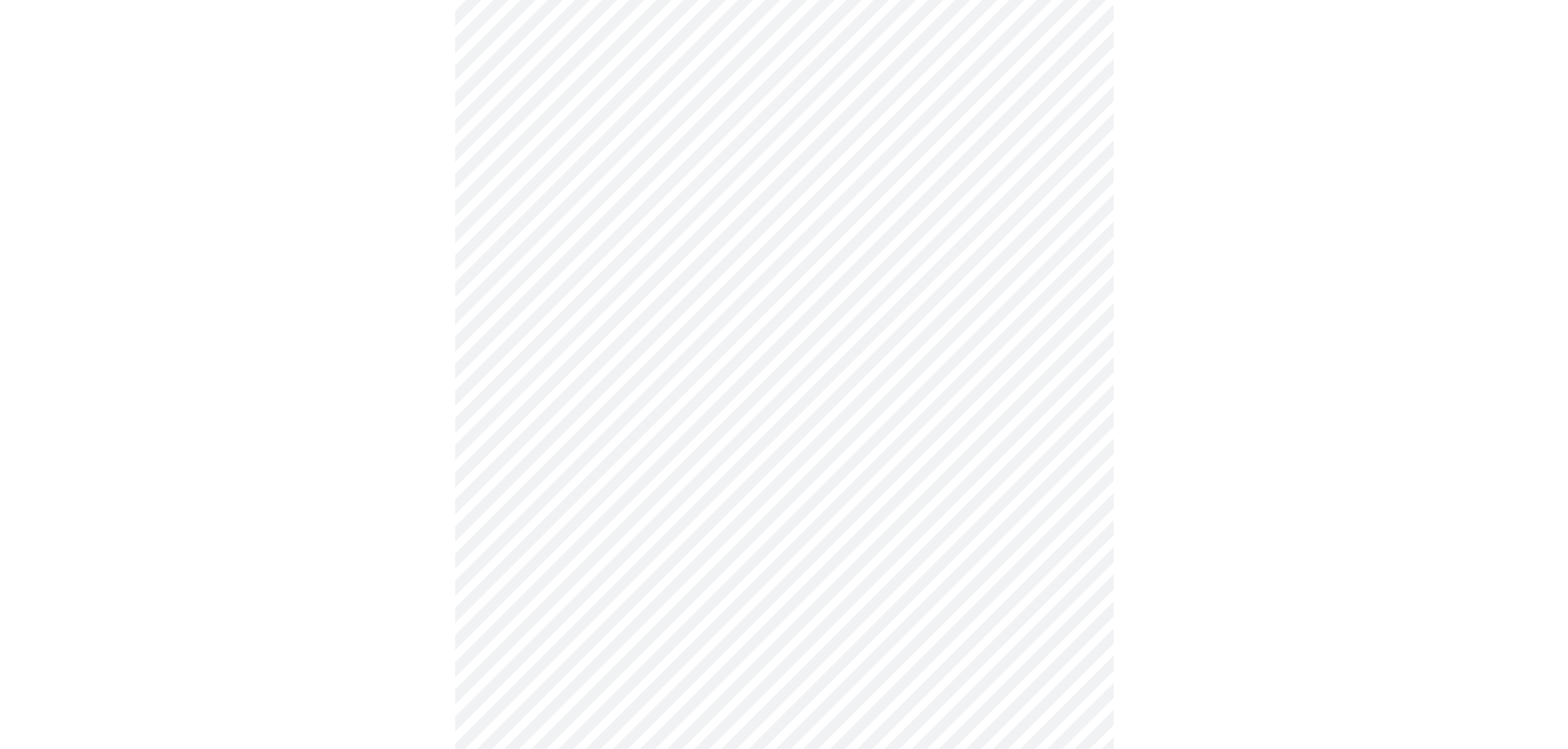
scroll to position [0, 0]
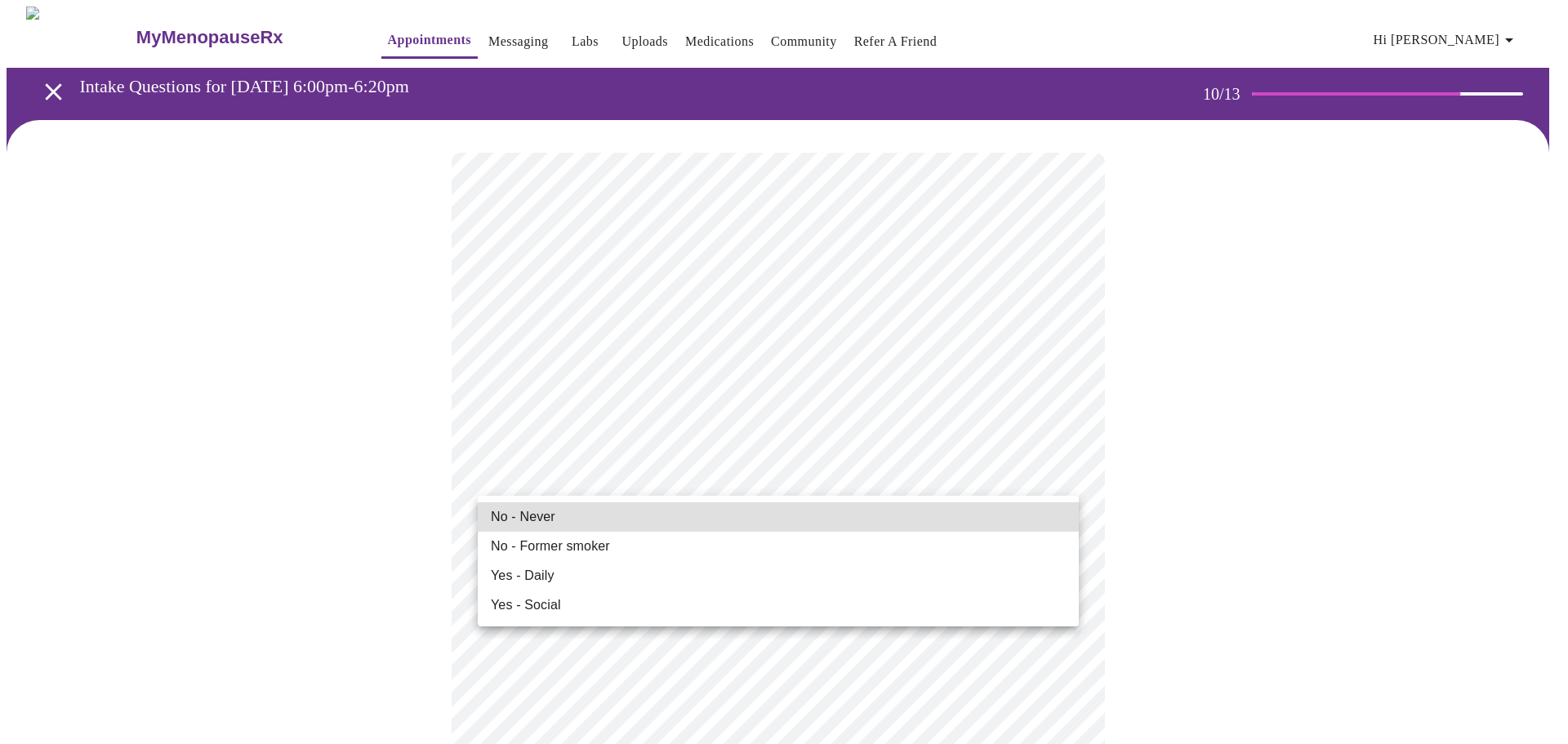
click at [621, 519] on li "No - Never" at bounding box center [778, 518] width 601 height 30
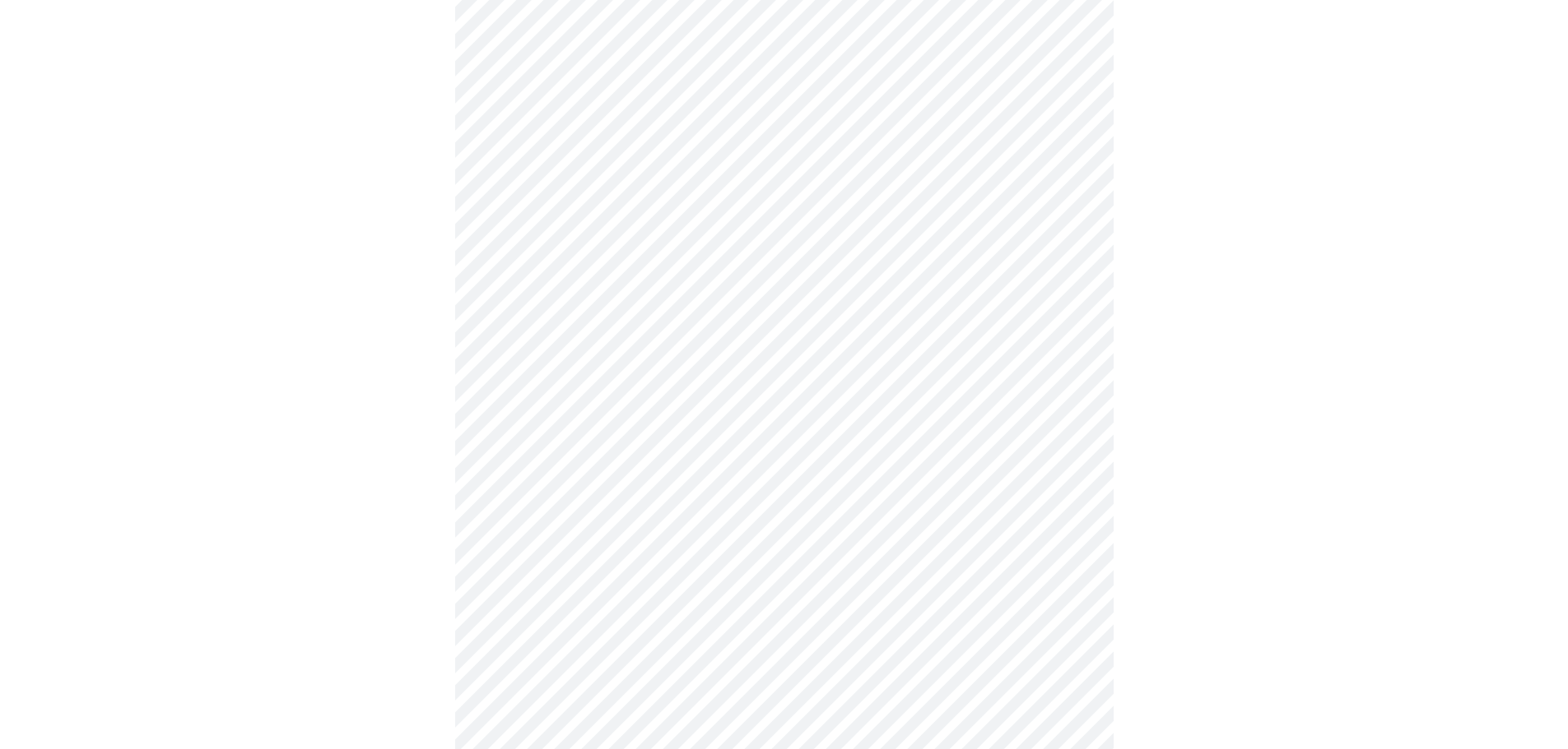
scroll to position [1234, 0]
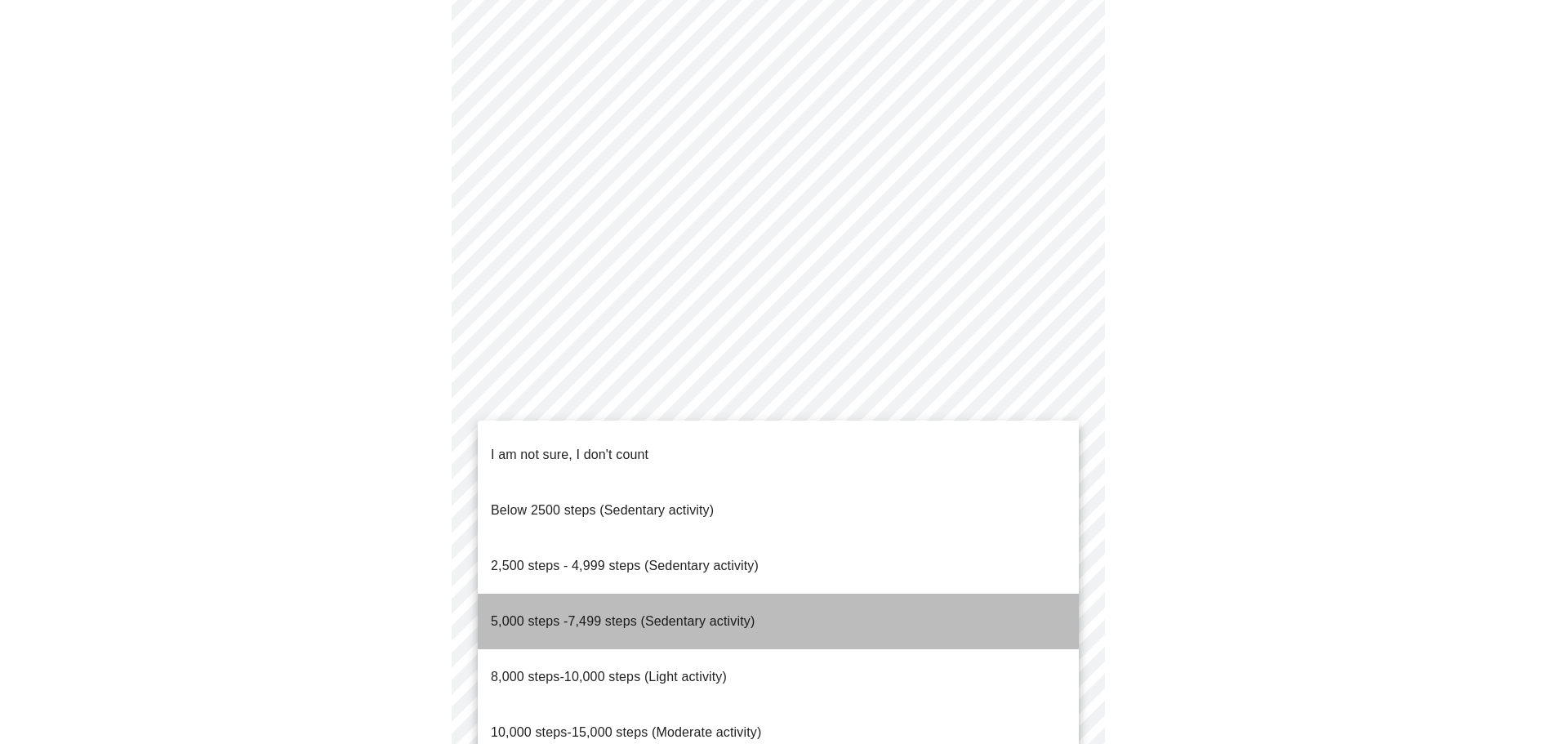
click at [712, 614] on span "5,000 steps -7,499 steps (Sedentary activity)" at bounding box center [623, 621] width 264 height 14
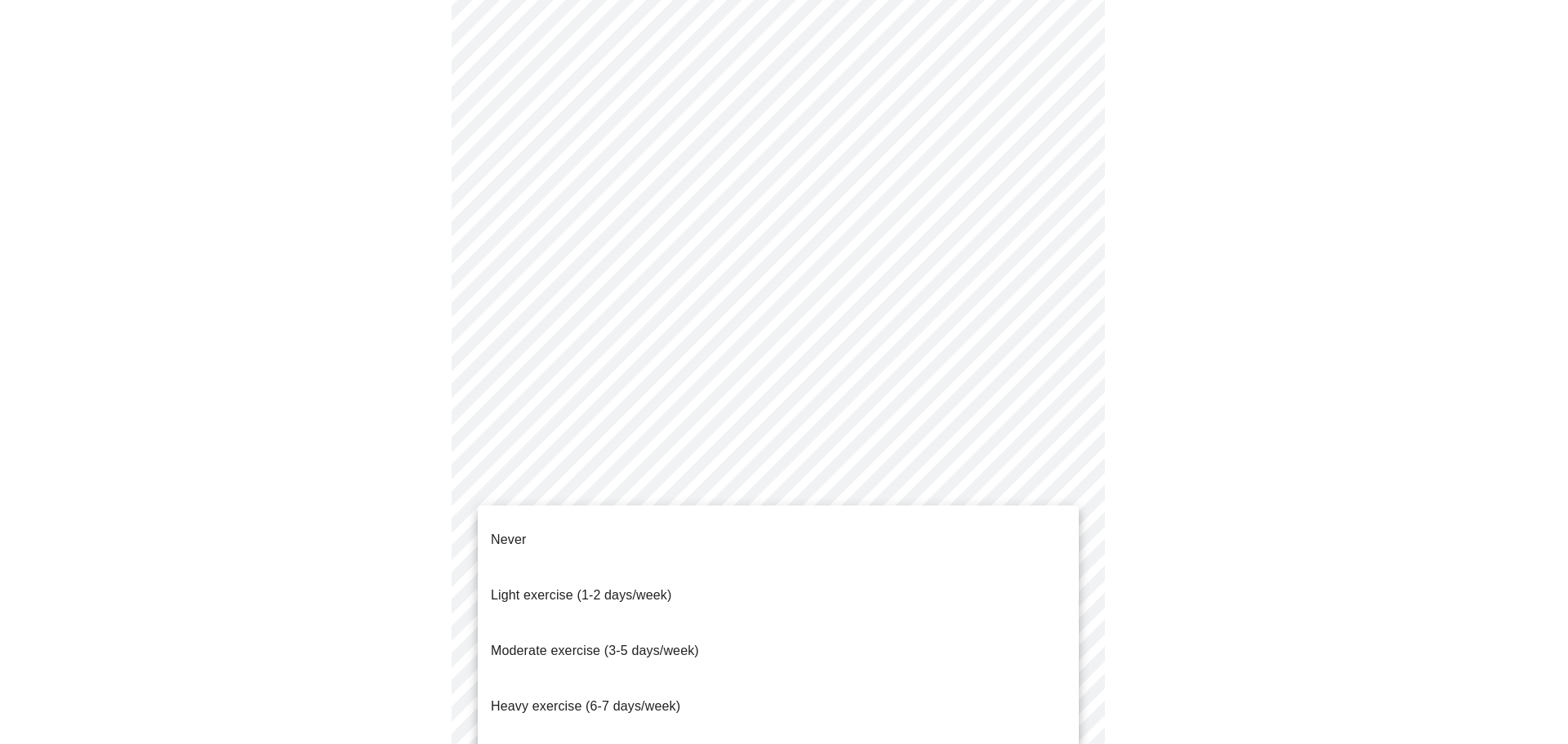
click at [647, 588] on span "Light exercise (1-2 days/week)" at bounding box center [582, 595] width 182 height 14
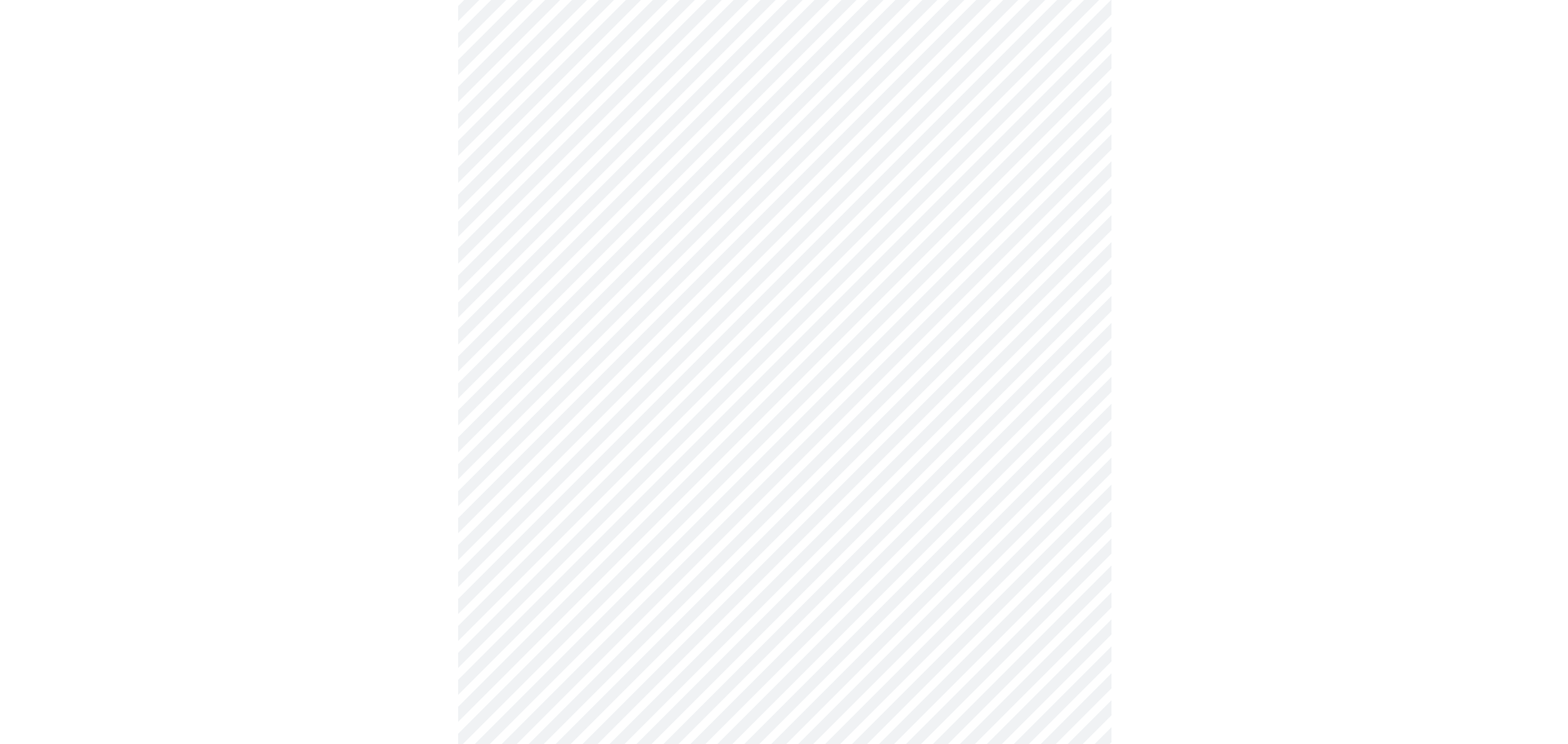
scroll to position [1377, 0]
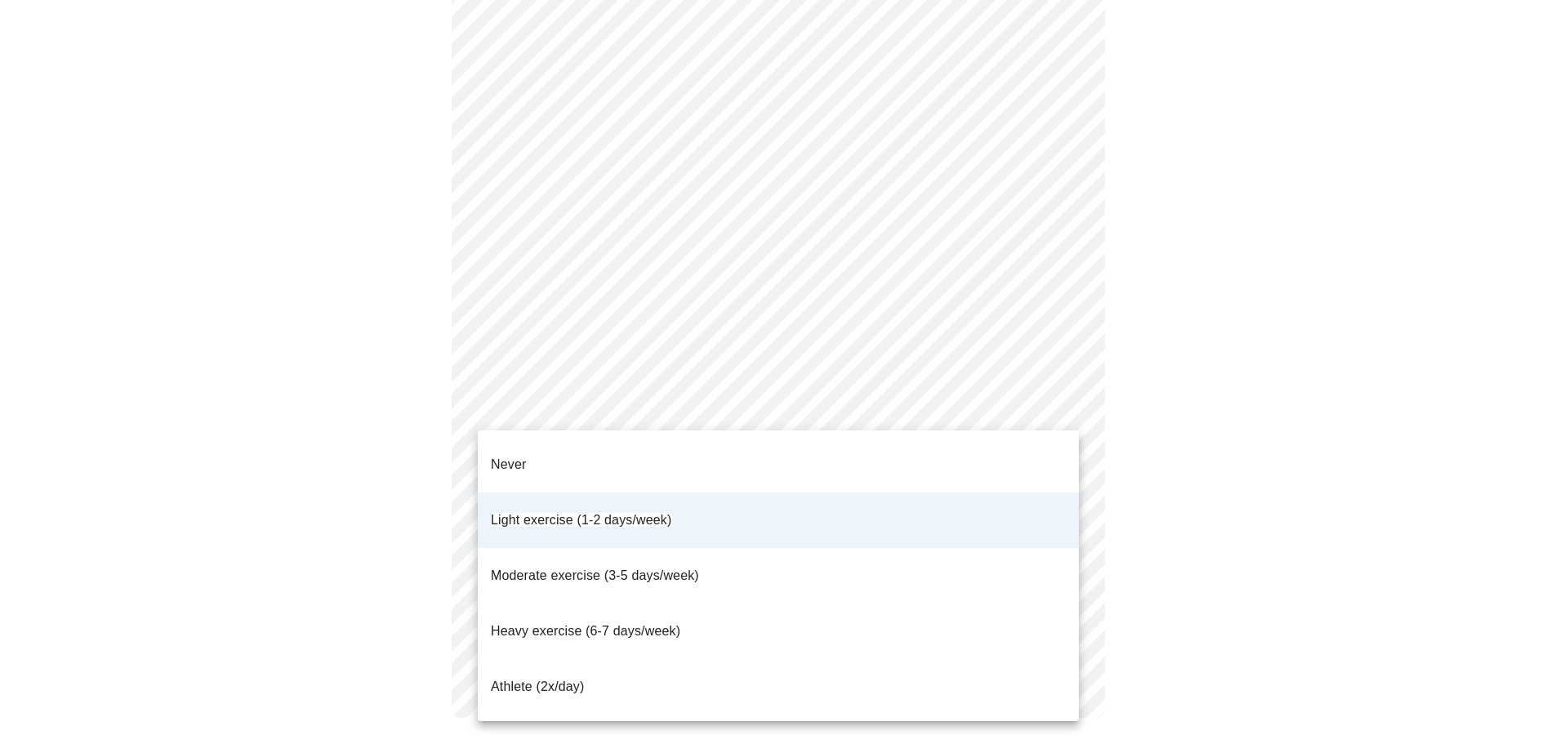
click at [665, 548] on li "Moderate exercise (3-5 days/week)" at bounding box center [778, 576] width 601 height 55
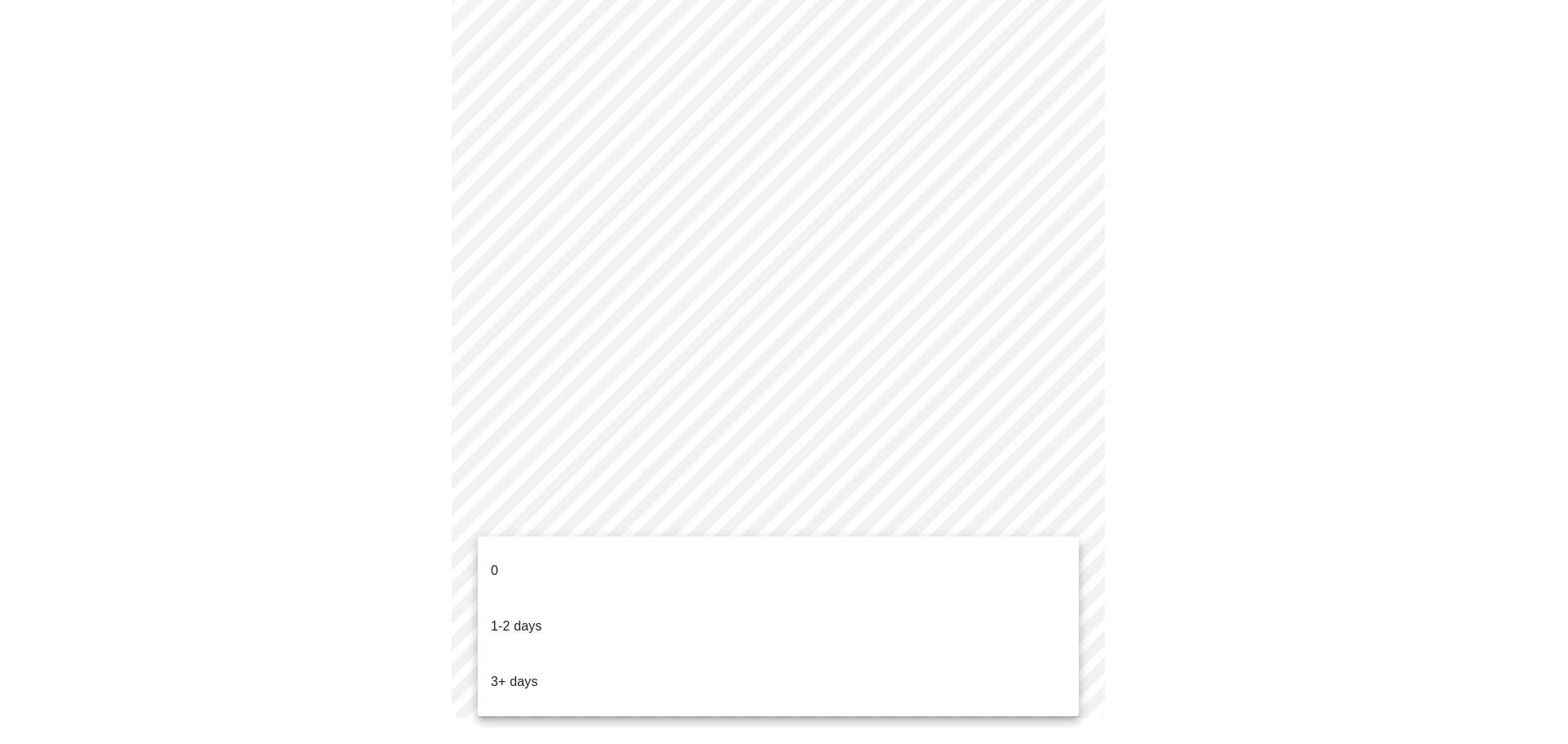
click at [597, 571] on li "0" at bounding box center [778, 571] width 601 height 55
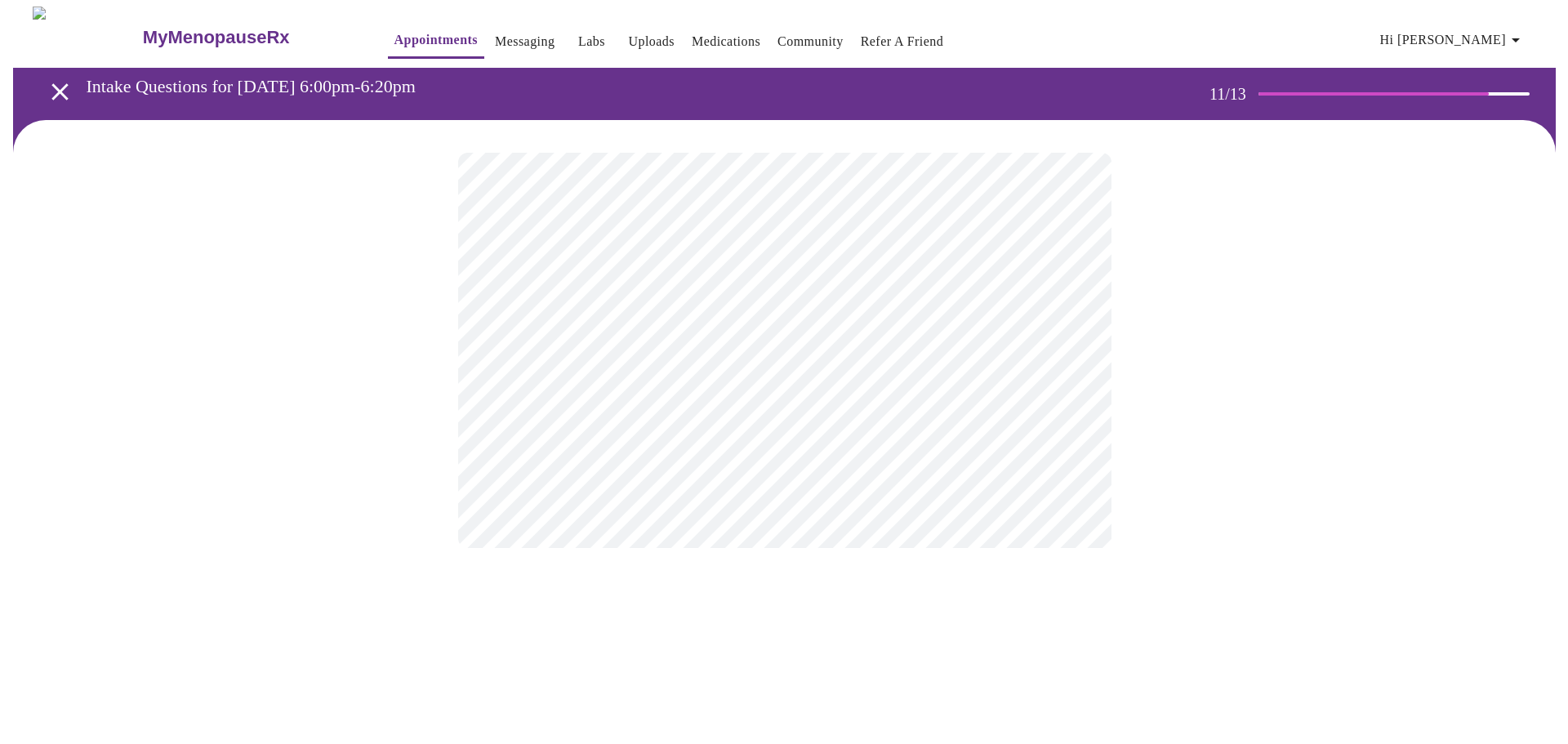
scroll to position [0, 0]
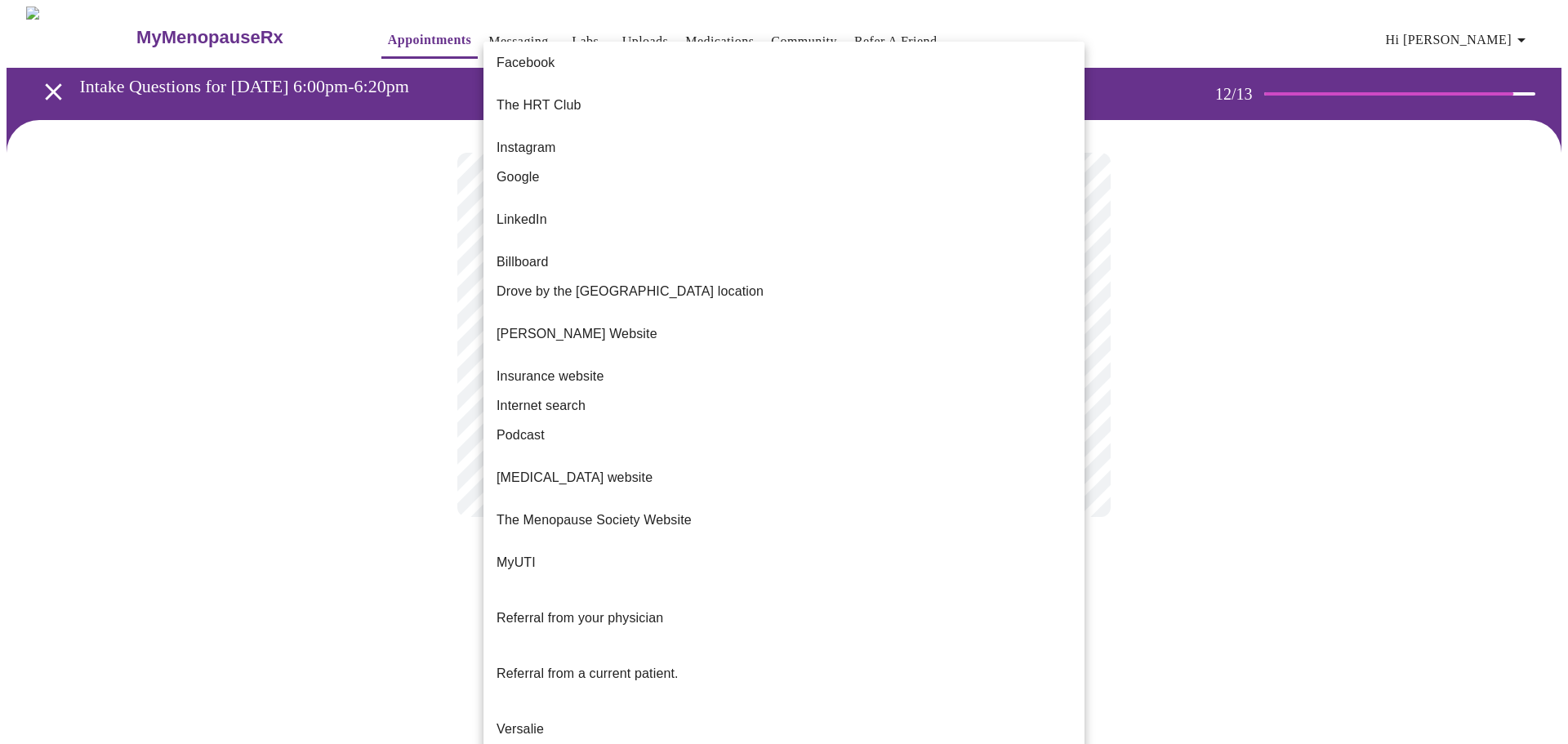
click at [1067, 330] on body "MyMenopauseRx Appointments Messaging Labs Uploads Medications Community Refer a…" at bounding box center [784, 278] width 1555 height 543
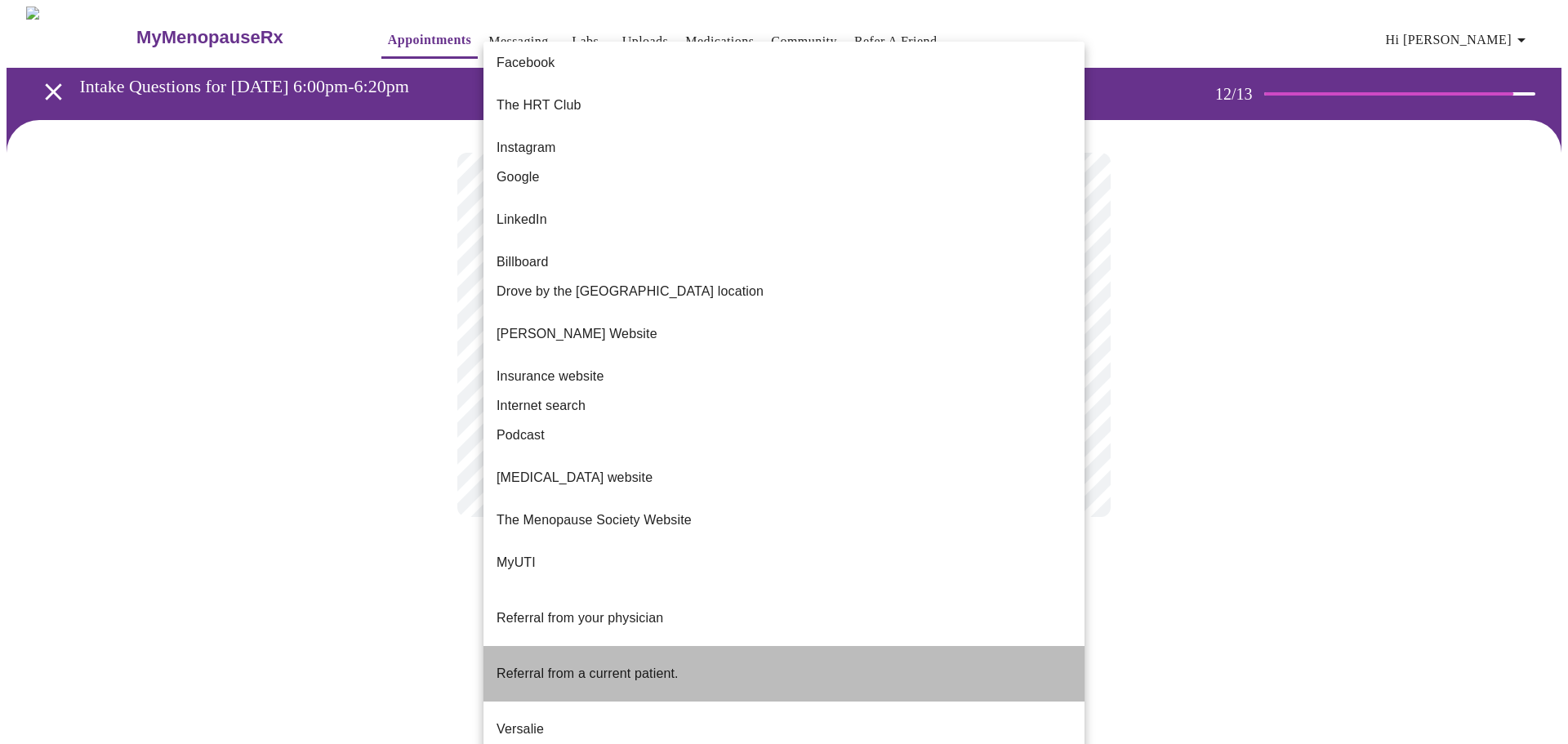
click at [568, 666] on span "Referral from a current patient." at bounding box center [588, 673] width 182 height 14
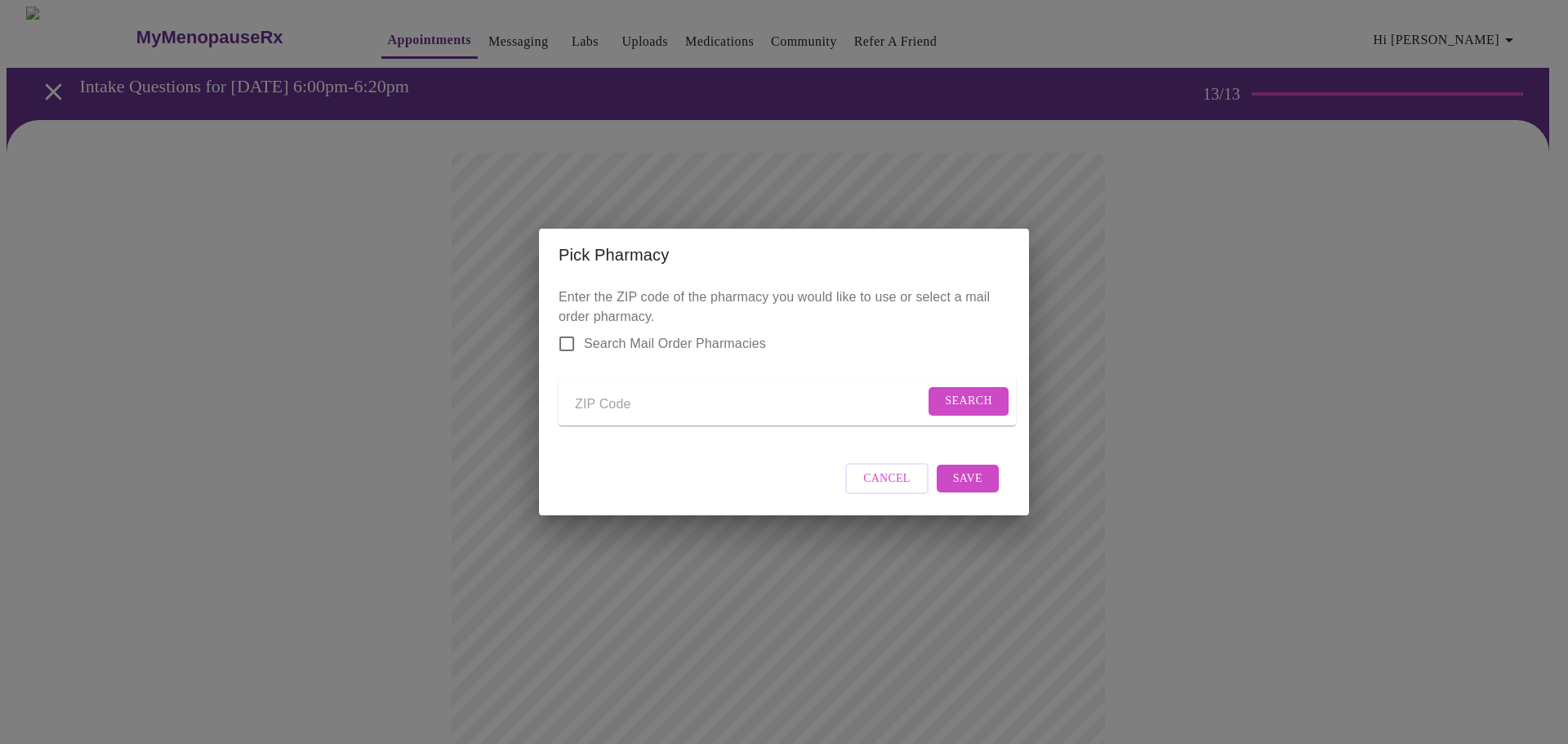
click at [631, 409] on input "Send a message to your care team" at bounding box center [749, 405] width 349 height 26
type input "60914"
click at [945, 391] on span "Search" at bounding box center [968, 401] width 47 height 21
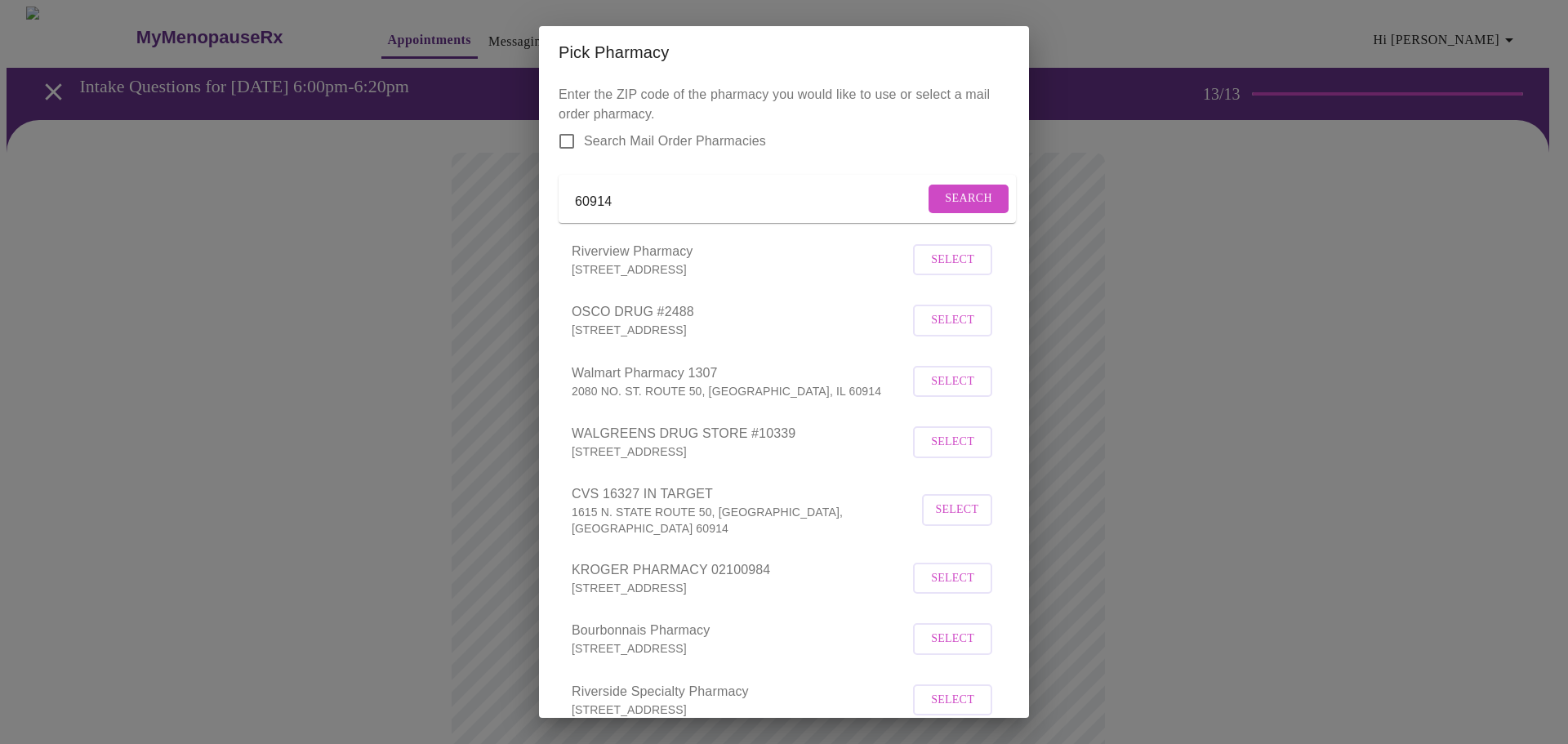
click at [947, 331] on span "Select" at bounding box center [952, 320] width 43 height 21
click at [947, 330] on span "Deselect" at bounding box center [946, 320] width 59 height 21
click at [654, 339] on p "[STREET_ADDRESS]" at bounding box center [740, 330] width 338 height 17
click at [944, 331] on span "Select" at bounding box center [952, 320] width 43 height 21
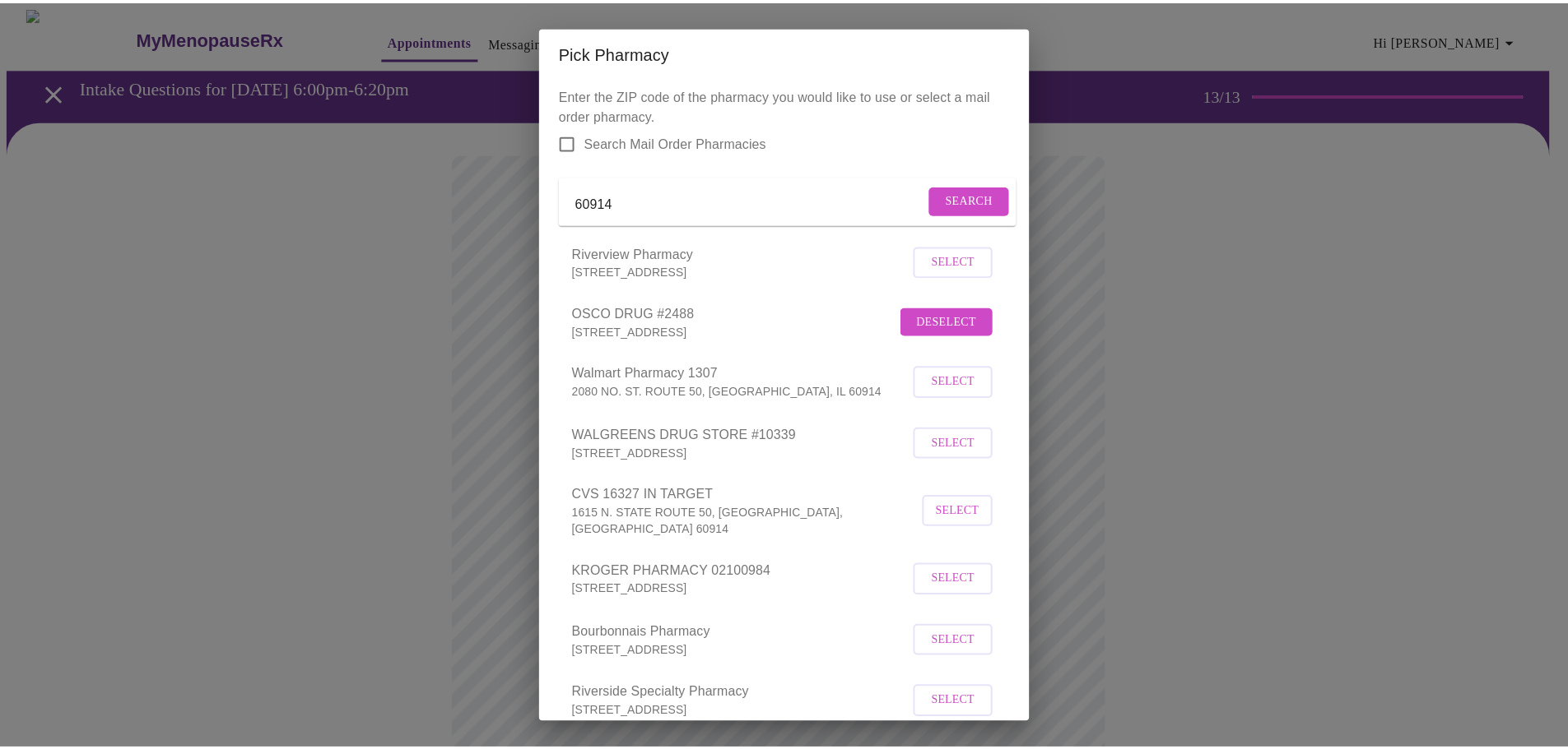
scroll to position [104, 0]
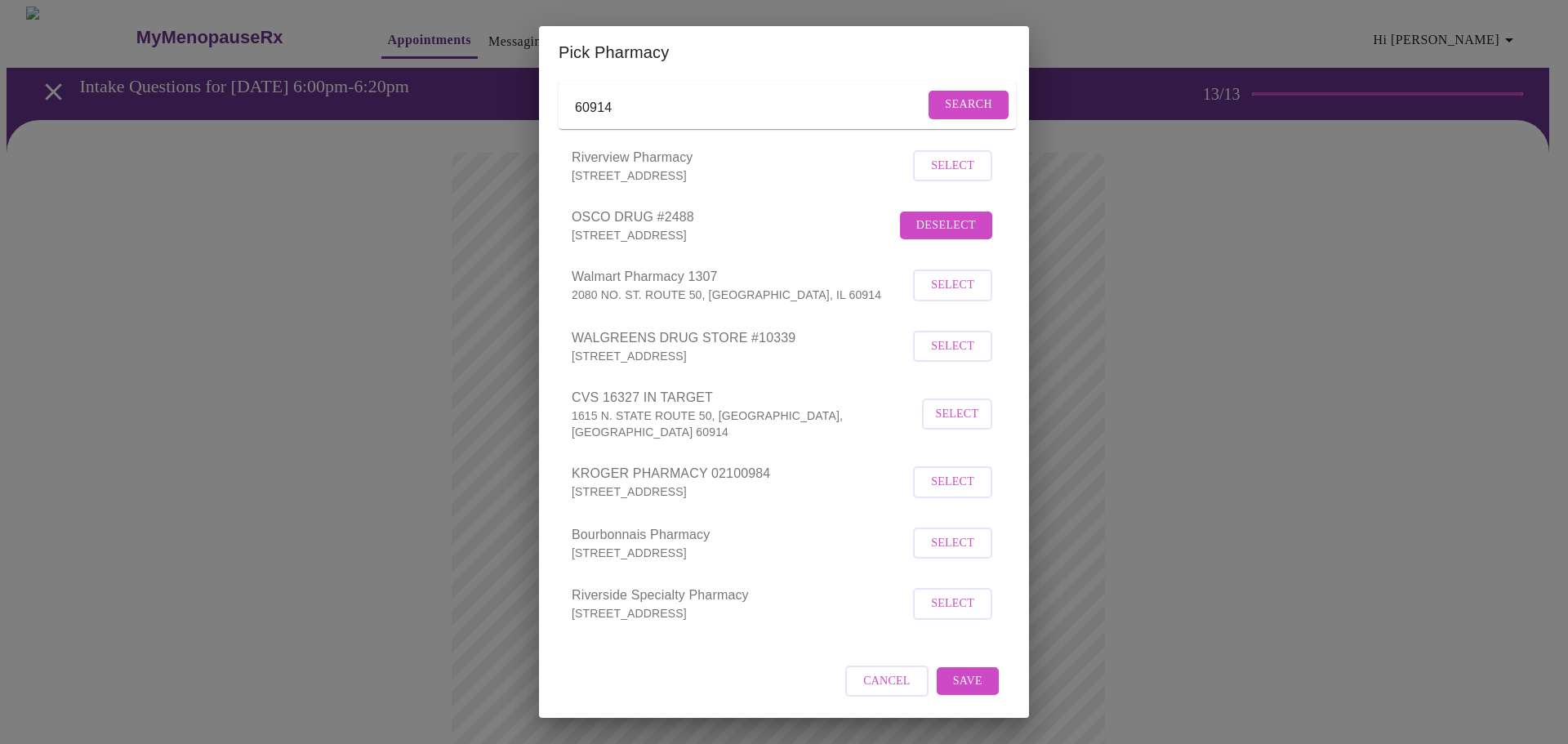
click at [953, 674] on span "Save" at bounding box center [968, 681] width 30 height 21
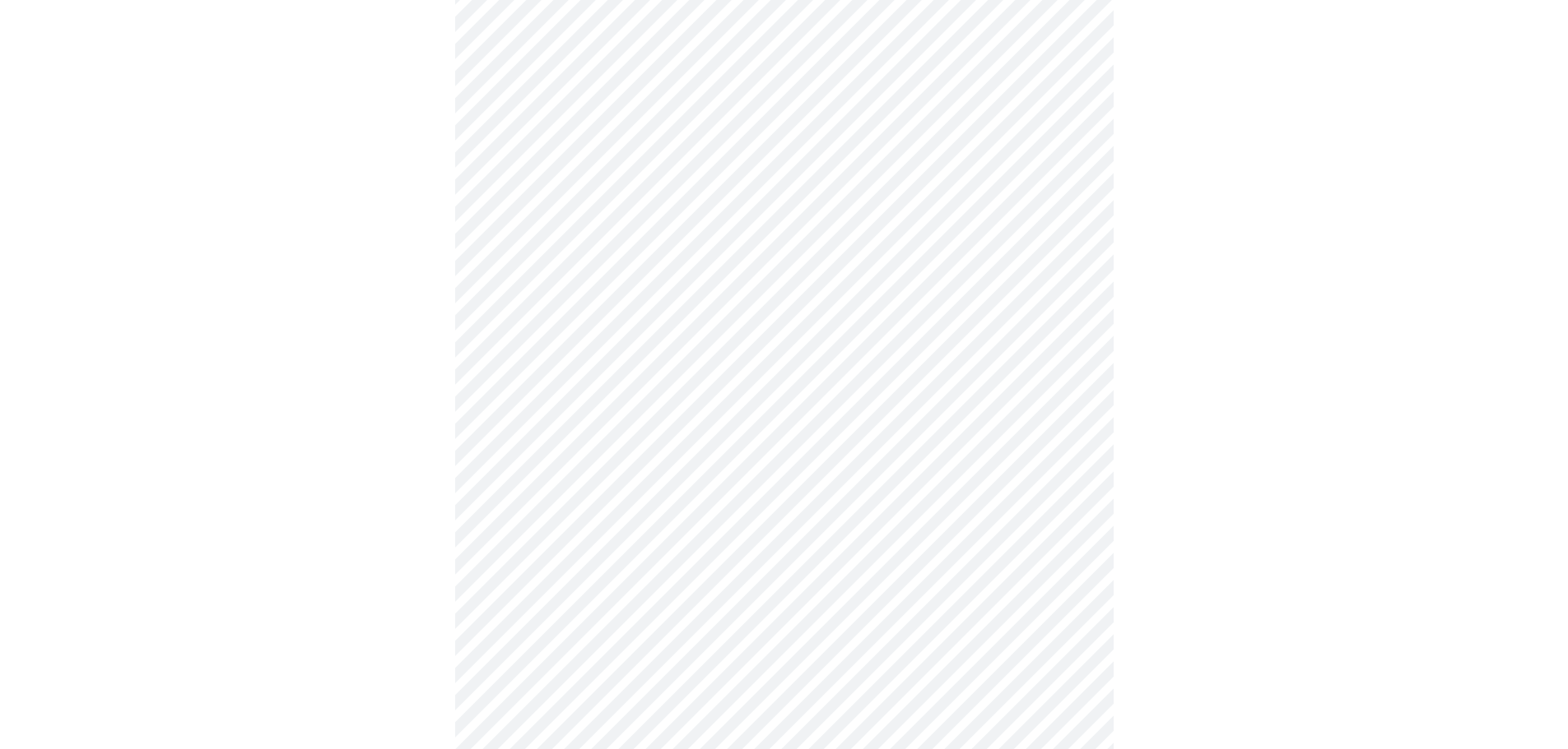
scroll to position [247, 0]
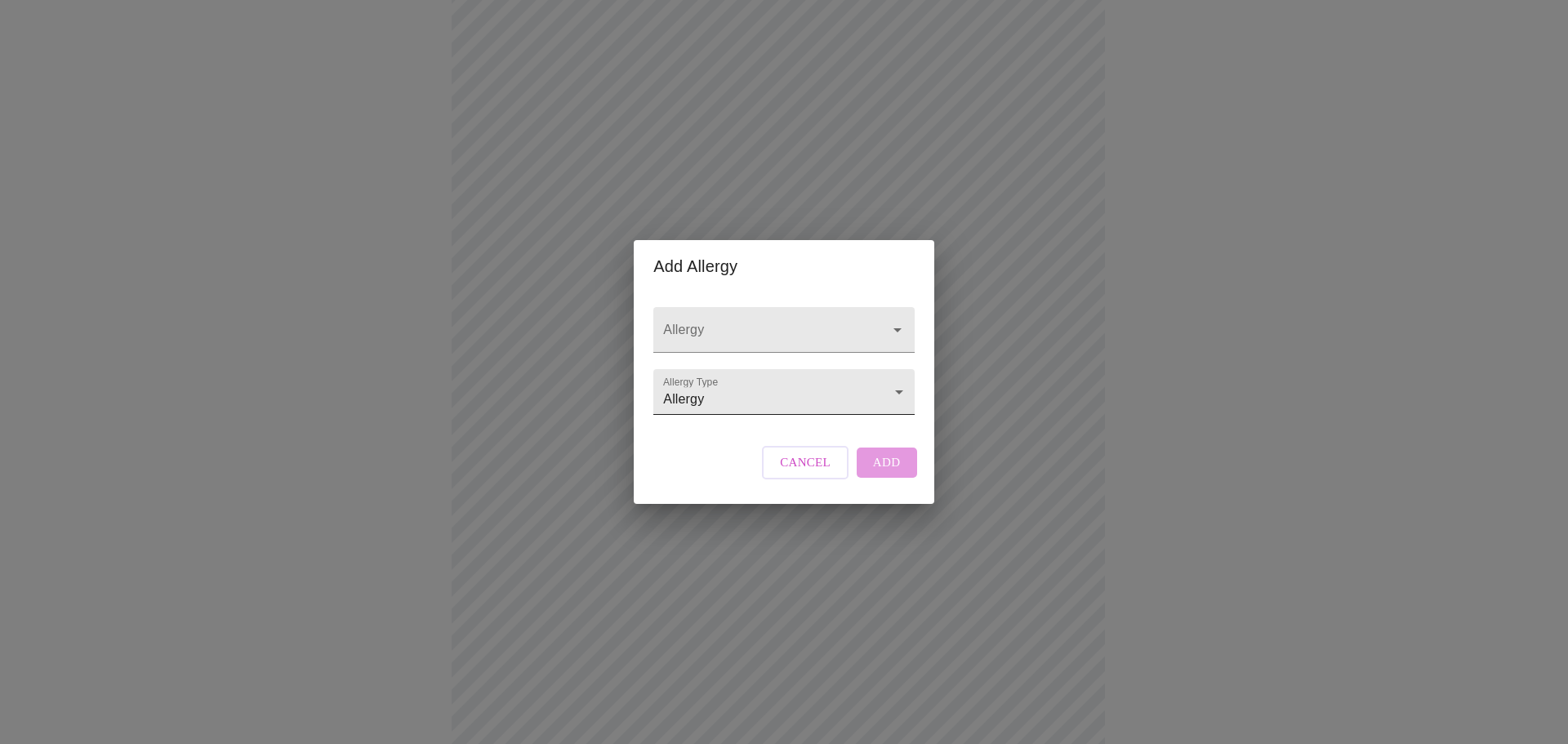
click at [889, 396] on body "MyMenopauseRx Appointments Messaging Labs Uploads Medications Community Refer a…" at bounding box center [784, 424] width 1555 height 1325
click at [866, 412] on li "Adverse Reaction" at bounding box center [784, 422] width 256 height 30
type input "Adverse Reaction"
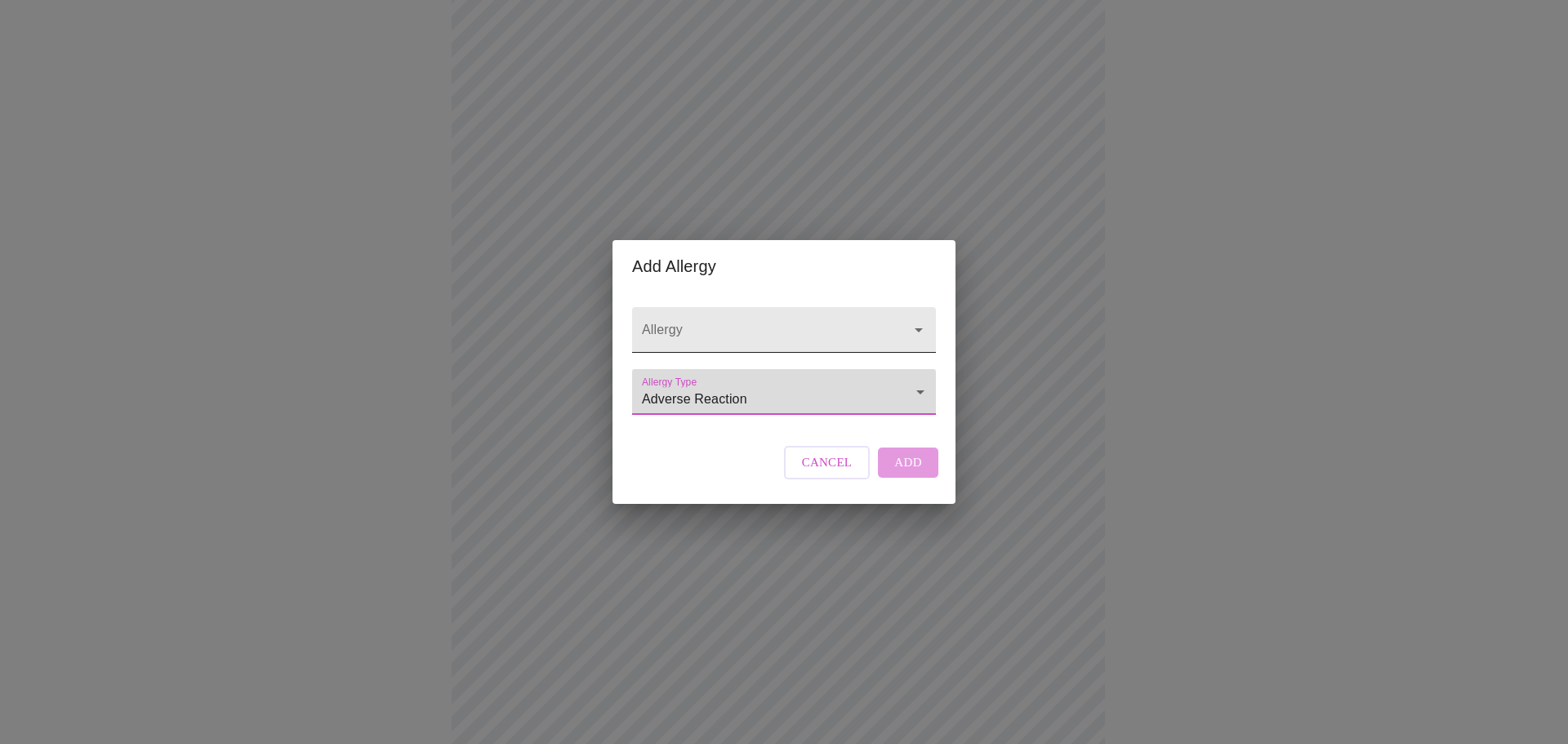
click at [801, 307] on div at bounding box center [784, 329] width 304 height 45
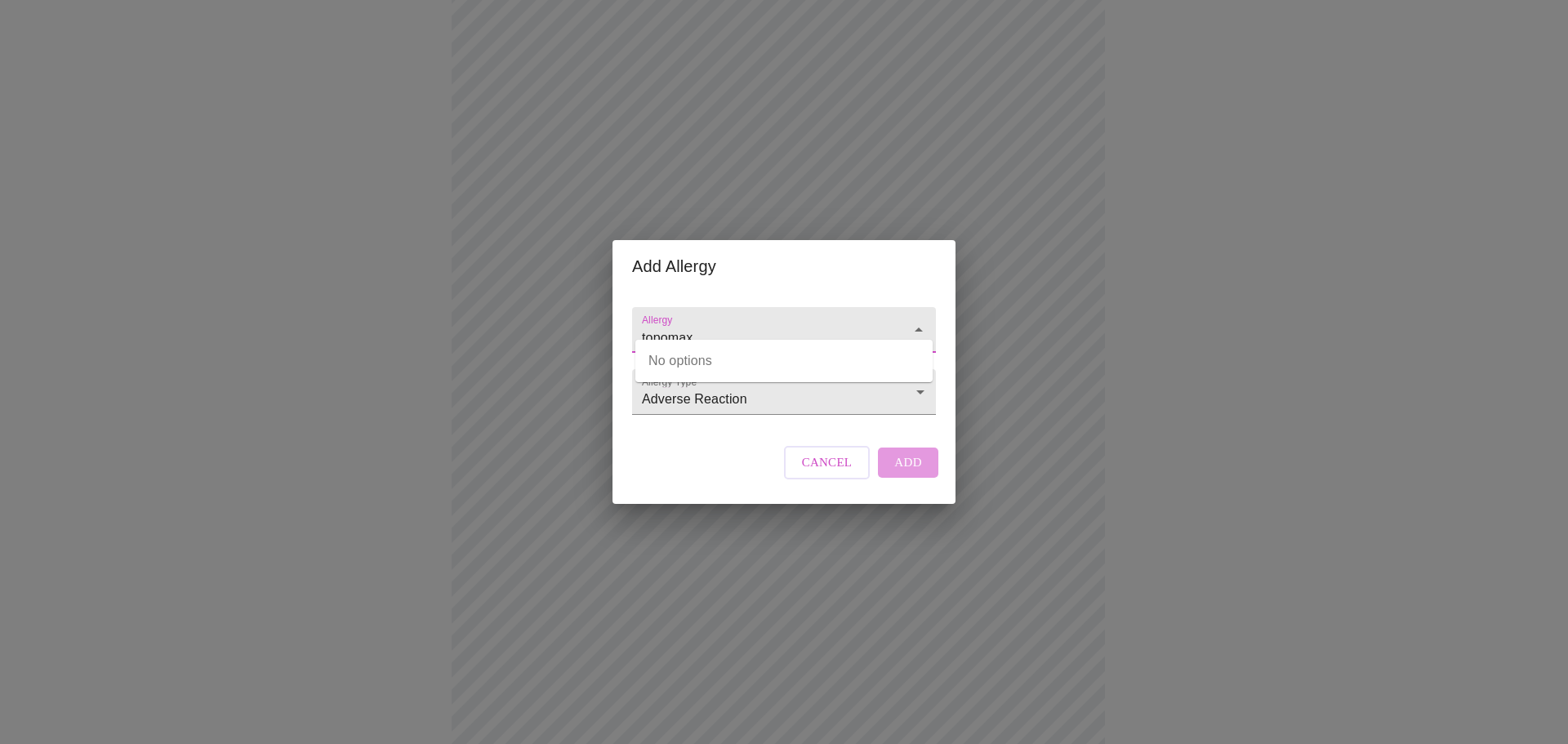
type input "topomax"
click at [911, 481] on div "Cancel Add" at bounding box center [861, 462] width 163 height 49
click at [894, 481] on div "Cancel Add" at bounding box center [861, 462] width 163 height 49
click at [824, 473] on span "Cancel" at bounding box center [827, 462] width 50 height 21
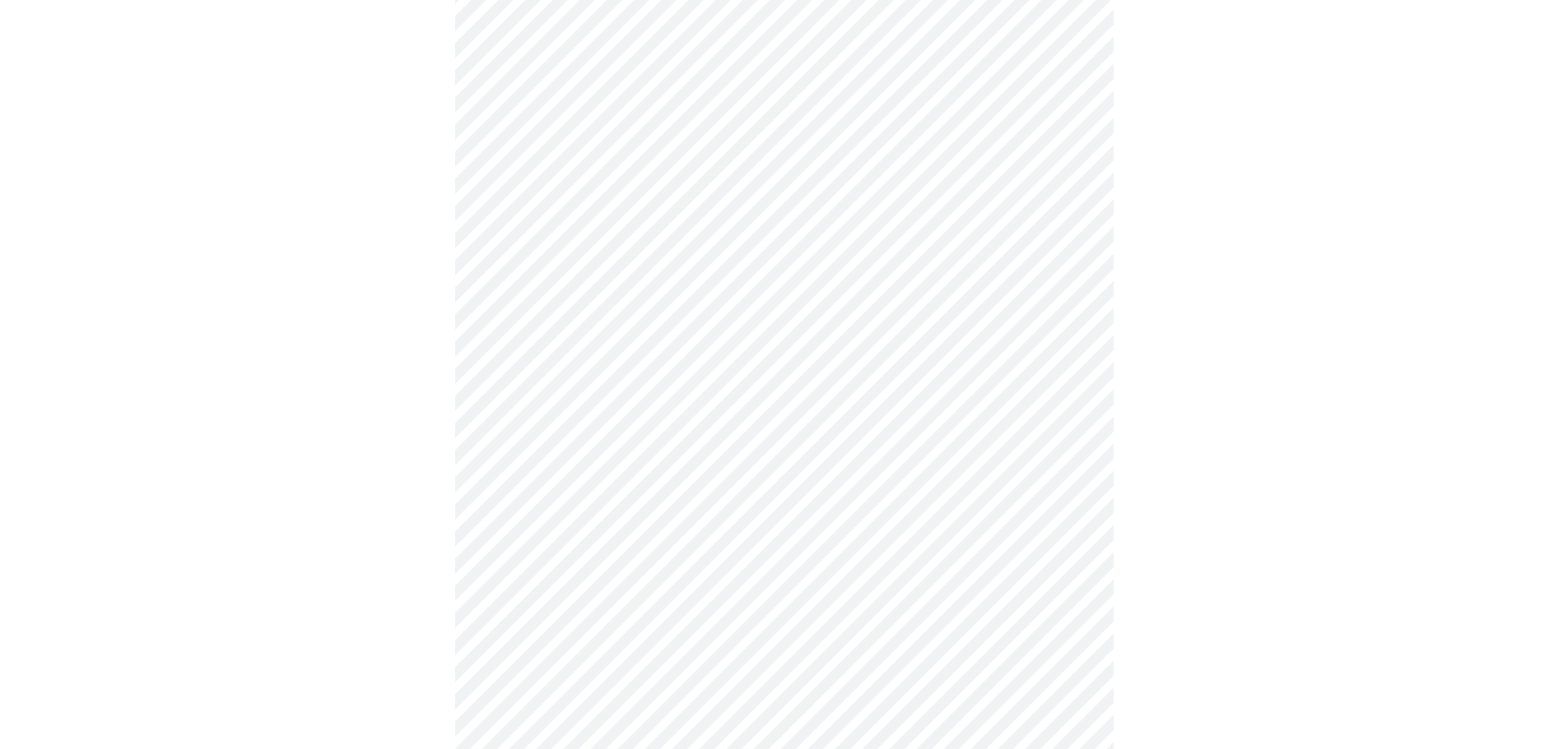
scroll to position [584, 0]
